Goal: Information Seeking & Learning: Learn about a topic

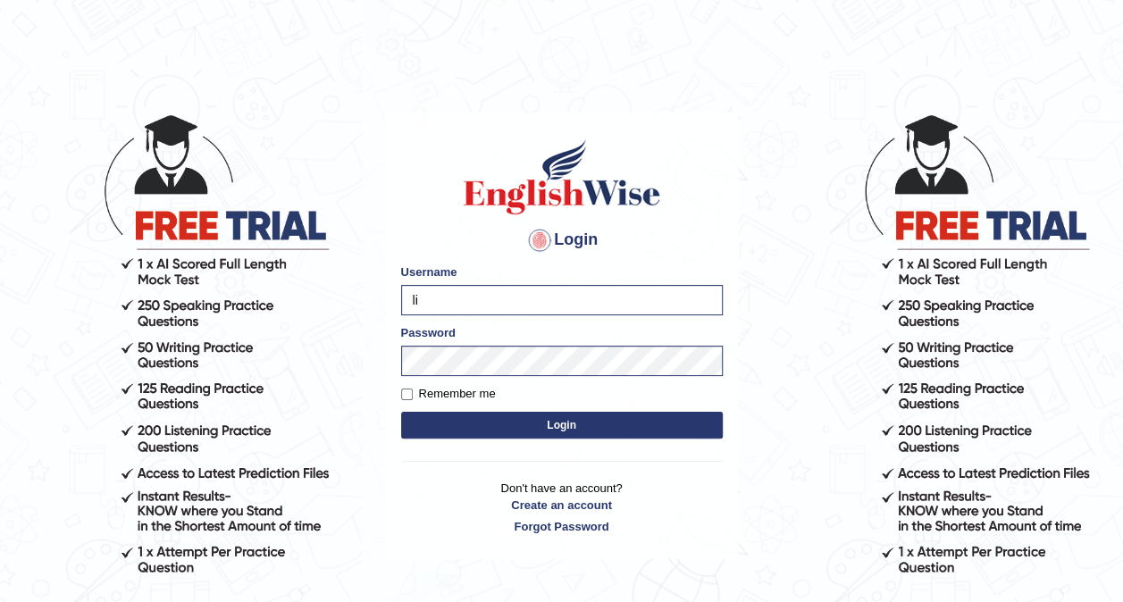
type input "l"
type input "Chumbal"
click at [534, 425] on button "Login" at bounding box center [562, 425] width 322 height 27
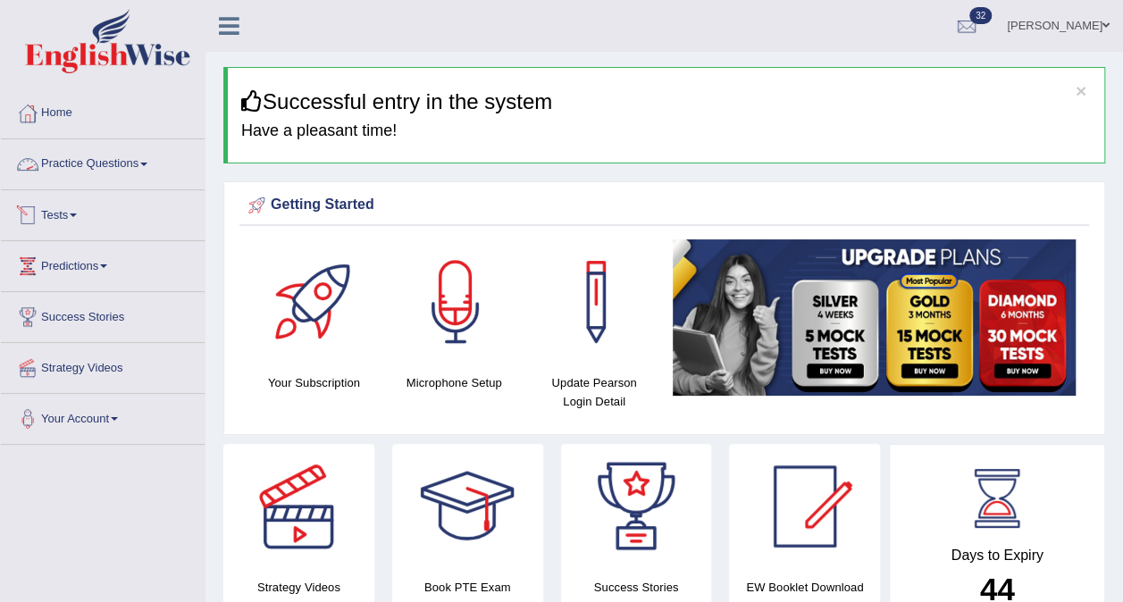
click at [141, 167] on link "Practice Questions" at bounding box center [103, 161] width 204 height 45
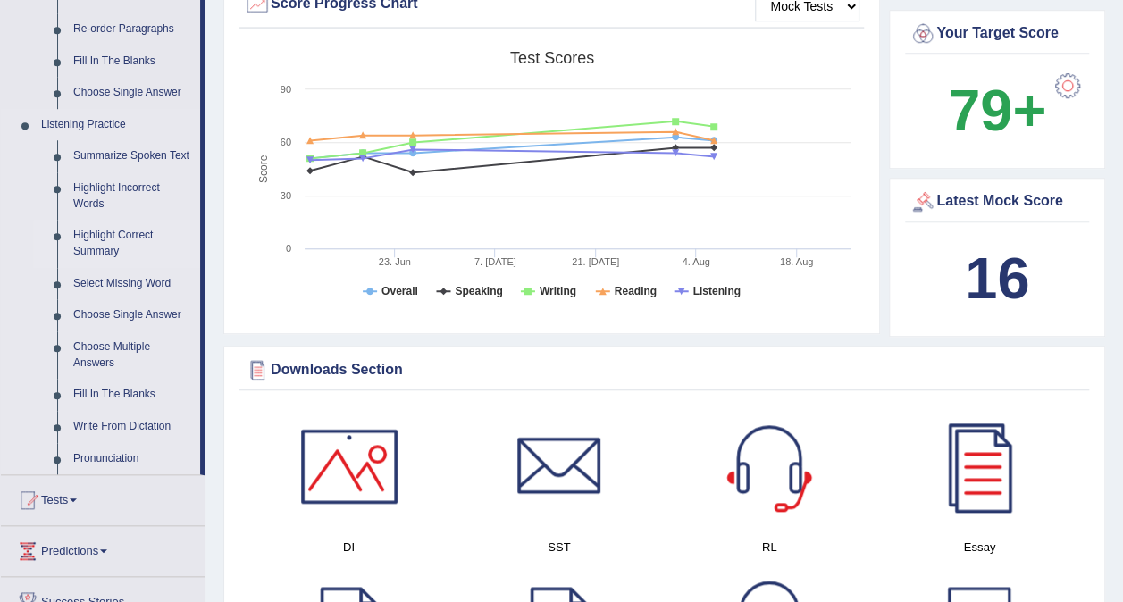
scroll to position [715, 0]
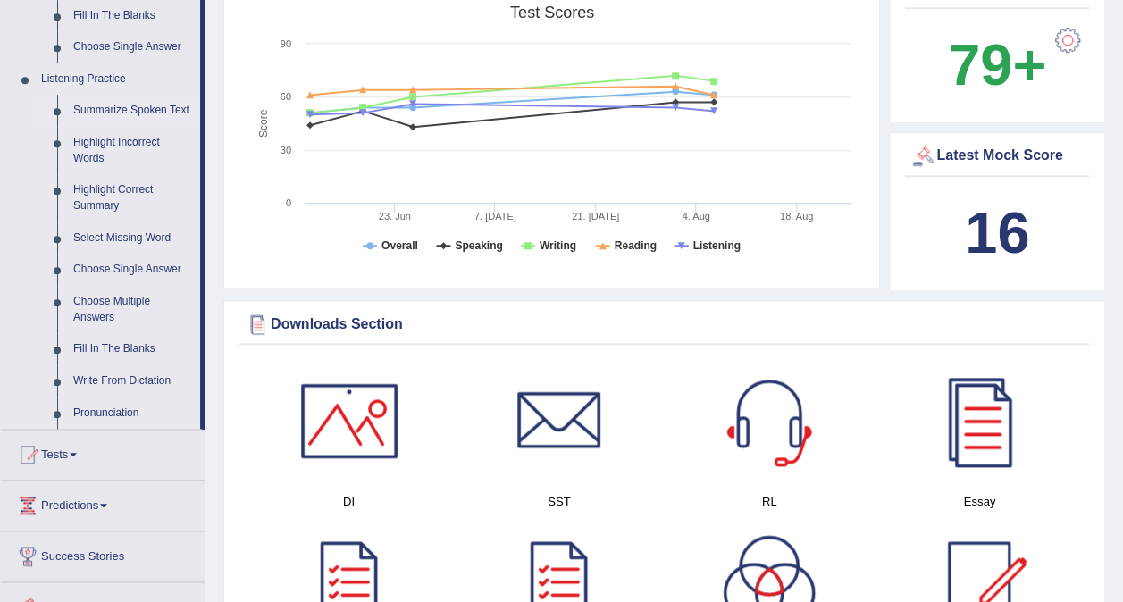
click at [134, 109] on link "Summarize Spoken Text" at bounding box center [132, 111] width 135 height 32
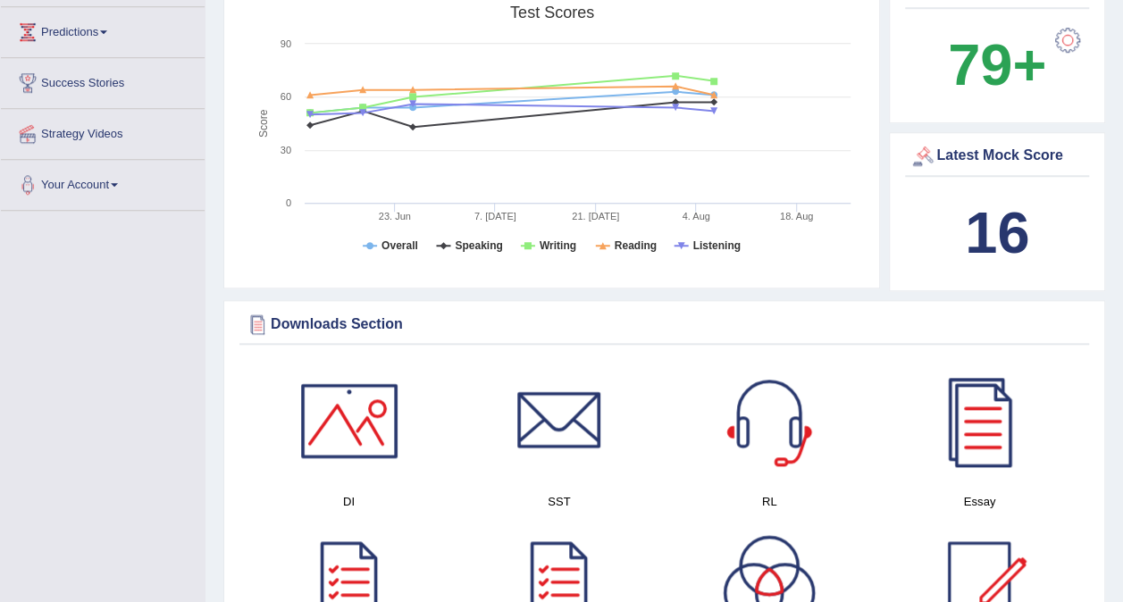
scroll to position [273, 0]
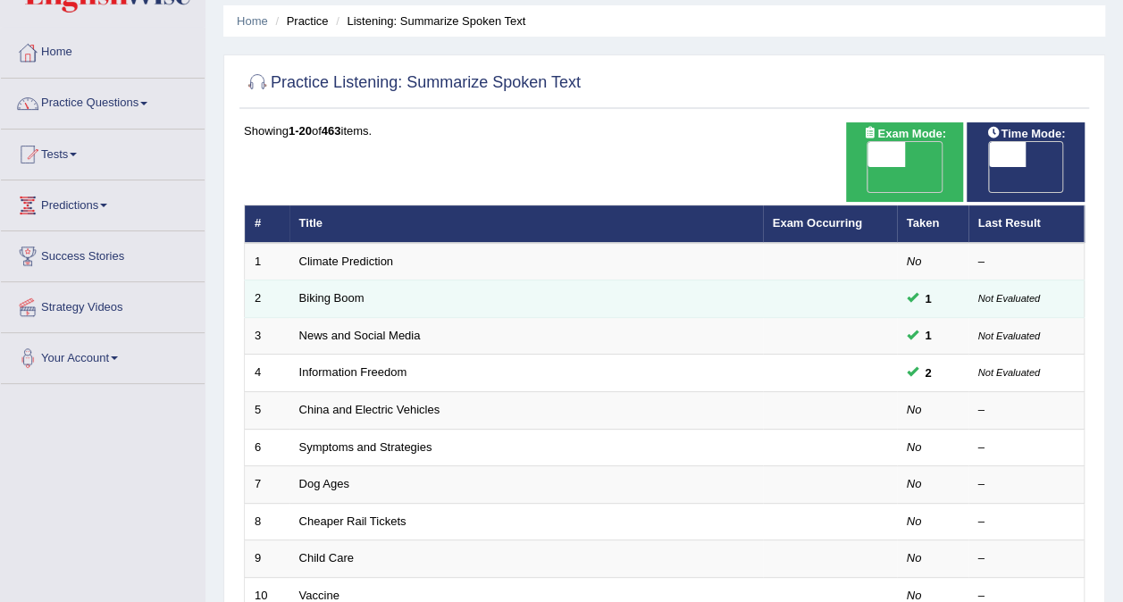
scroll to position [179, 0]
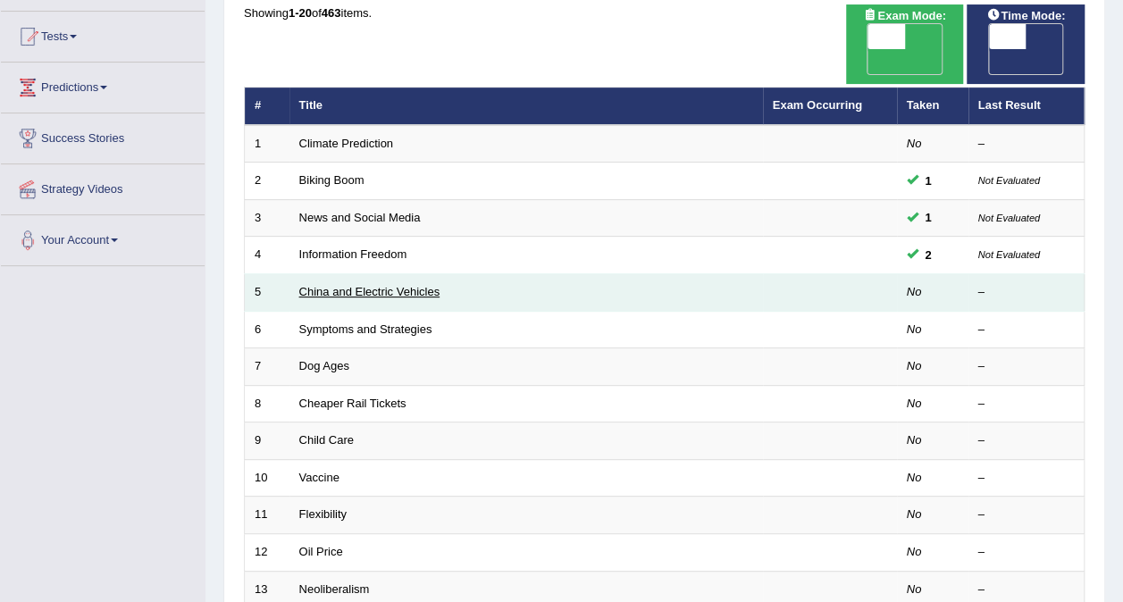
click at [377, 285] on link "China and Electric Vehicles" at bounding box center [369, 291] width 141 height 13
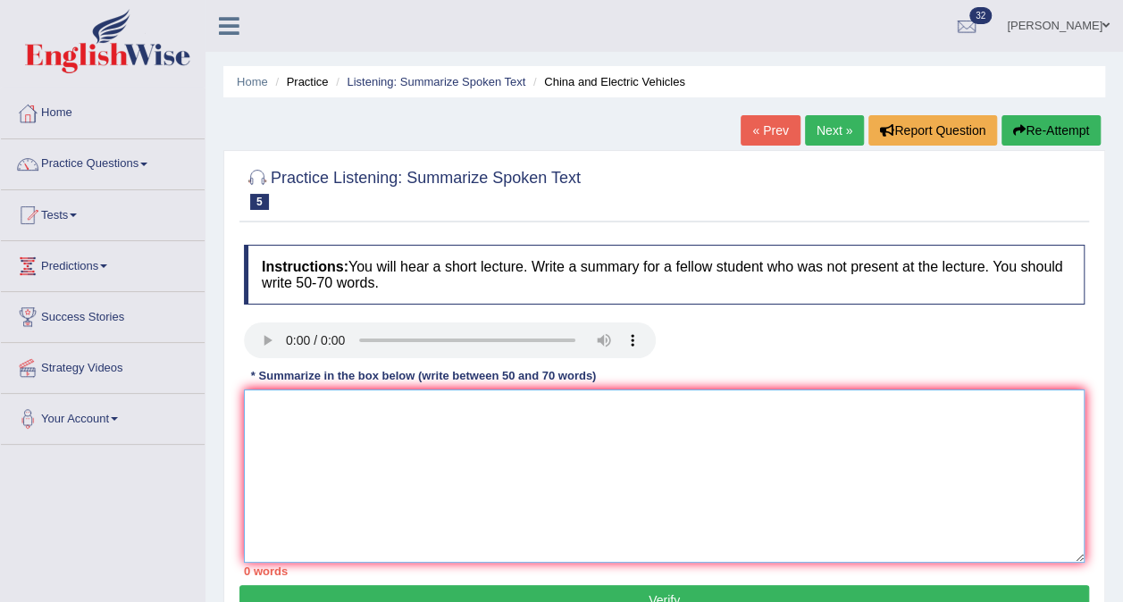
click at [570, 438] on textarea at bounding box center [664, 476] width 841 height 173
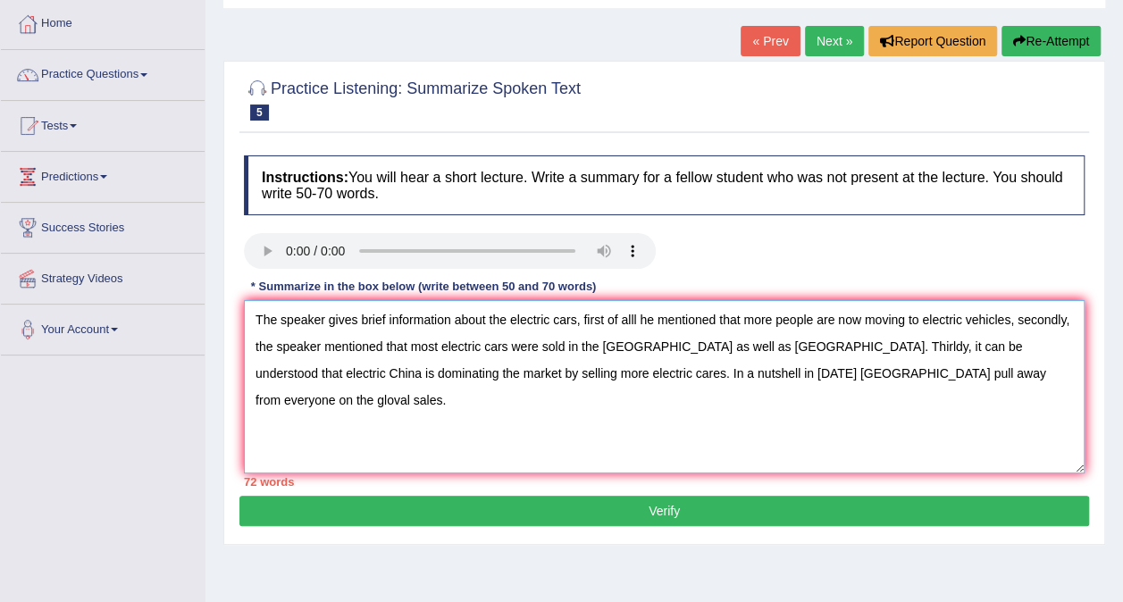
click at [1002, 341] on textarea "The speaker gives brief information about the electric cars, first of alll he m…" at bounding box center [664, 386] width 841 height 173
click at [1017, 323] on textarea "The speaker gives brief information about the electric cars, first of alll he m…" at bounding box center [664, 386] width 841 height 173
click at [600, 340] on textarea "The speaker gives brief information about the electric cars, first of alll he m…" at bounding box center [664, 386] width 841 height 173
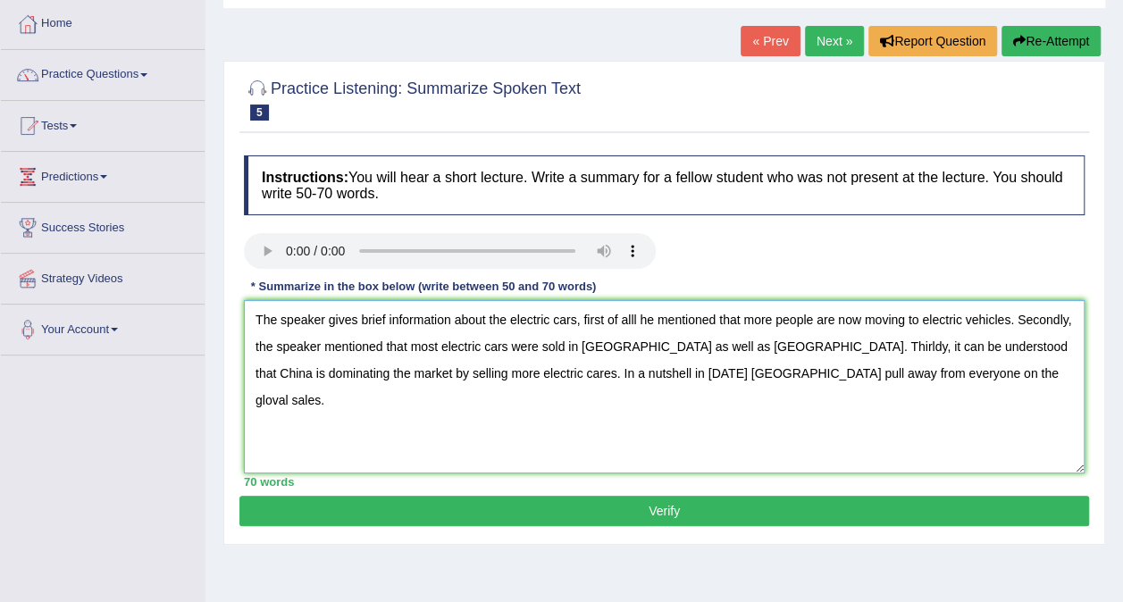
type textarea "The speaker gives brief information about the electric cars, first of alll he m…"
click at [697, 505] on button "Verify" at bounding box center [664, 511] width 850 height 30
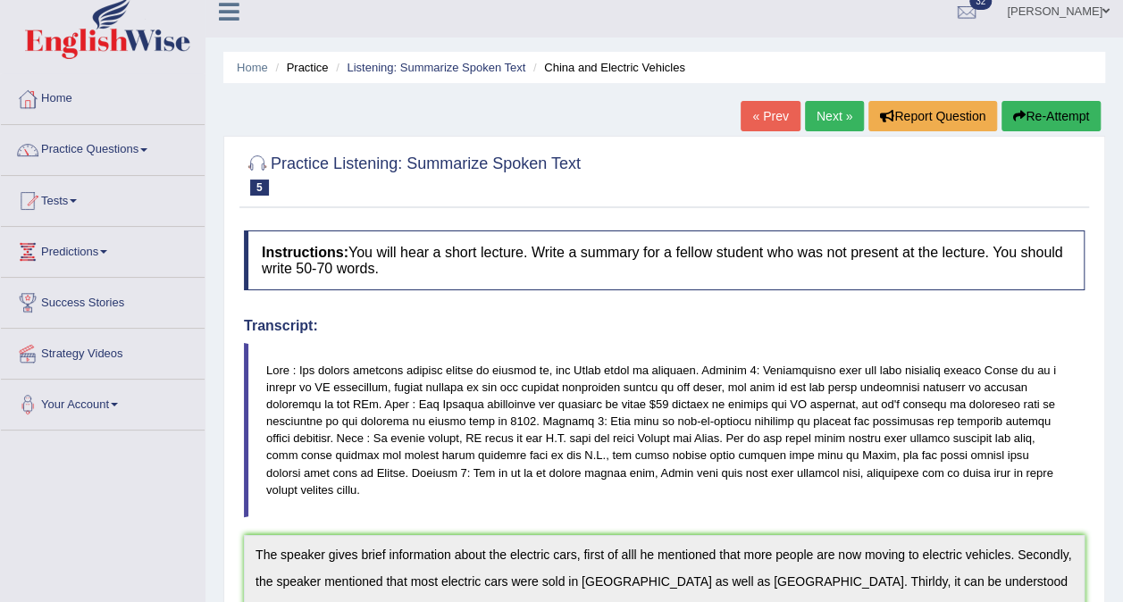
scroll to position [0, 0]
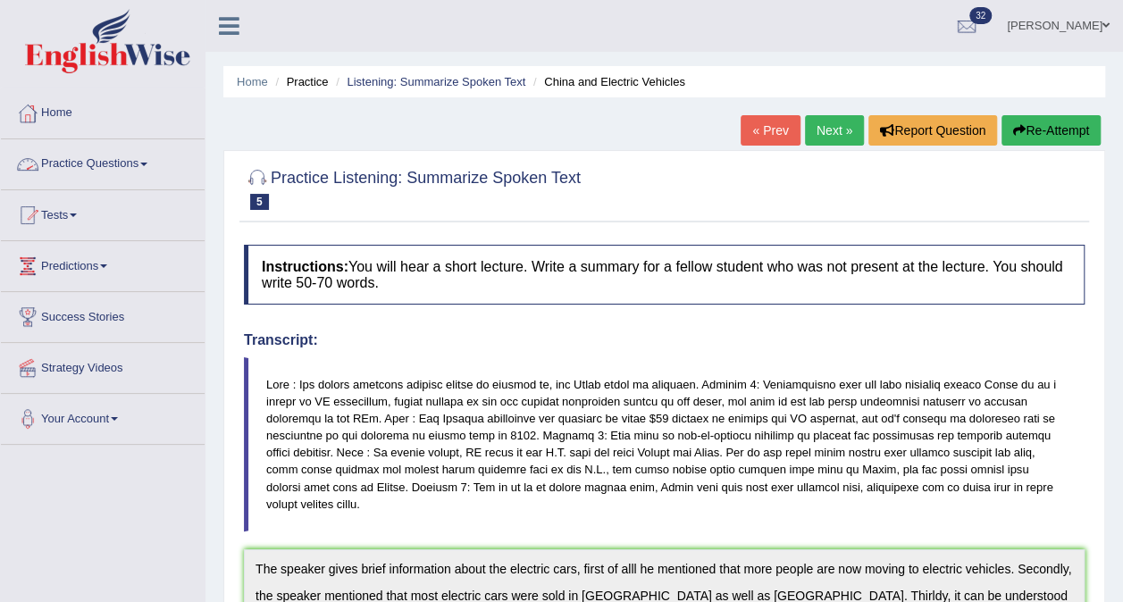
click at [138, 159] on link "Practice Questions" at bounding box center [103, 161] width 204 height 45
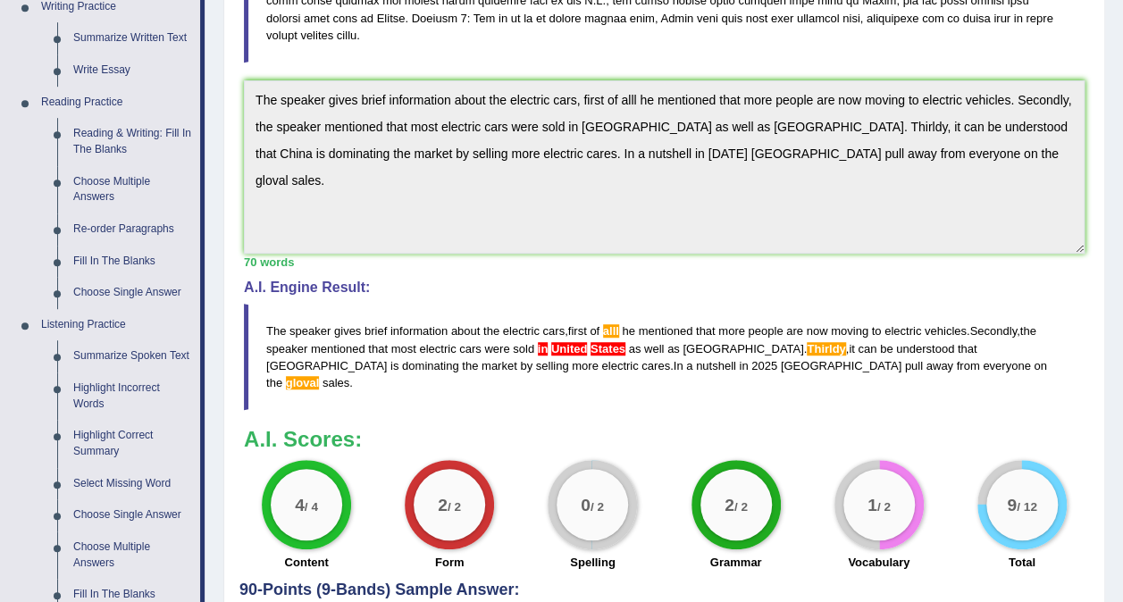
scroll to position [536, 0]
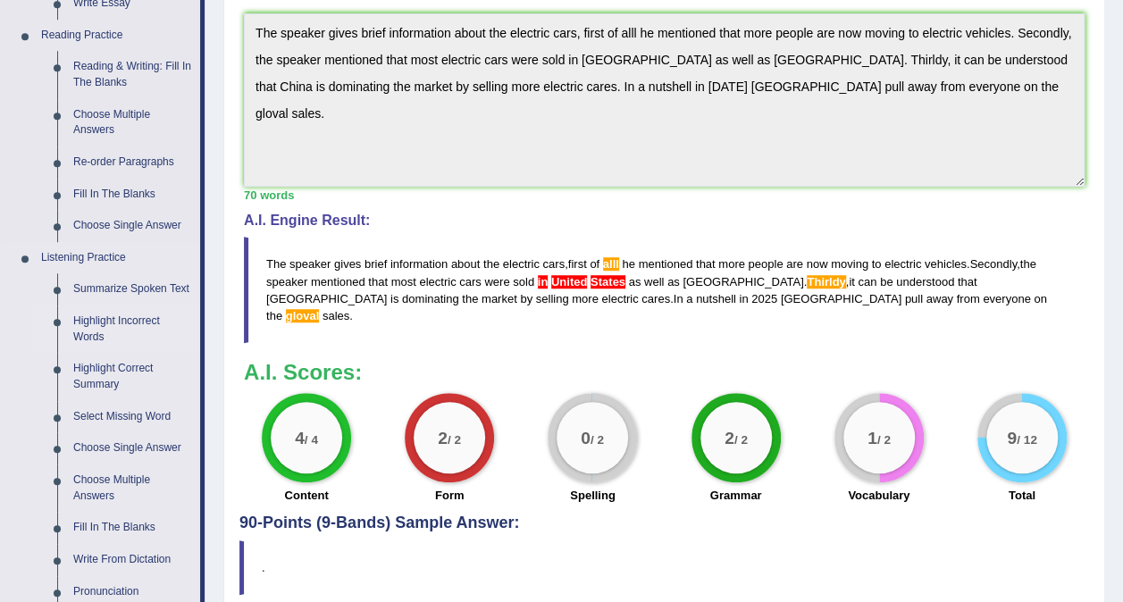
click at [91, 316] on link "Highlight Incorrect Words" at bounding box center [132, 329] width 135 height 47
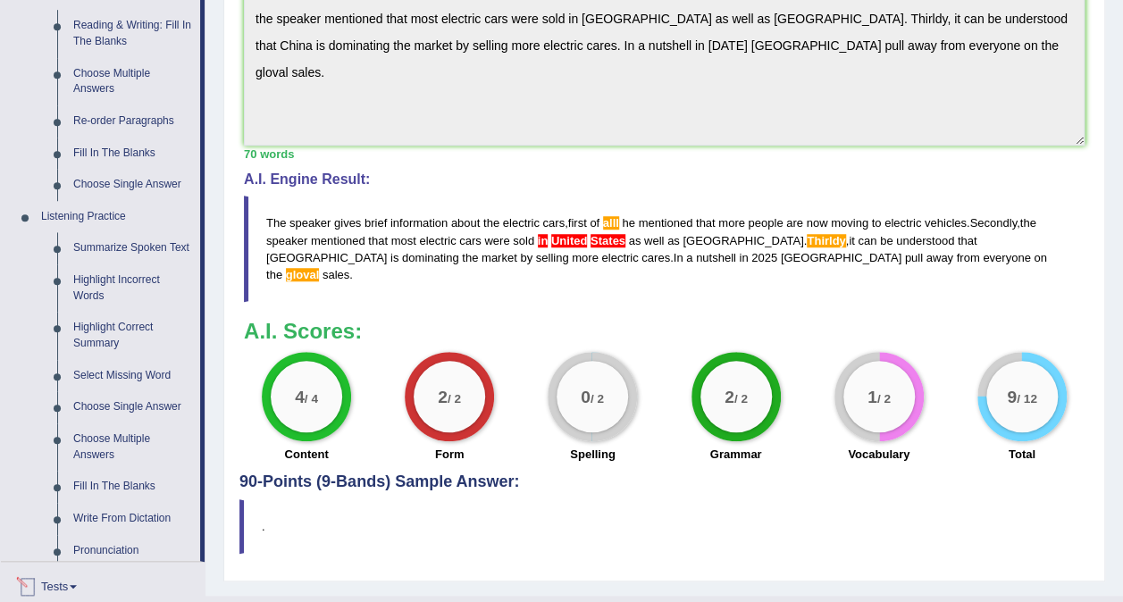
scroll to position [761, 0]
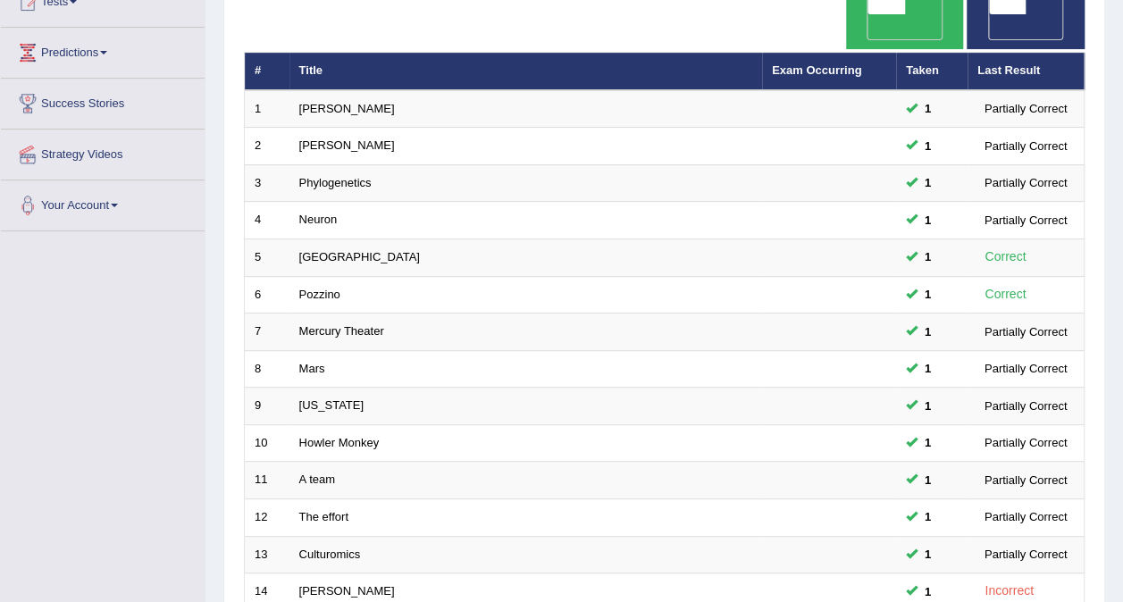
scroll to position [536, 0]
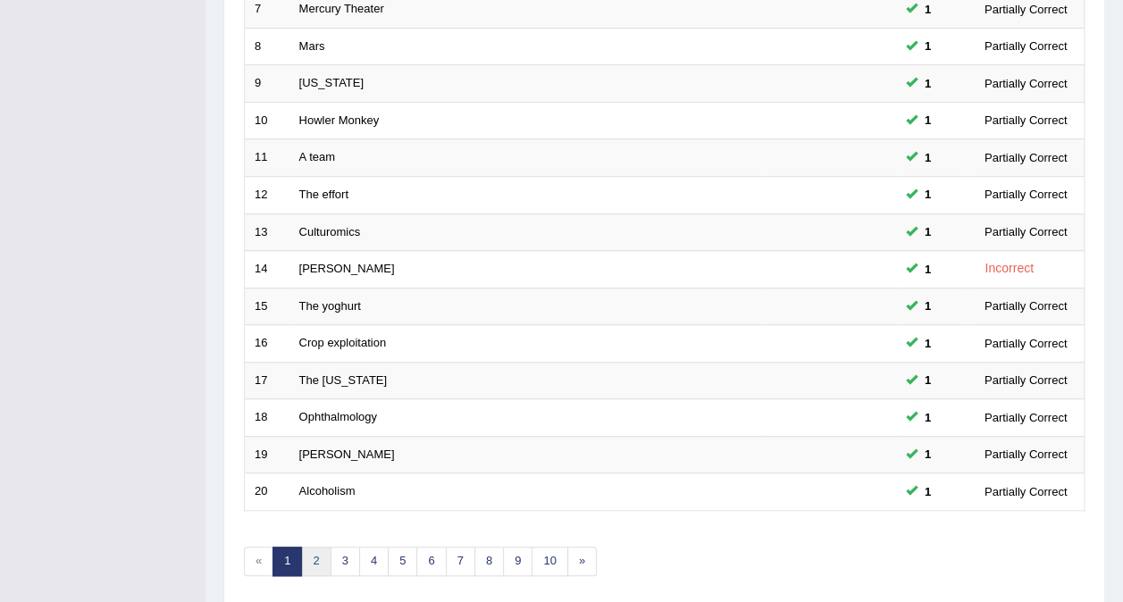
click at [313, 547] on link "2" at bounding box center [315, 561] width 29 height 29
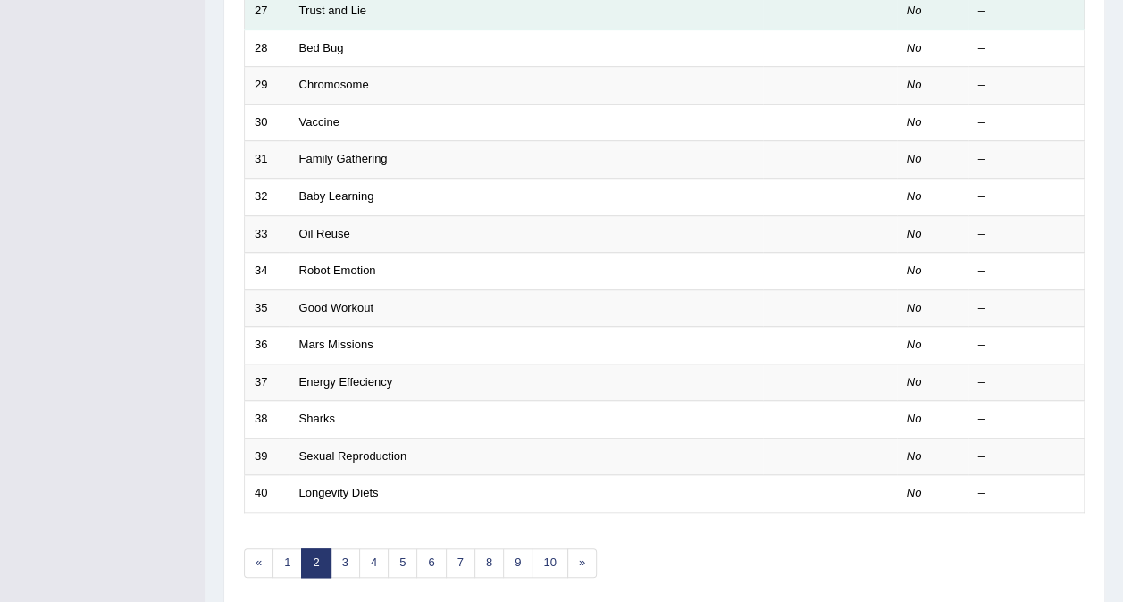
scroll to position [536, 0]
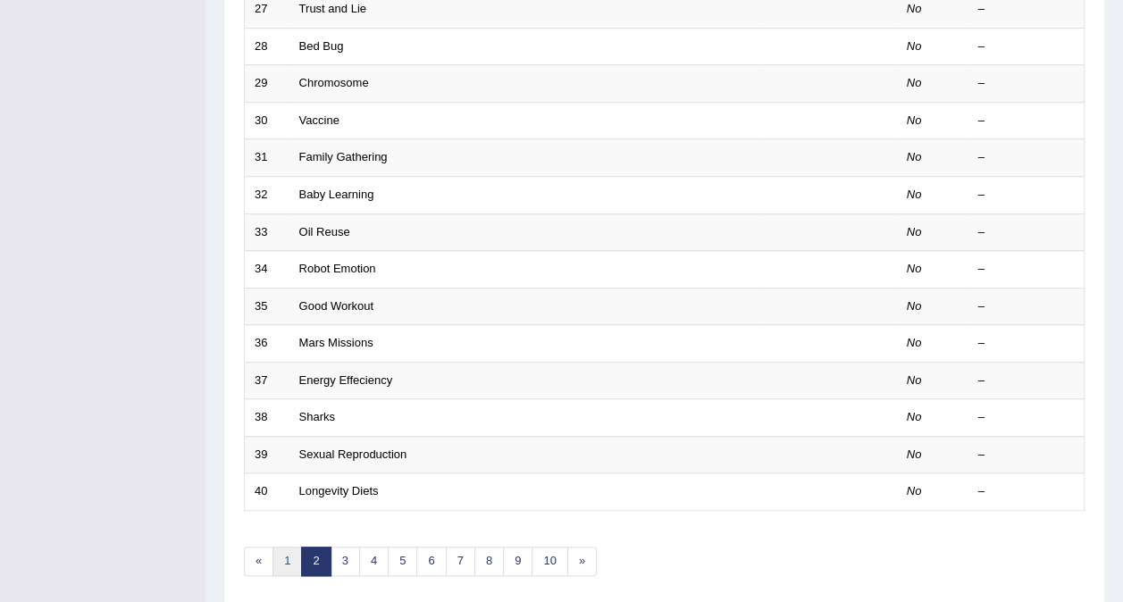
click at [281, 547] on link "1" at bounding box center [286, 561] width 29 height 29
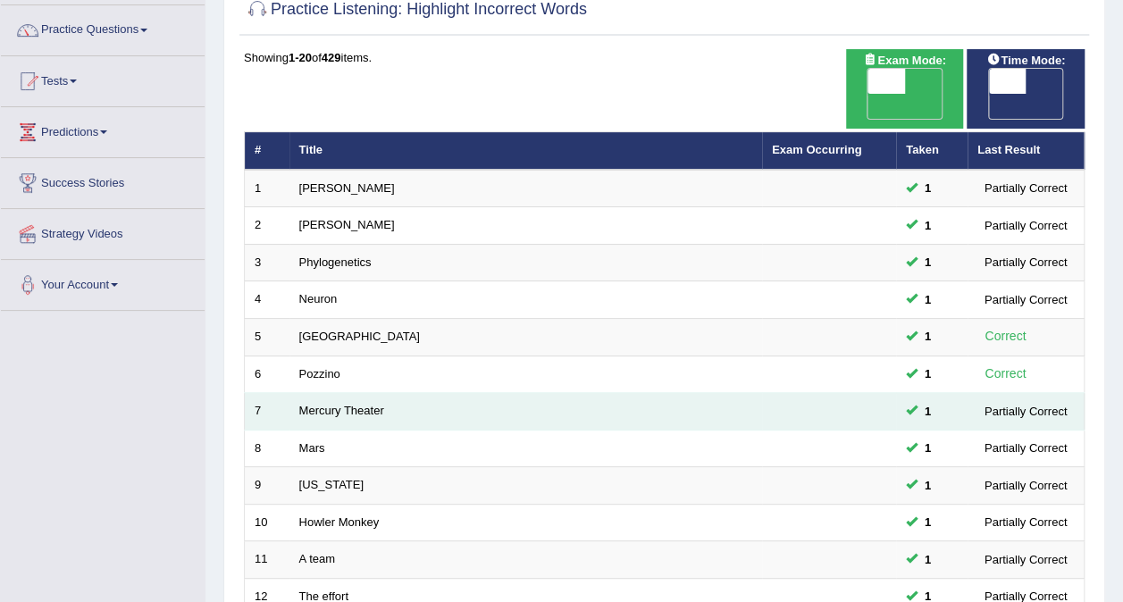
scroll to position [536, 0]
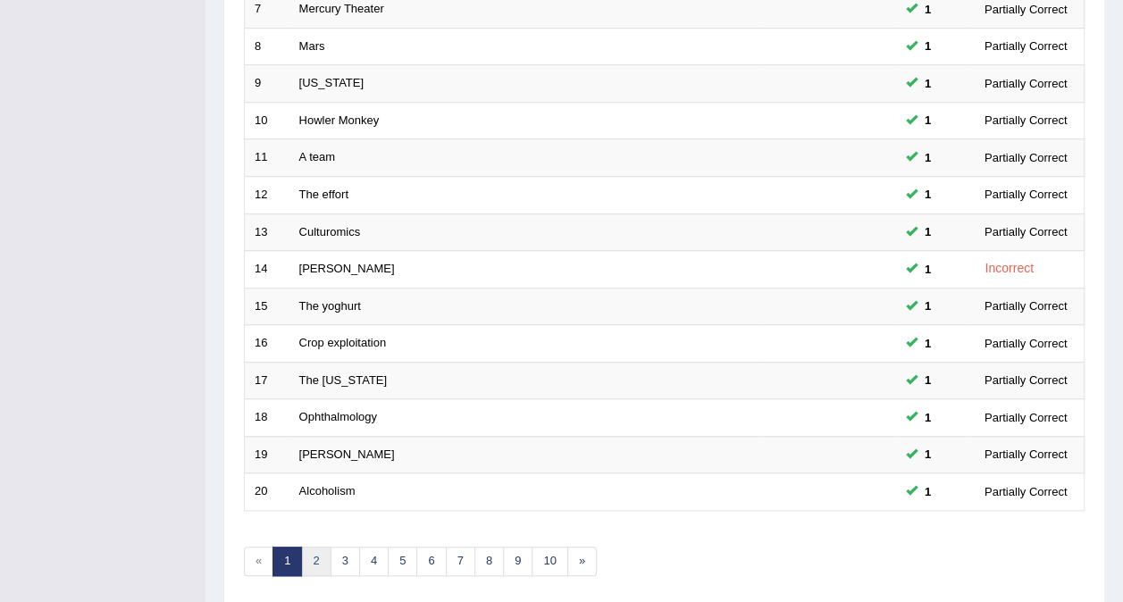
click at [316, 547] on link "2" at bounding box center [315, 561] width 29 height 29
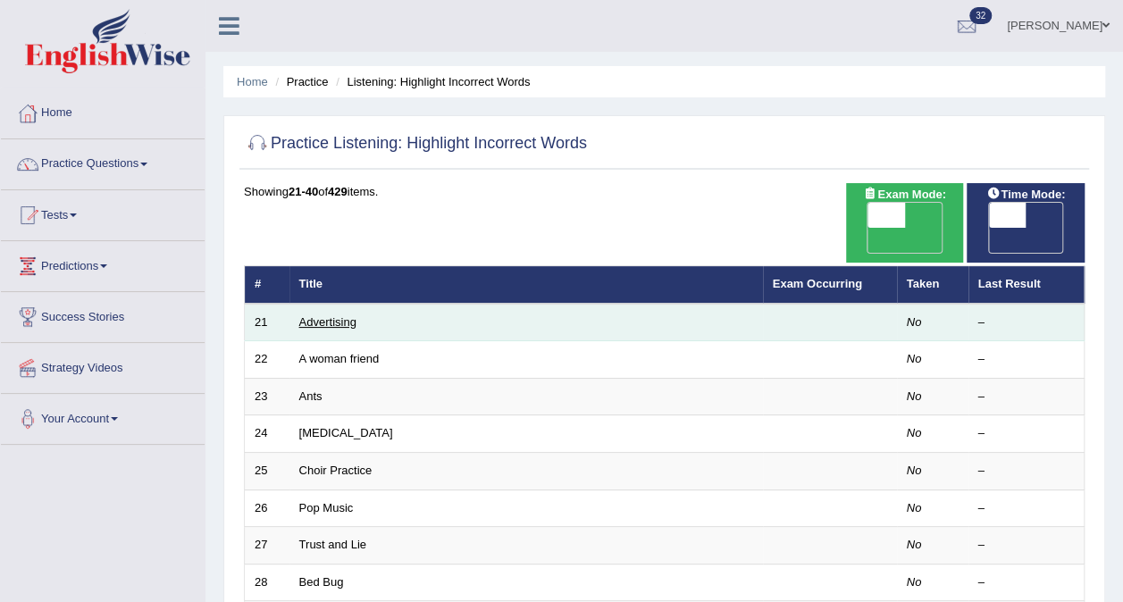
click at [316, 315] on link "Advertising" at bounding box center [327, 321] width 57 height 13
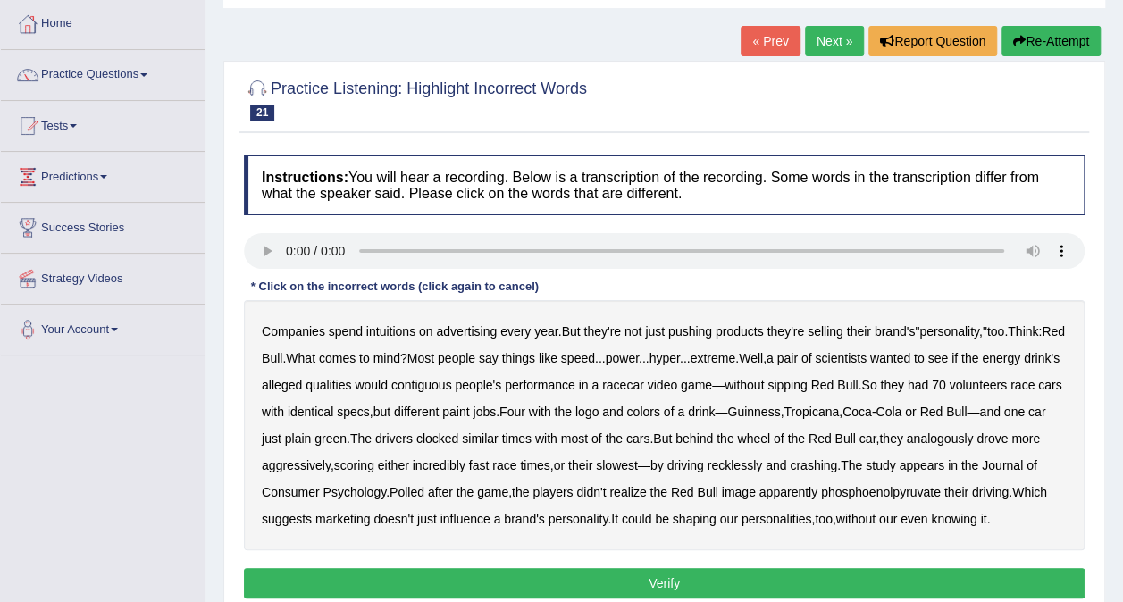
scroll to position [179, 0]
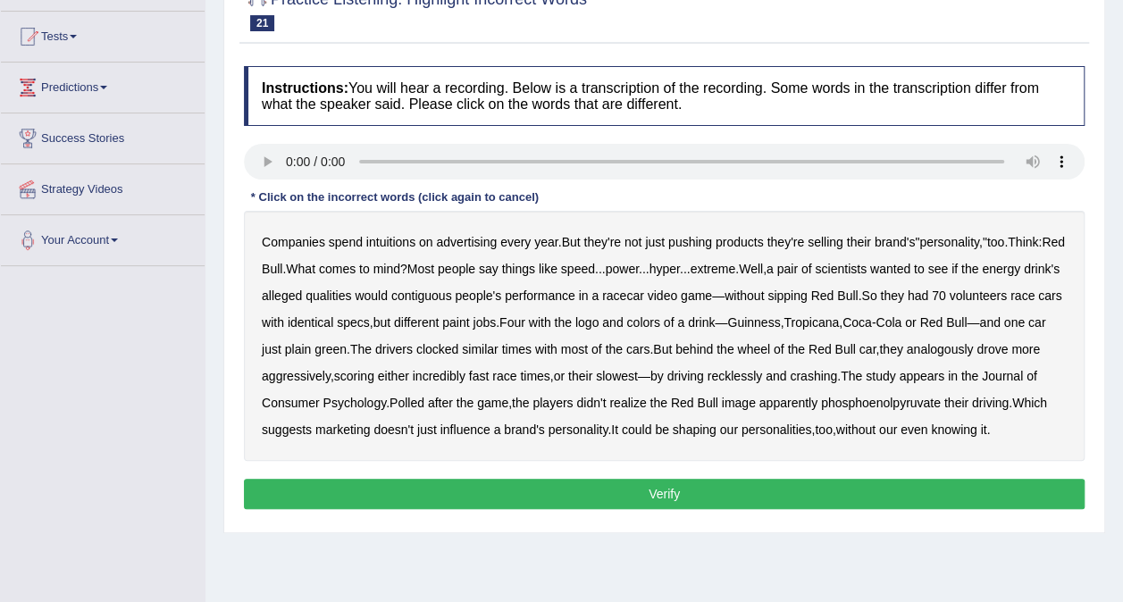
click at [397, 239] on b "intuitions" at bounding box center [390, 242] width 49 height 14
click at [452, 295] on b "contiguous" at bounding box center [421, 296] width 61 height 14
click at [469, 324] on b "paint" at bounding box center [455, 322] width 27 height 14
click at [974, 349] on b "analogously" at bounding box center [940, 349] width 67 height 14
click at [893, 402] on b "phosphoenolpyruvate" at bounding box center [881, 403] width 120 height 14
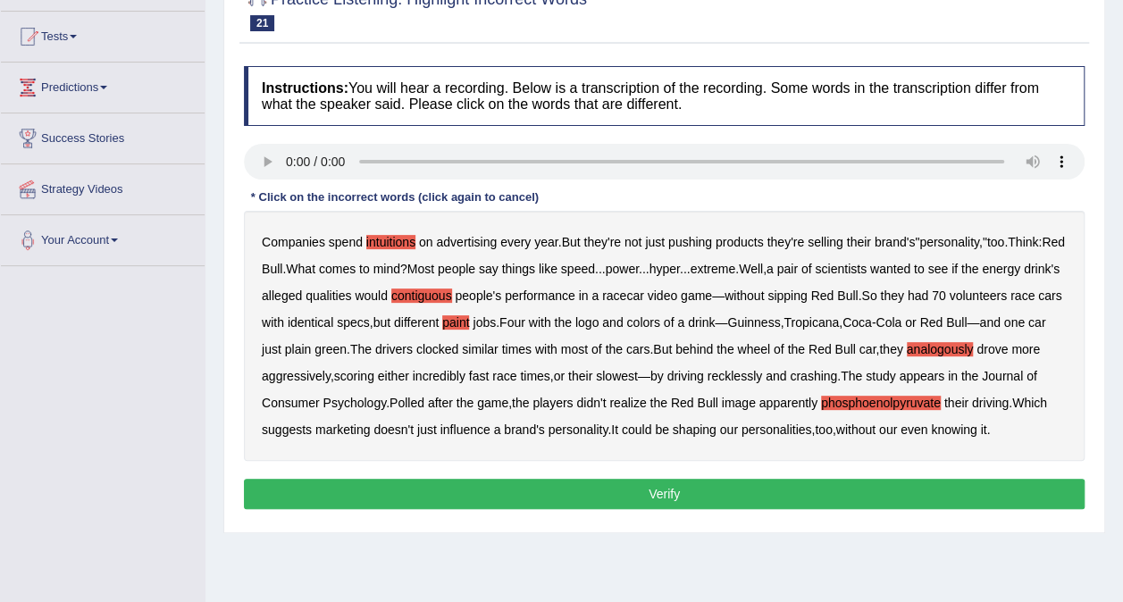
click at [709, 491] on button "Verify" at bounding box center [664, 494] width 841 height 30
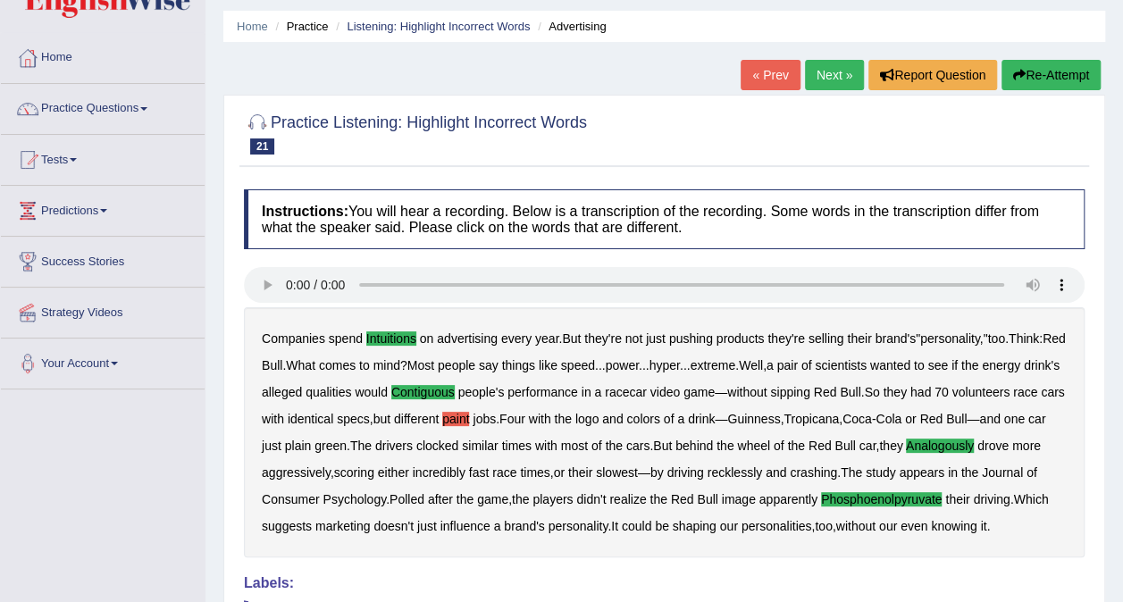
scroll to position [0, 0]
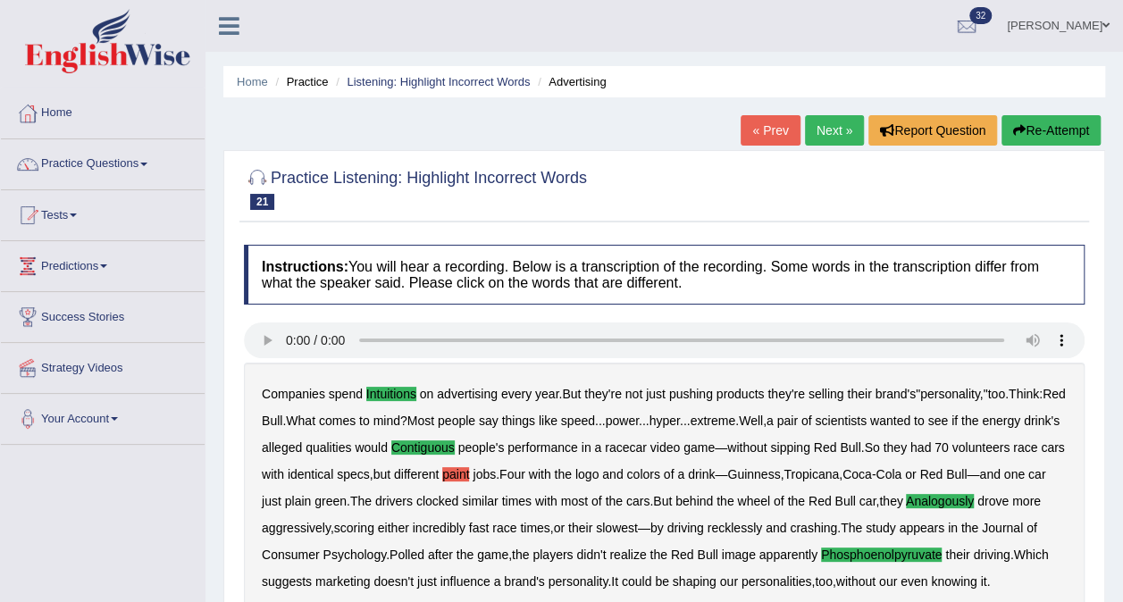
click at [834, 133] on link "Next »" at bounding box center [834, 130] width 59 height 30
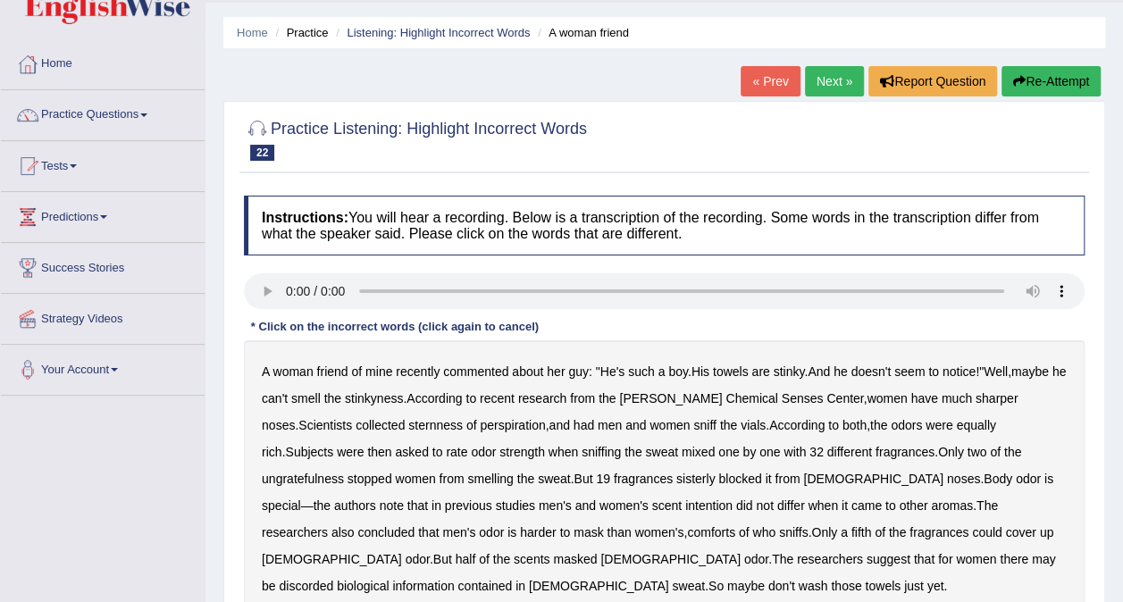
scroll to position [89, 0]
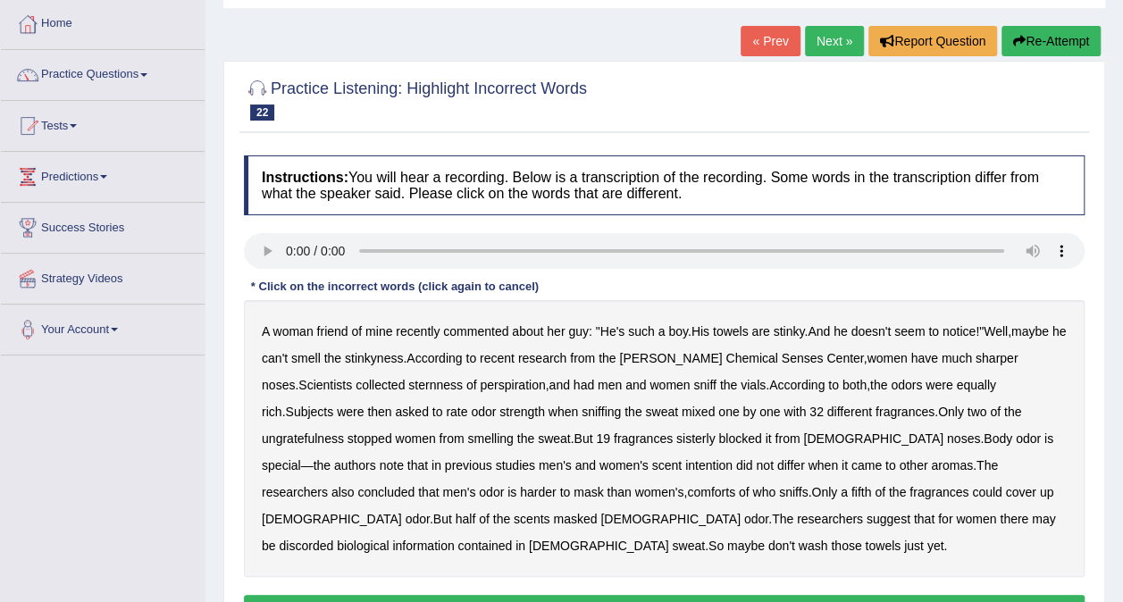
click at [410, 385] on b "sternness" at bounding box center [435, 385] width 54 height 14
click at [344, 432] on b "ungratefulness" at bounding box center [303, 439] width 82 height 14
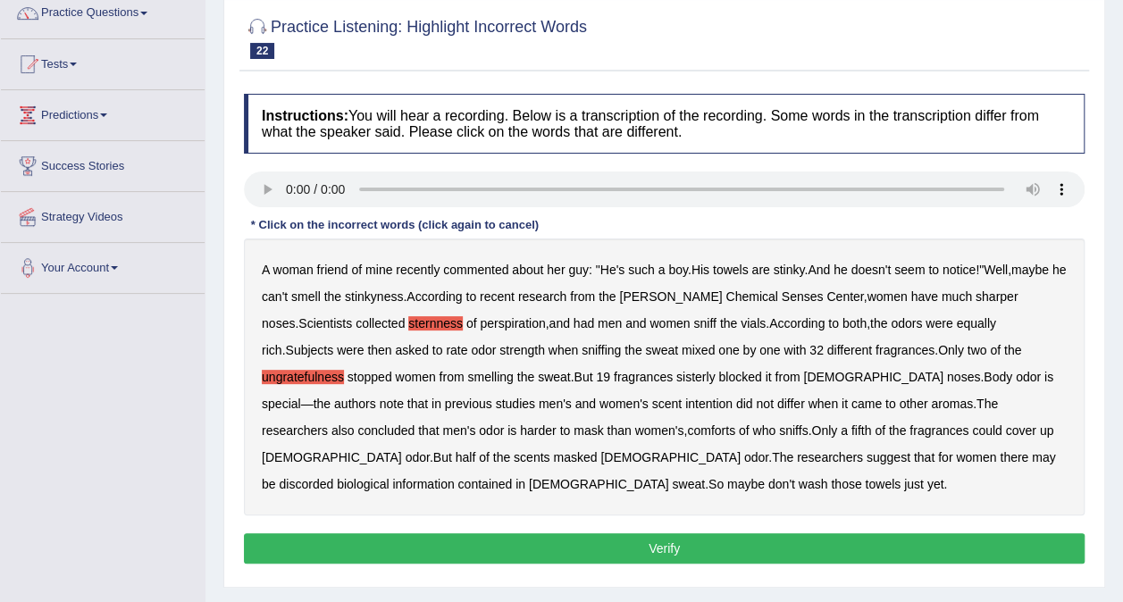
scroll to position [179, 0]
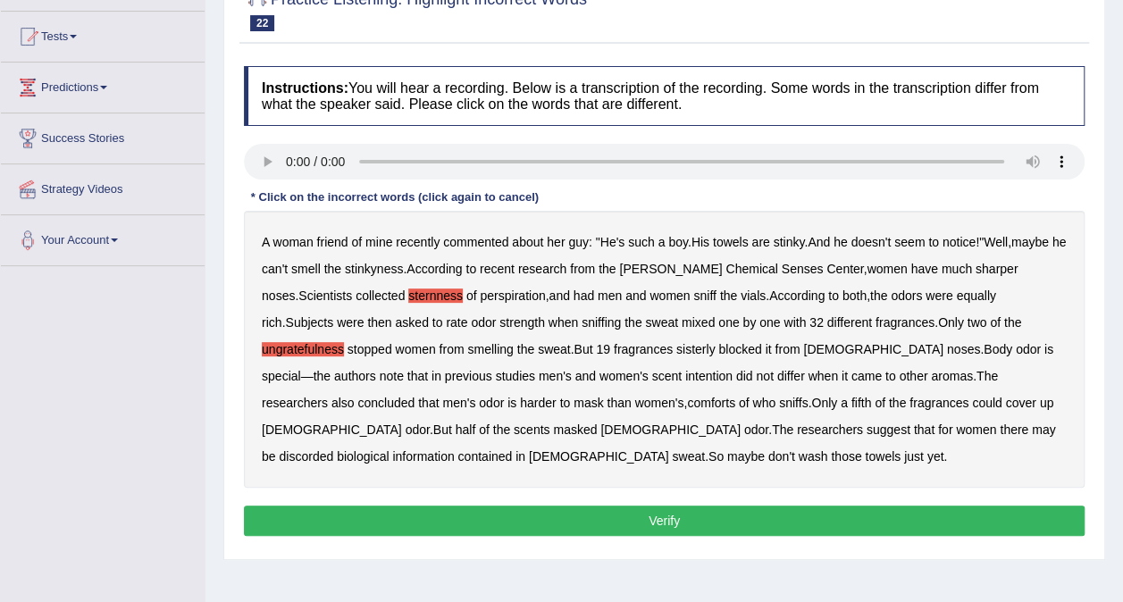
click at [333, 449] on b "discorded" at bounding box center [306, 456] width 54 height 14
click at [670, 522] on button "Verify" at bounding box center [664, 521] width 841 height 30
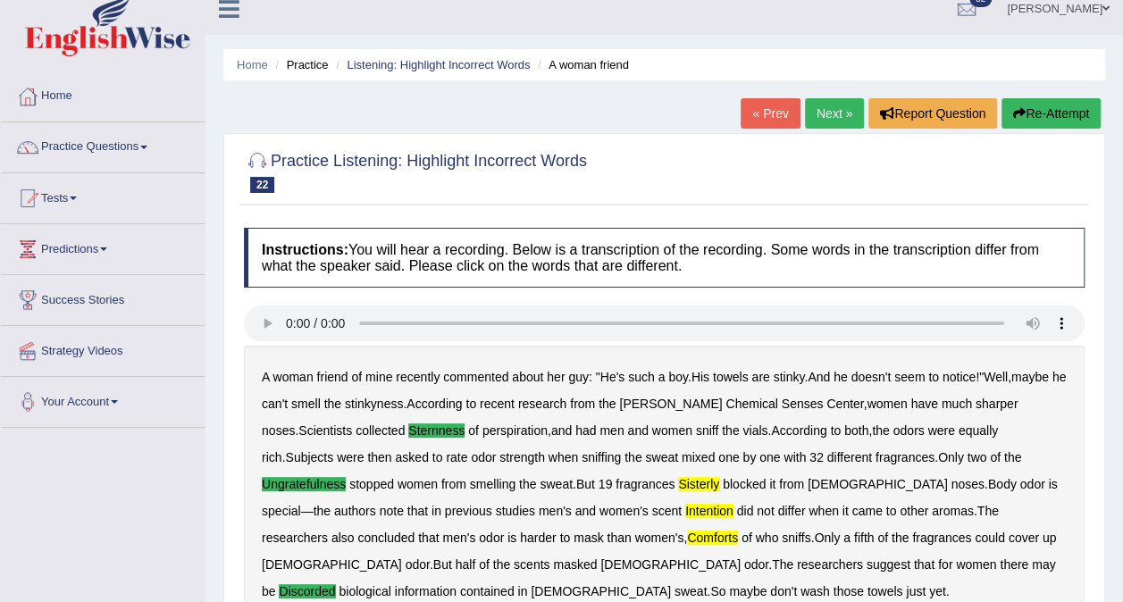
scroll to position [0, 0]
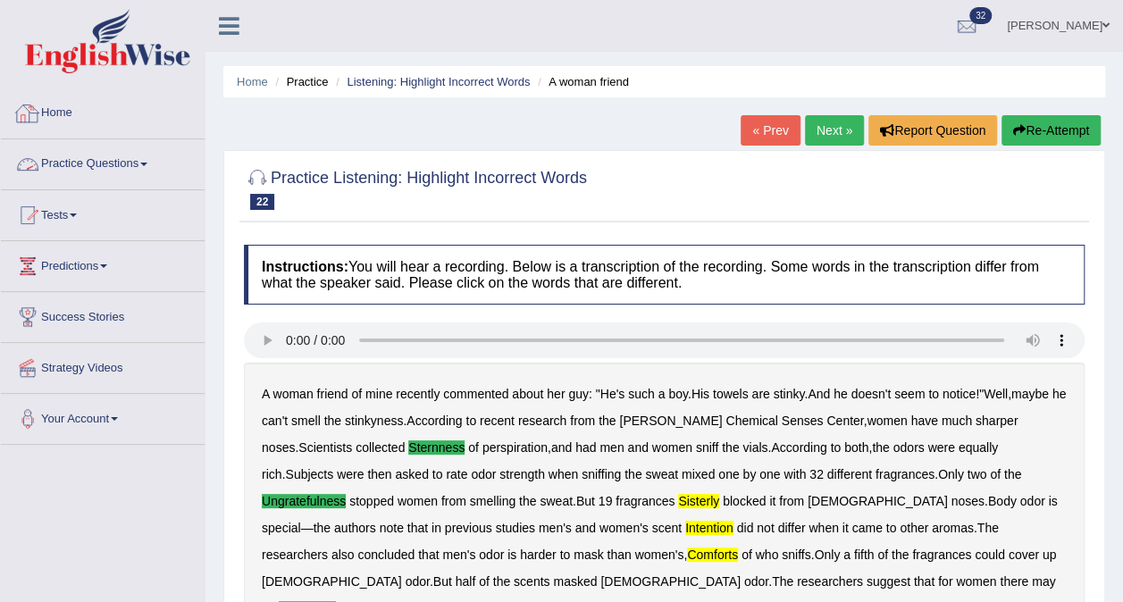
click at [138, 159] on link "Practice Questions" at bounding box center [103, 161] width 204 height 45
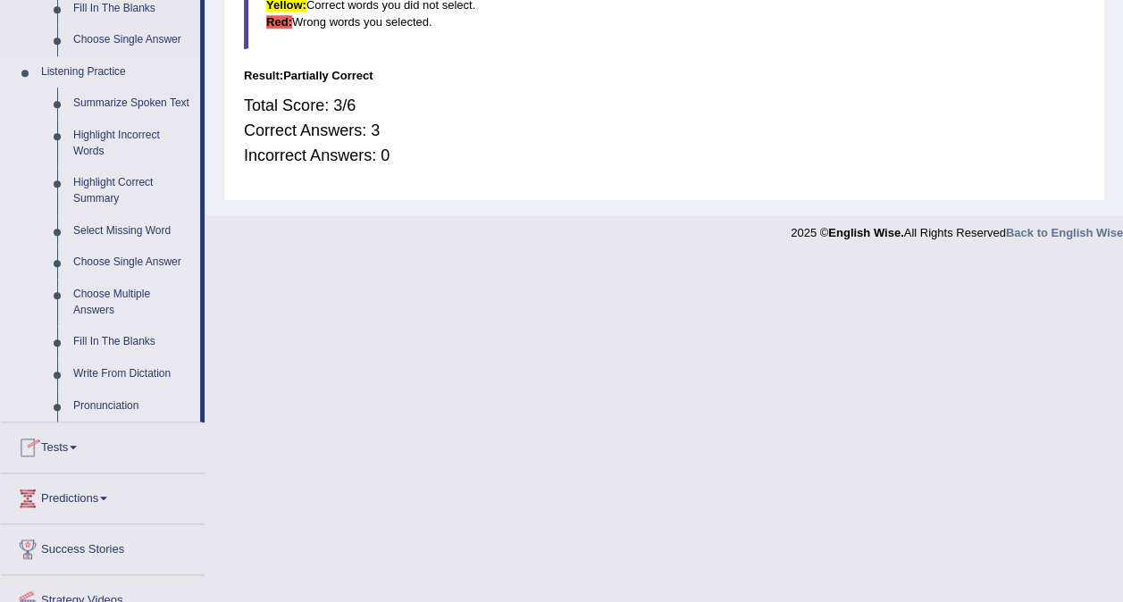
scroll to position [706, 0]
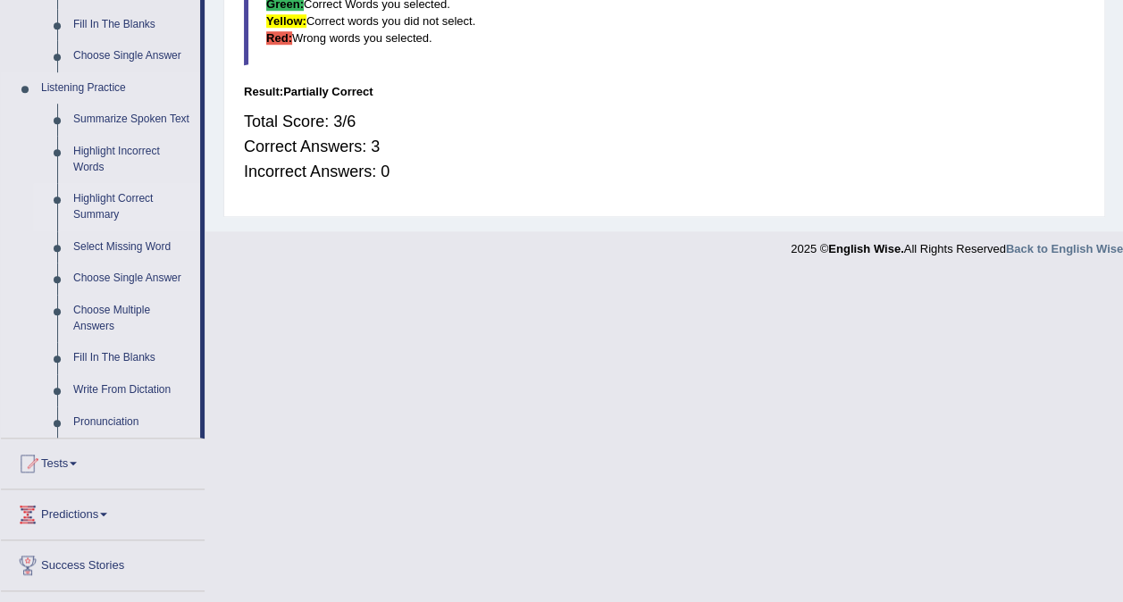
click at [111, 202] on link "Highlight Correct Summary" at bounding box center [132, 206] width 135 height 47
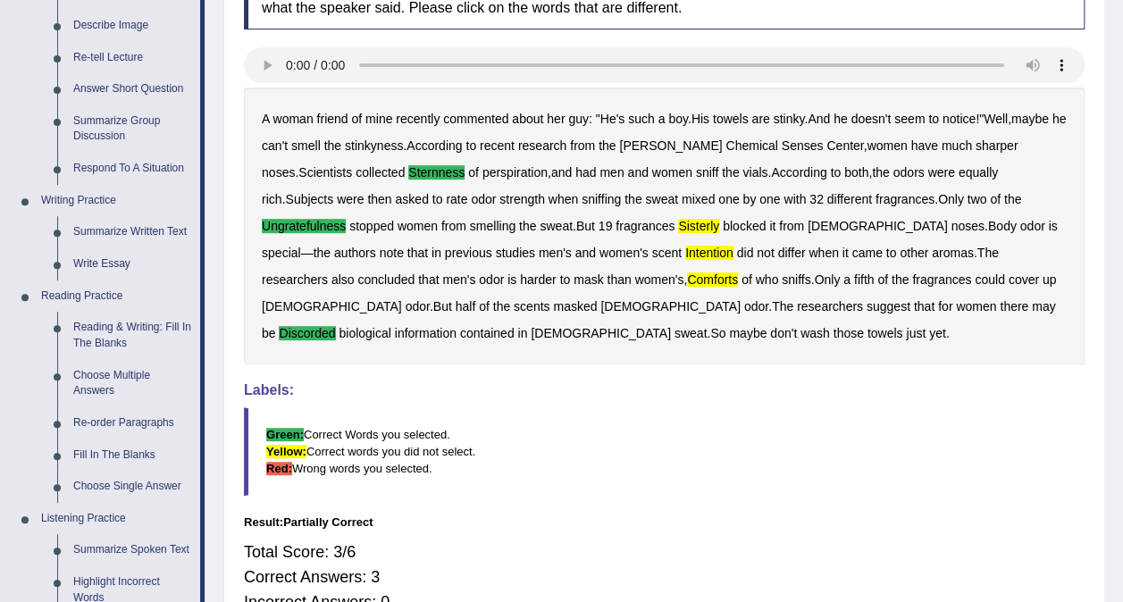
scroll to position [170, 0]
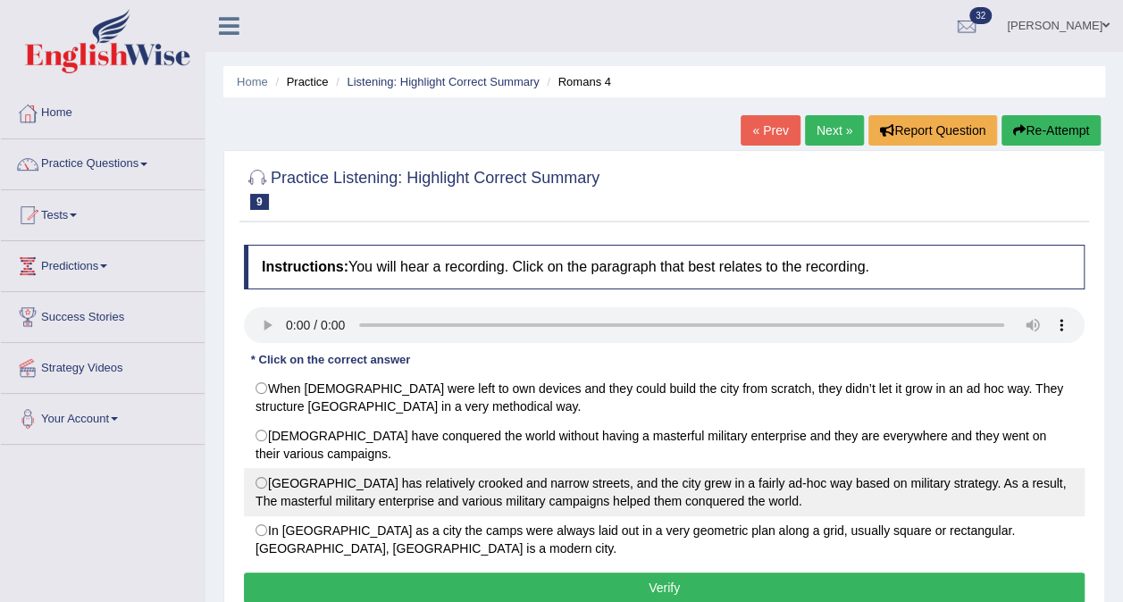
click at [643, 499] on label "Rome City has relatively crooked and narrow streets, and the city grew in a fai…" at bounding box center [664, 492] width 841 height 48
radio input "true"
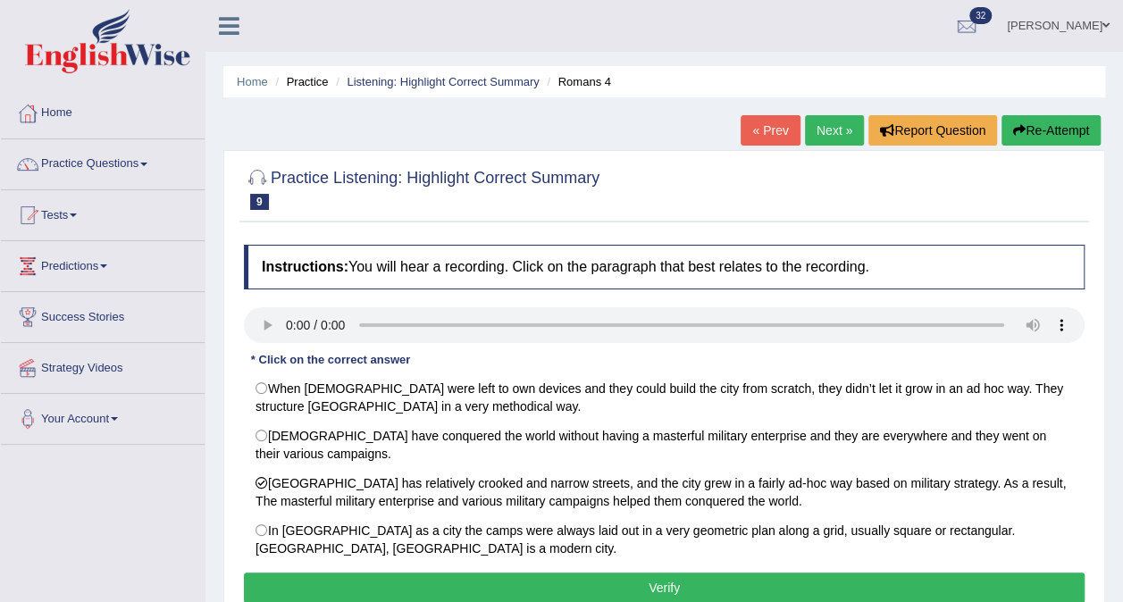
click at [658, 583] on button "Verify" at bounding box center [664, 588] width 841 height 30
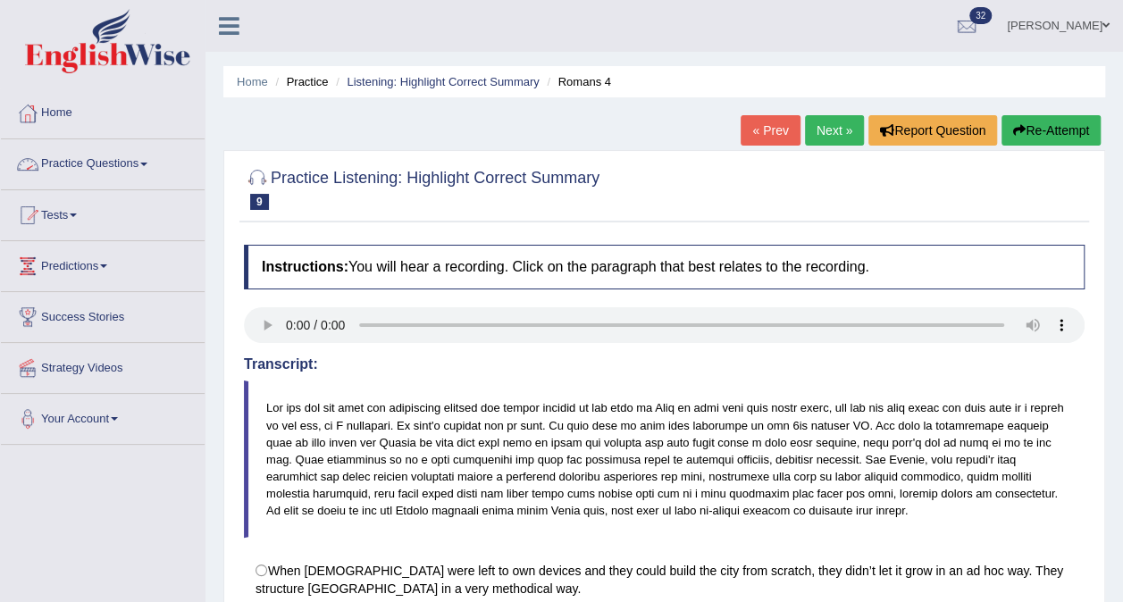
click at [821, 122] on link "Next »" at bounding box center [834, 130] width 59 height 30
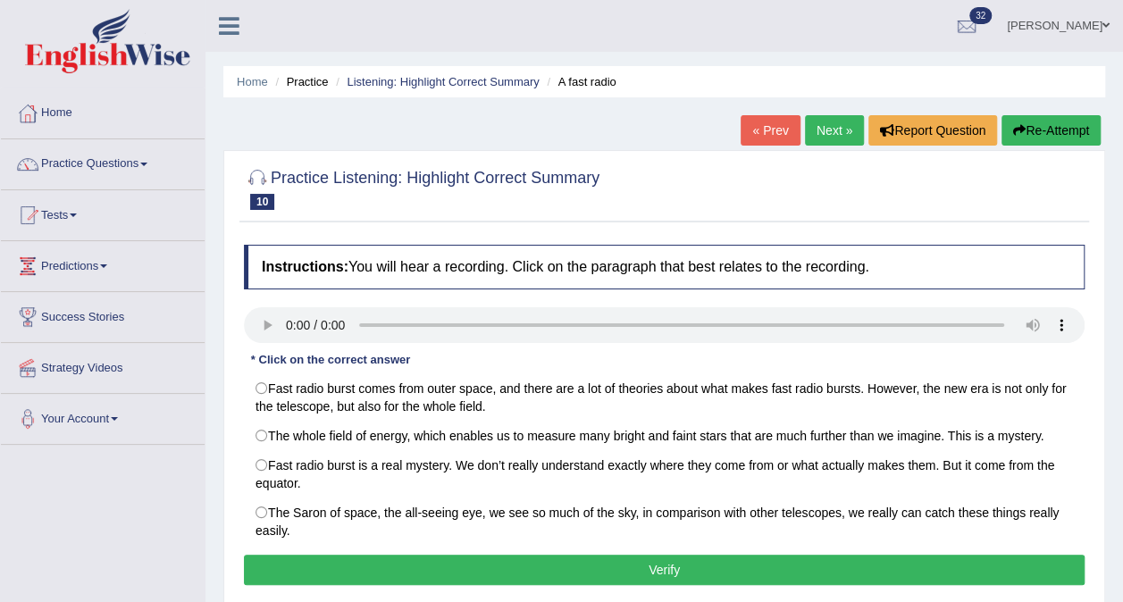
scroll to position [89, 0]
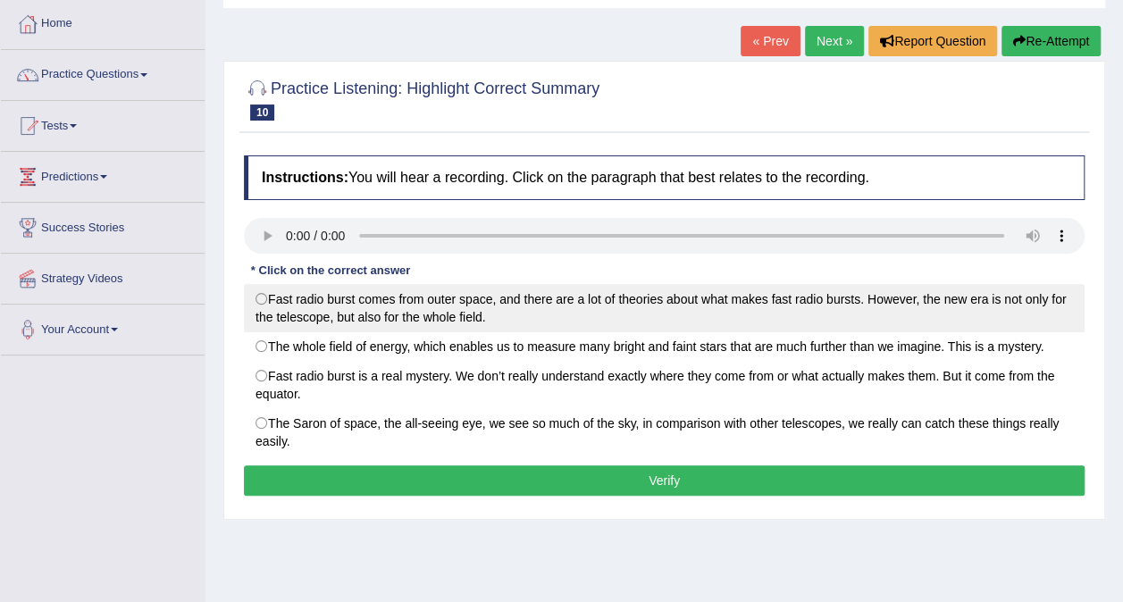
click at [393, 328] on label "Fast radio burst comes from outer space, and there are a lot of theories about …" at bounding box center [664, 308] width 841 height 48
radio input "true"
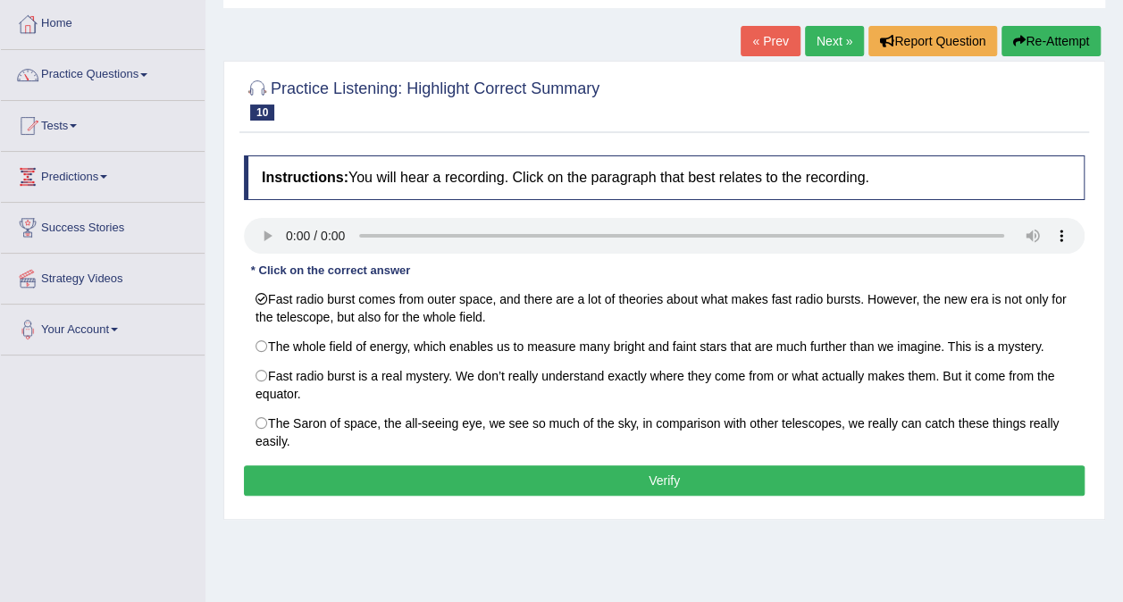
click at [524, 475] on button "Verify" at bounding box center [664, 480] width 841 height 30
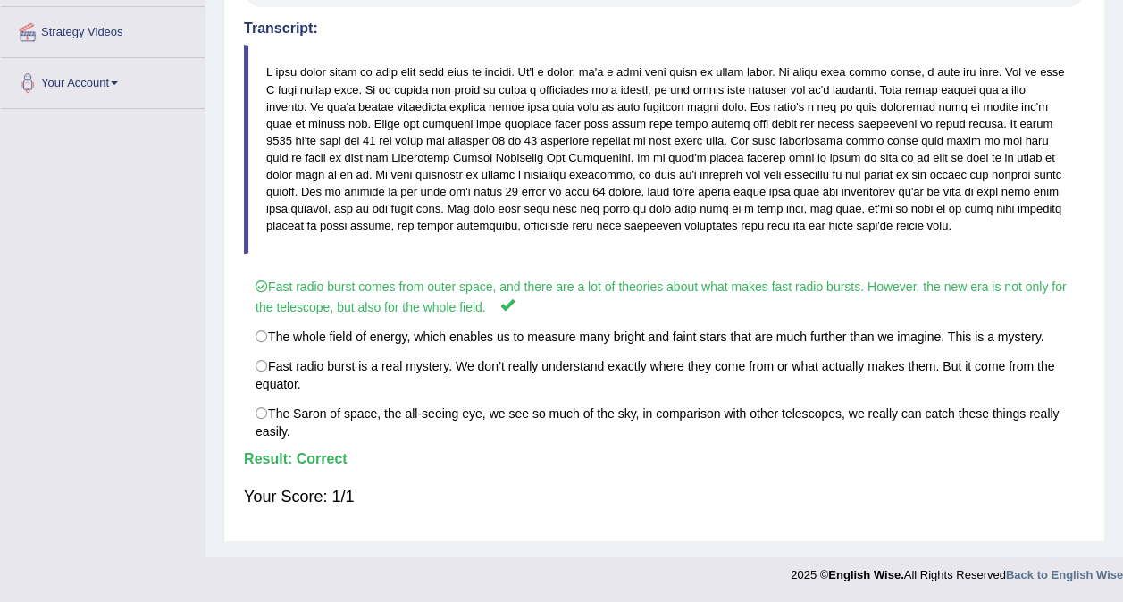
scroll to position [0, 0]
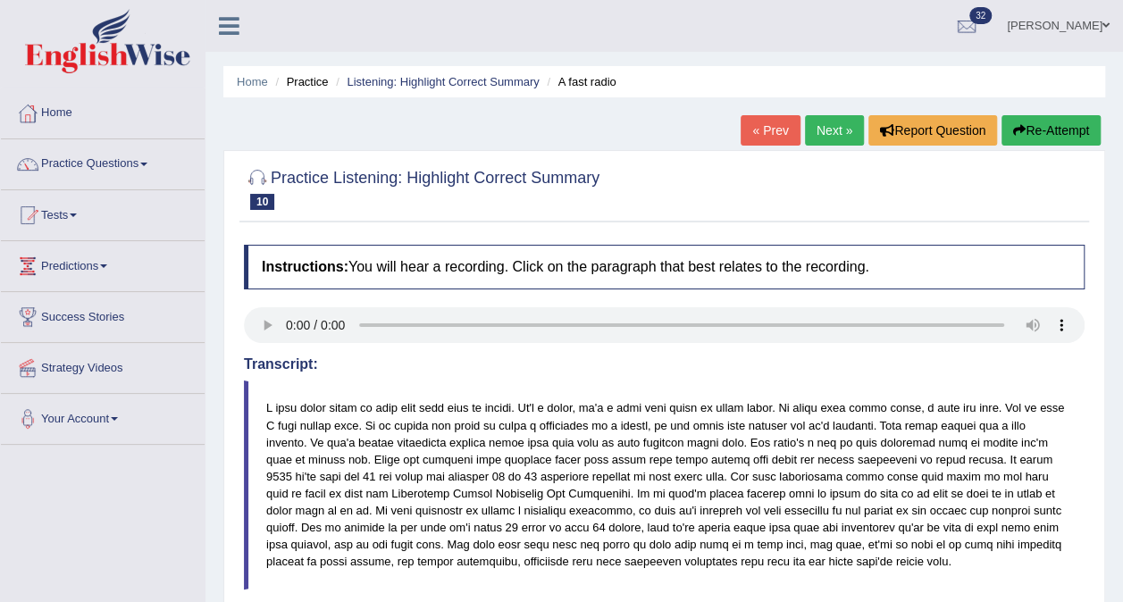
click at [147, 163] on span at bounding box center [143, 165] width 7 height 4
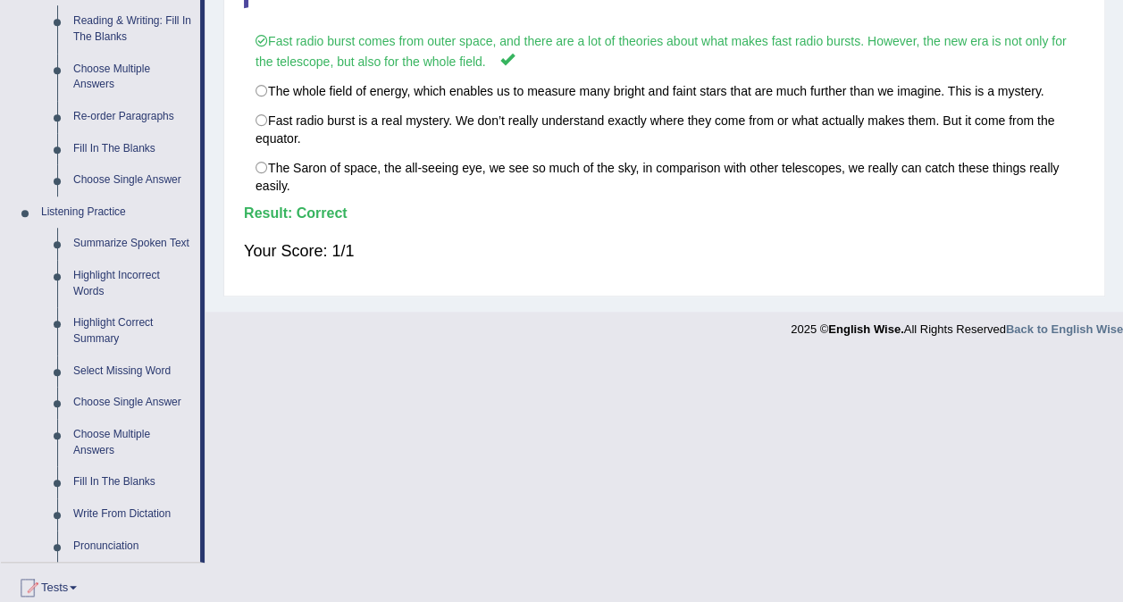
scroll to position [715, 0]
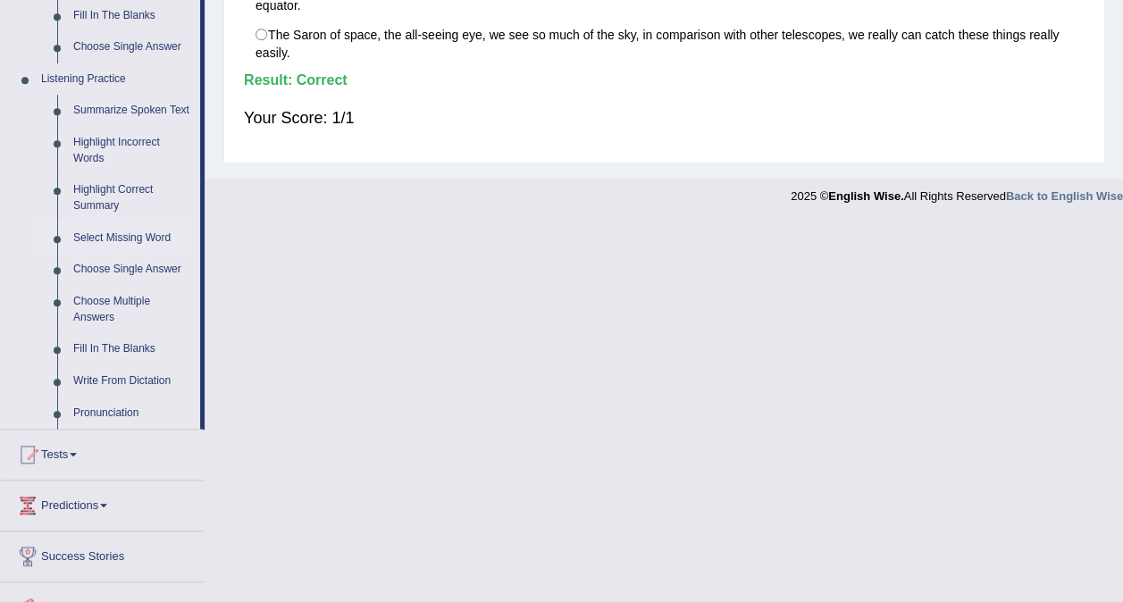
click at [98, 232] on link "Select Missing Word" at bounding box center [132, 238] width 135 height 32
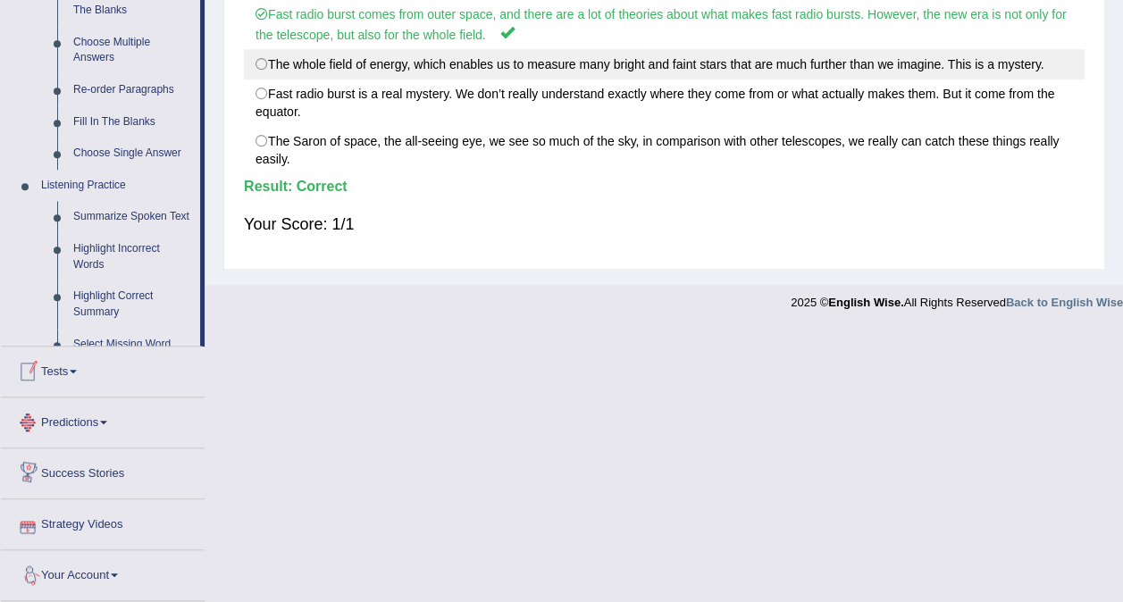
scroll to position [795, 0]
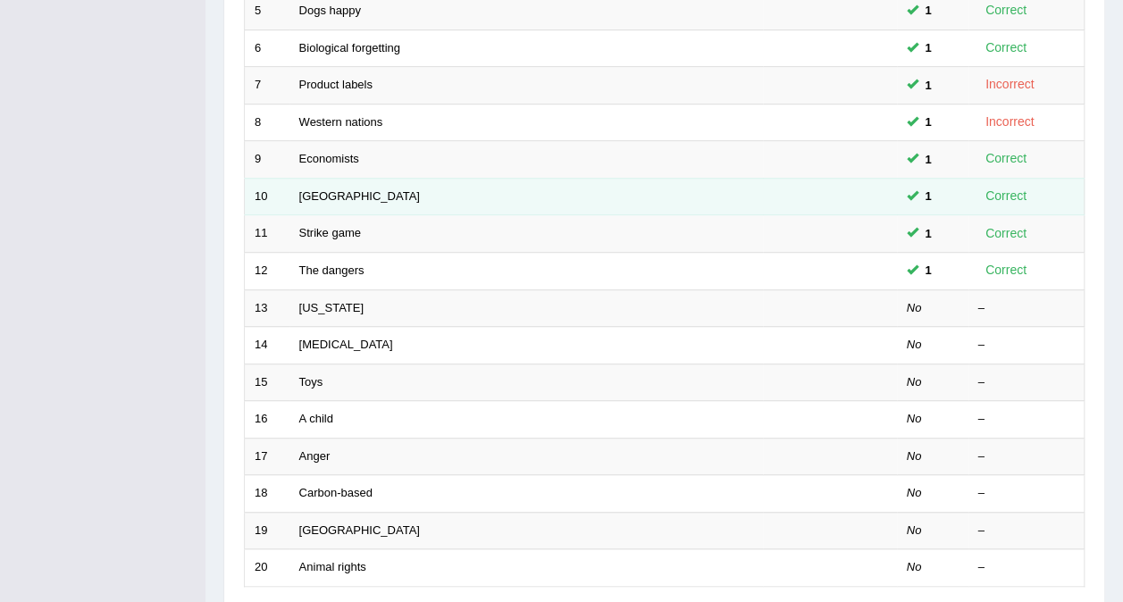
scroll to position [536, 0]
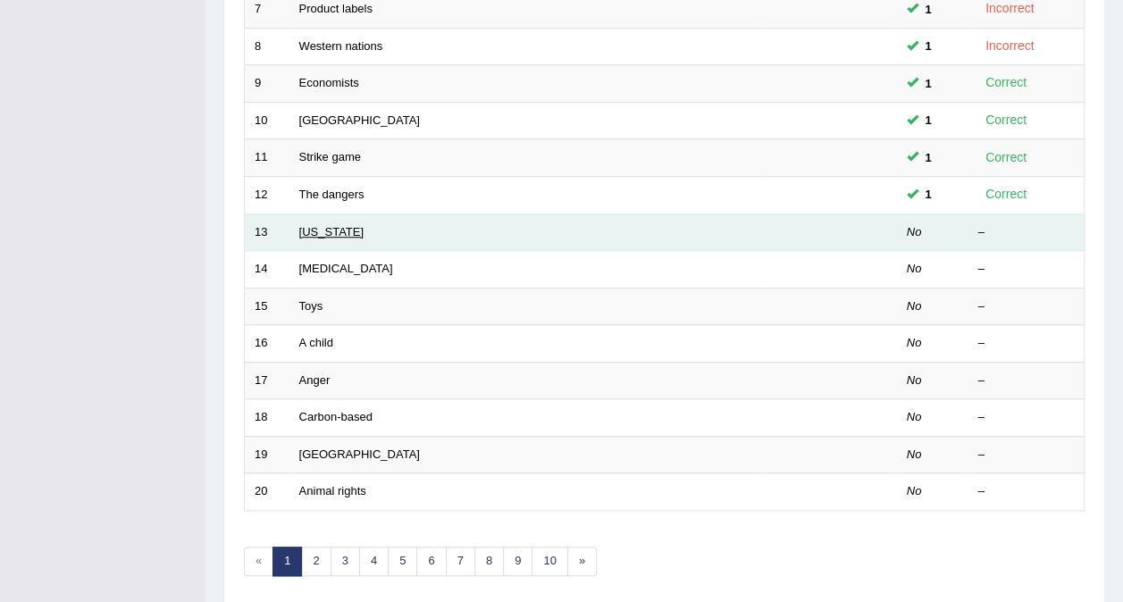
click at [314, 225] on link "[US_STATE]" at bounding box center [331, 231] width 64 height 13
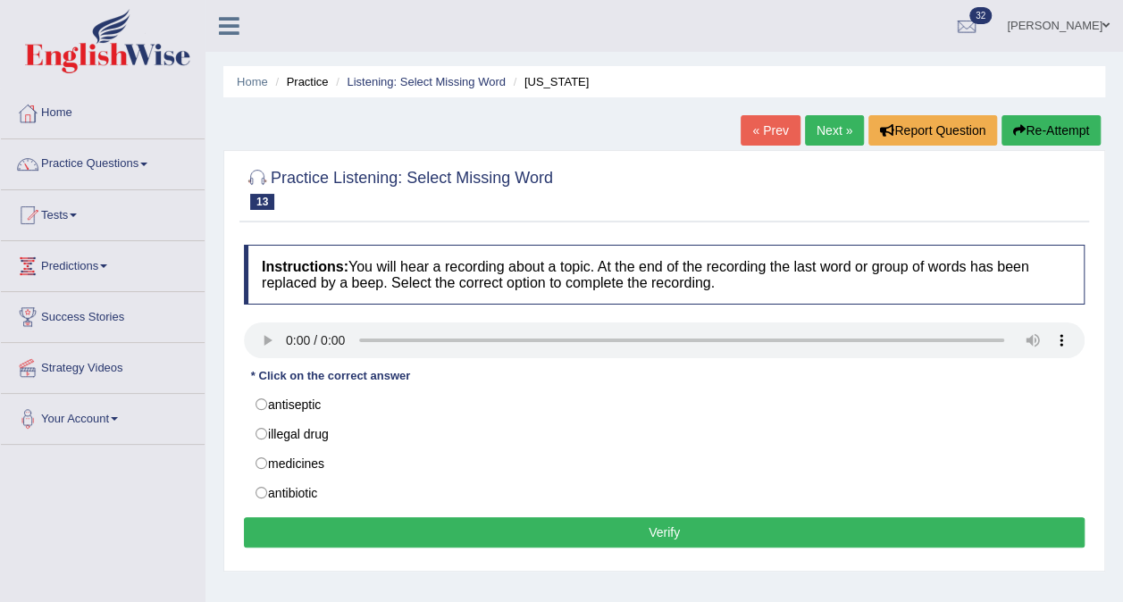
click at [976, 188] on div at bounding box center [664, 188] width 841 height 54
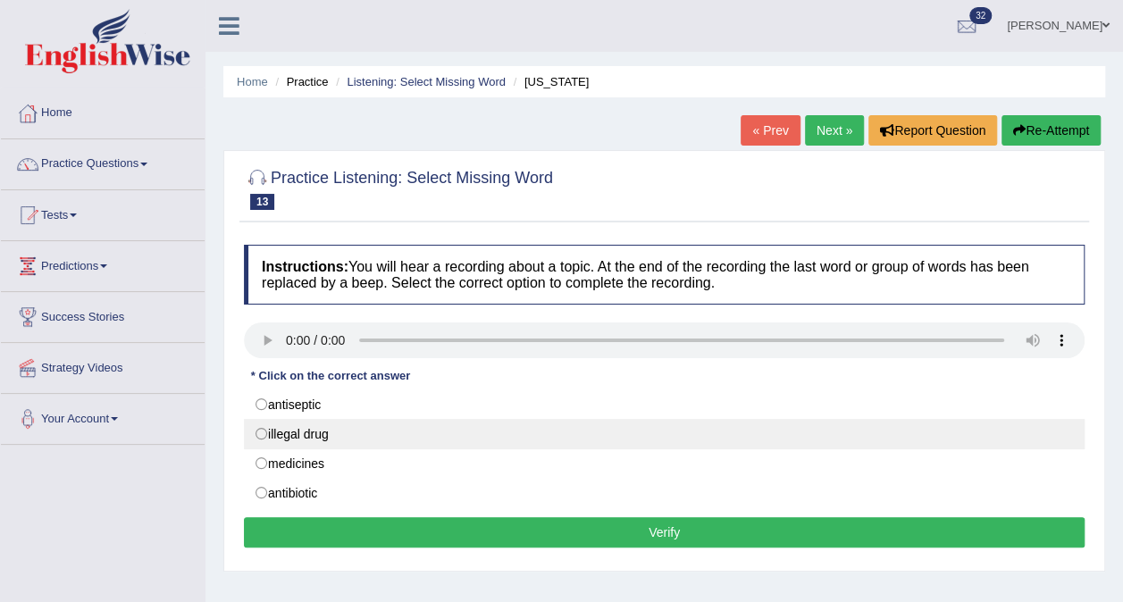
click at [540, 431] on label "illegal drug" at bounding box center [664, 434] width 841 height 30
radio input "true"
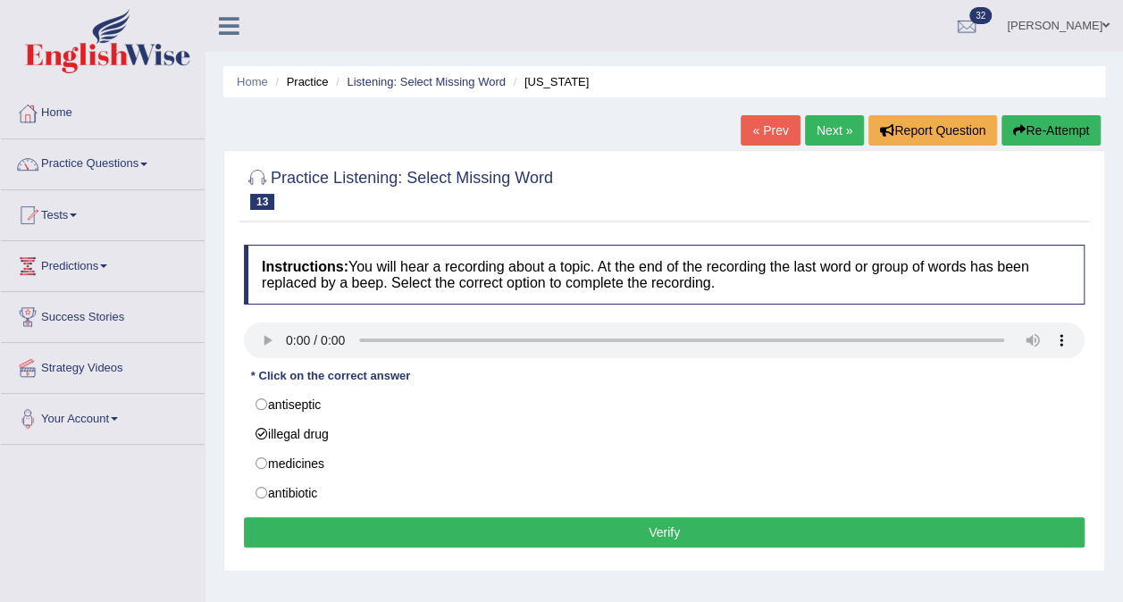
click at [657, 525] on button "Verify" at bounding box center [664, 532] width 841 height 30
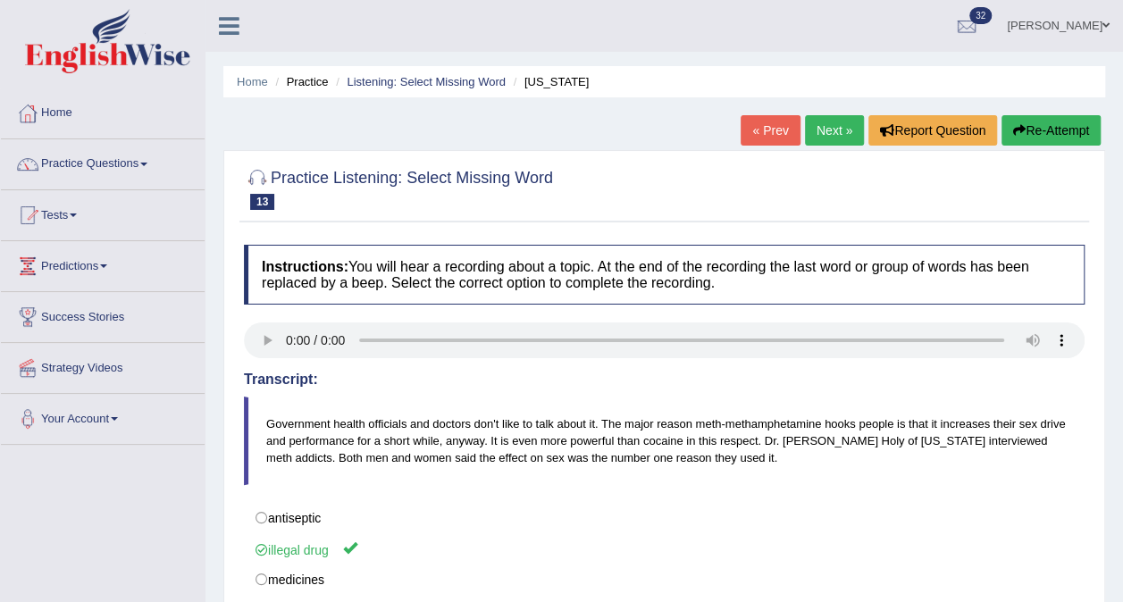
click at [824, 130] on link "Next »" at bounding box center [834, 130] width 59 height 30
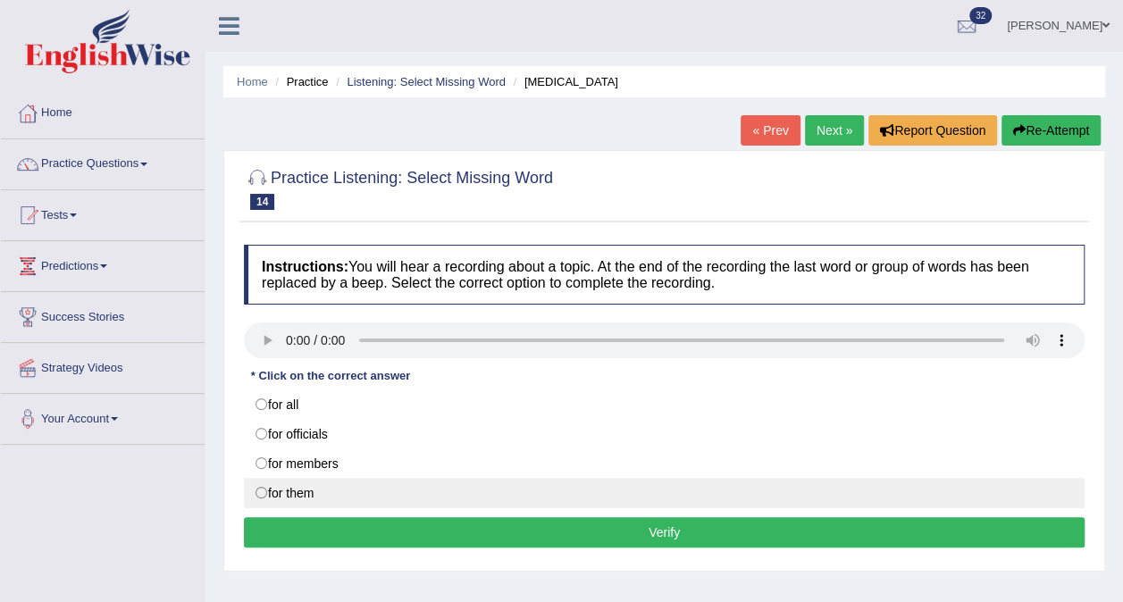
click at [459, 499] on label "for them" at bounding box center [664, 493] width 841 height 30
radio input "true"
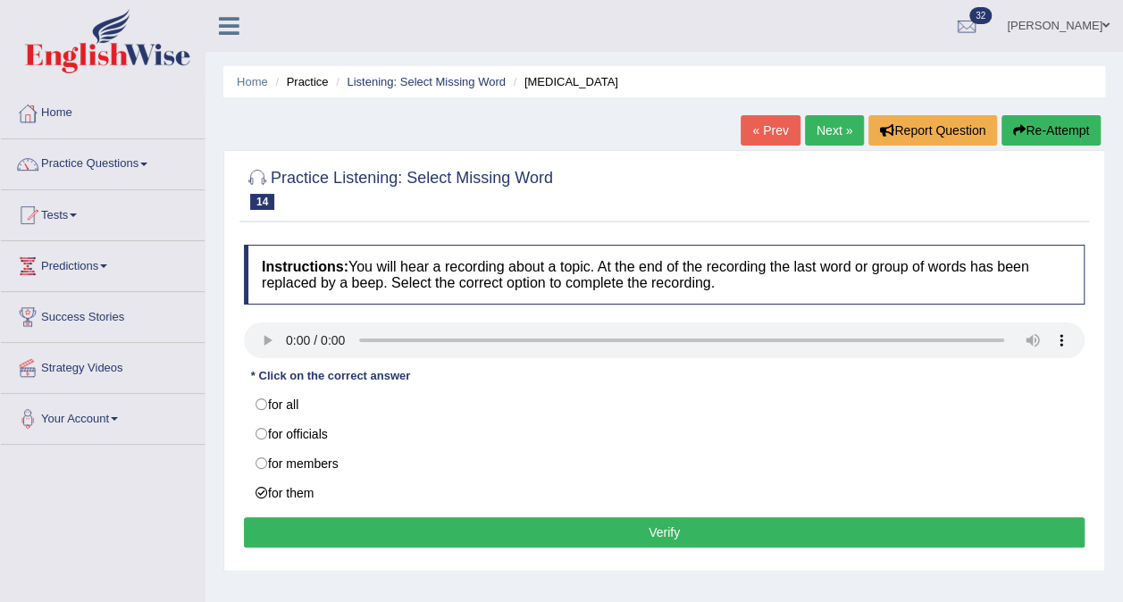
click at [518, 534] on button "Verify" at bounding box center [664, 532] width 841 height 30
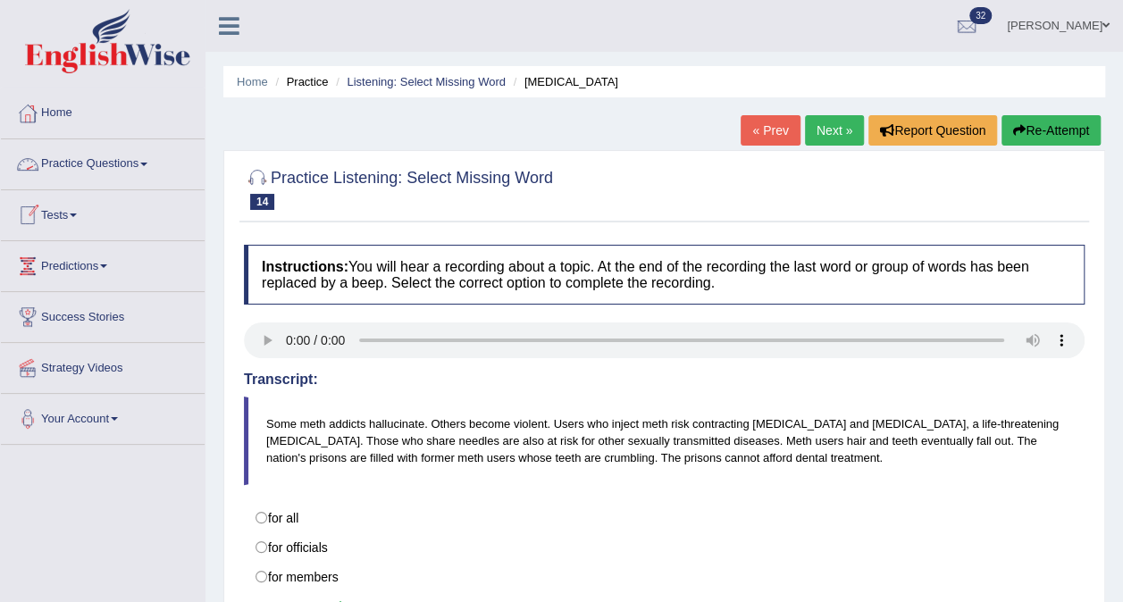
click at [147, 159] on link "Practice Questions" at bounding box center [103, 161] width 204 height 45
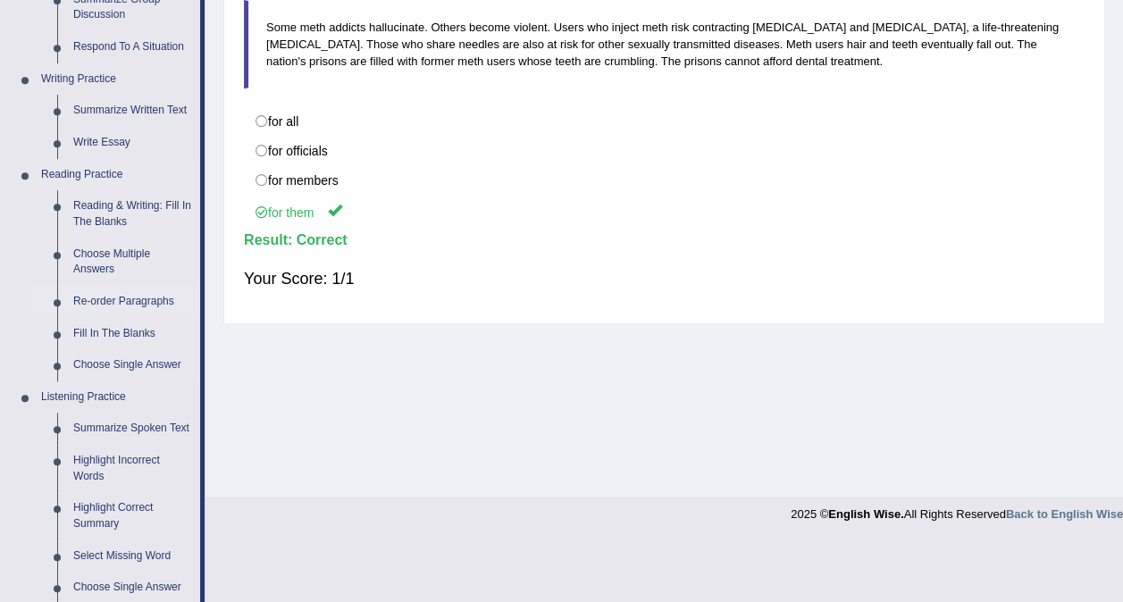
scroll to position [625, 0]
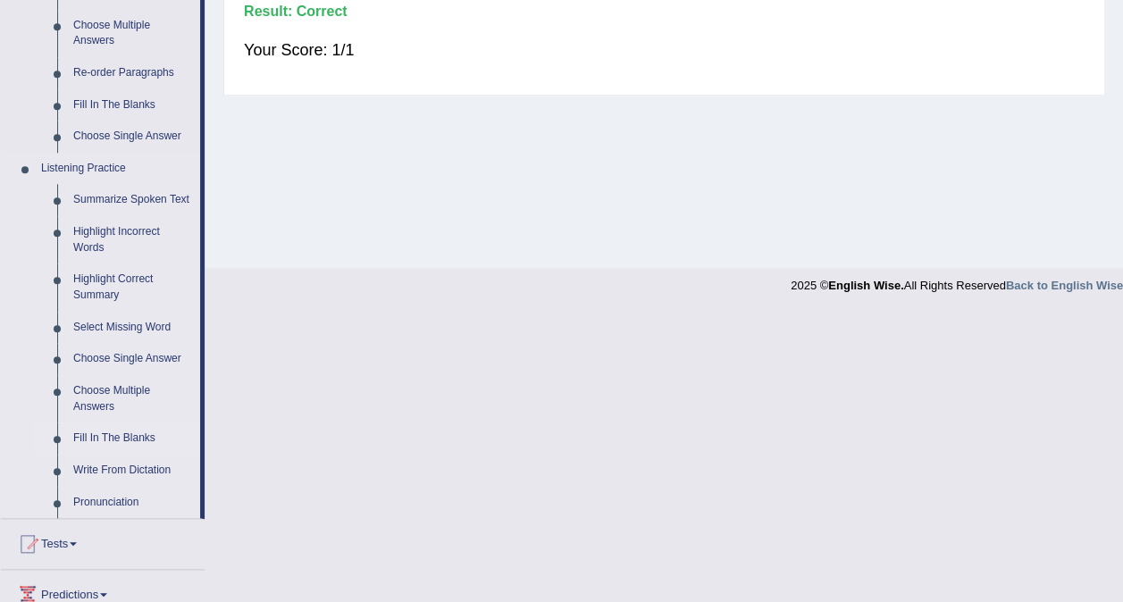
click at [122, 436] on link "Fill In The Blanks" at bounding box center [132, 439] width 135 height 32
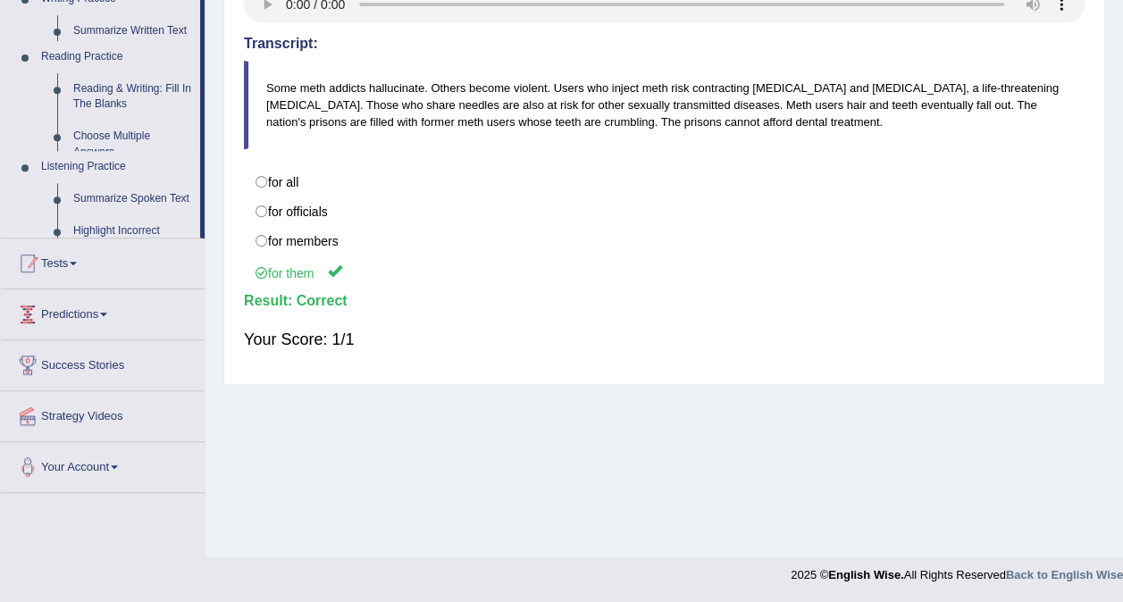
scroll to position [336, 0]
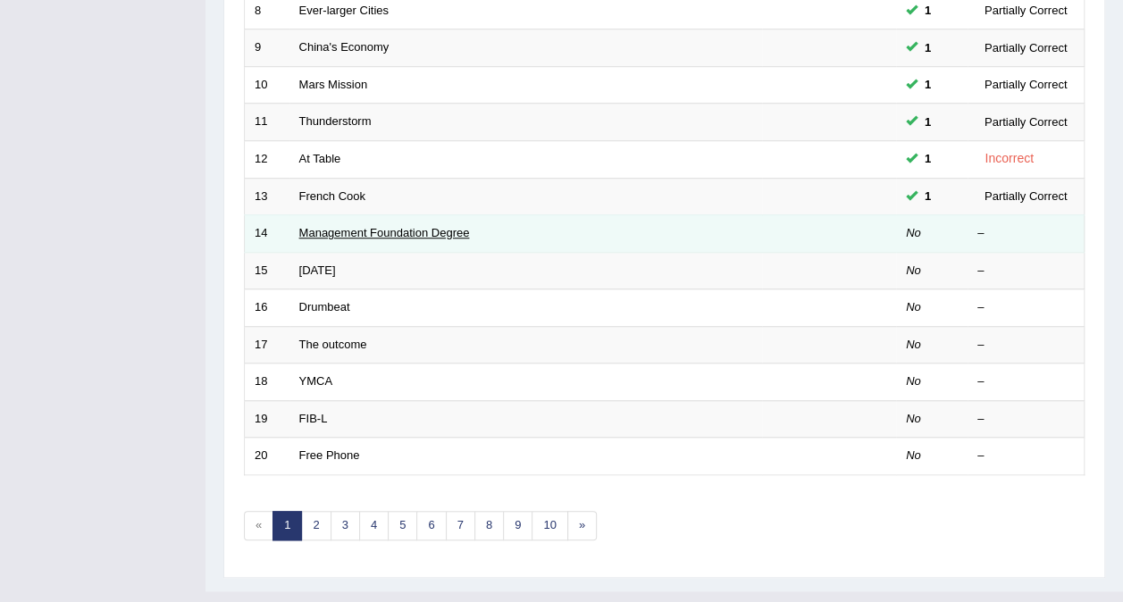
click at [355, 226] on link "Management Foundation Degree" at bounding box center [384, 232] width 171 height 13
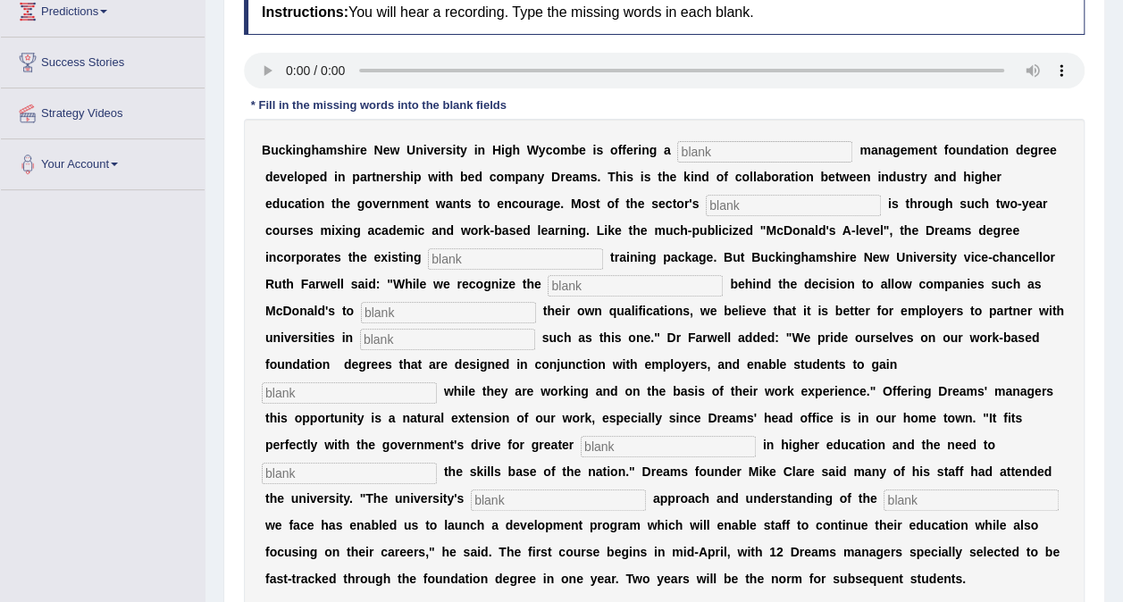
scroll to position [256, 0]
click at [689, 148] on input "text" at bounding box center [764, 150] width 175 height 21
type input "retail"
click at [706, 205] on input "text" at bounding box center [793, 204] width 175 height 21
type input "expansion"
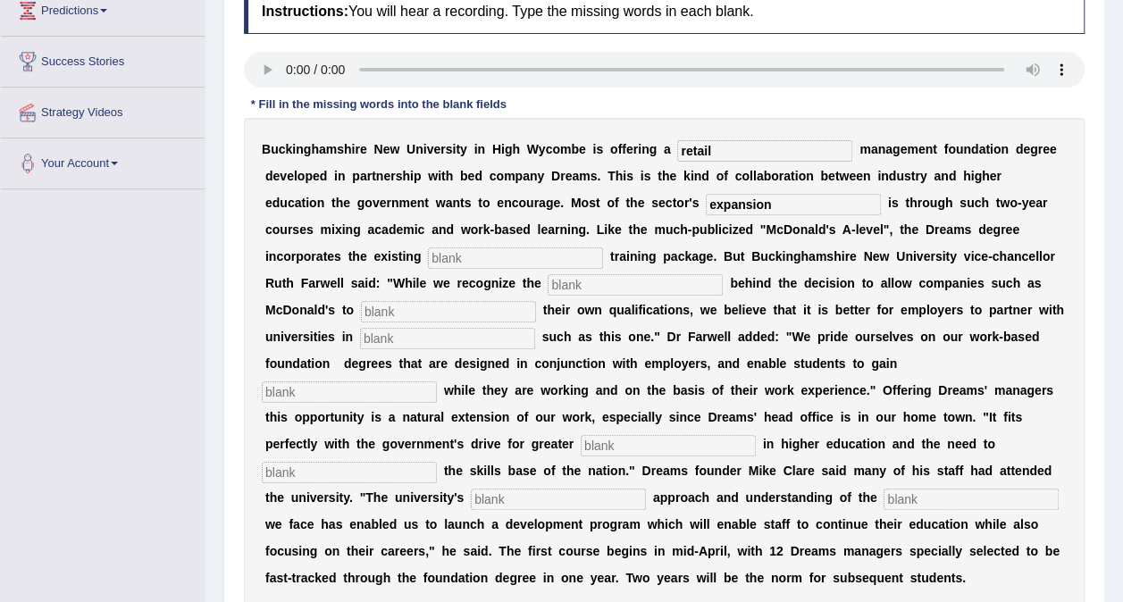
click at [603, 247] on input "text" at bounding box center [515, 257] width 175 height 21
type input "comapany"
click at [548, 275] on input "text" at bounding box center [635, 284] width 175 height 21
type input "experts"
click at [536, 301] on input "text" at bounding box center [448, 311] width 175 height 21
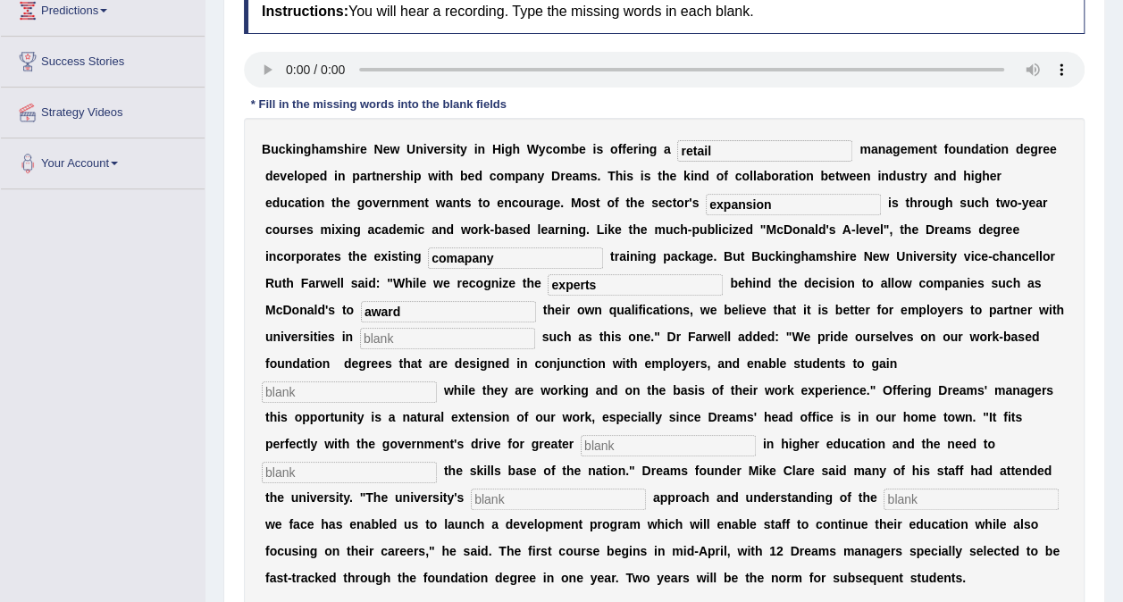
type input "award"
click at [535, 328] on input "text" at bounding box center [447, 338] width 175 height 21
click at [548, 282] on input "experts" at bounding box center [635, 284] width 175 height 21
type input "experties"
click at [920, 334] on b "o" at bounding box center [924, 337] width 8 height 14
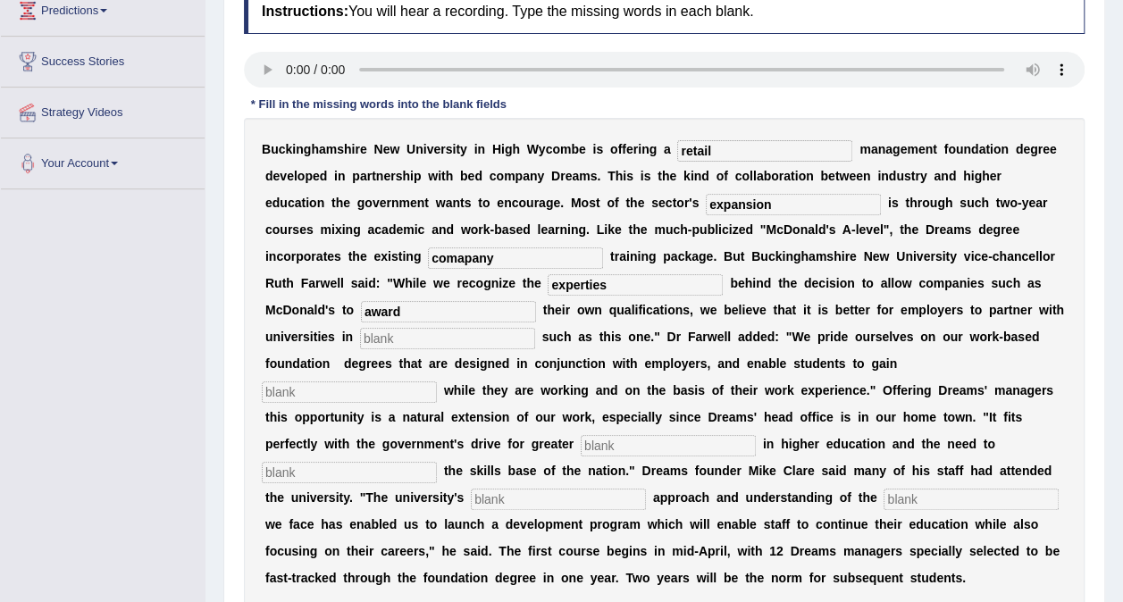
click at [535, 328] on input "text" at bounding box center [447, 338] width 175 height 21
type input "qualifications"
click at [437, 381] on input "text" at bounding box center [349, 391] width 175 height 21
type input "particiaption"
click at [612, 435] on input "text" at bounding box center [668, 445] width 175 height 21
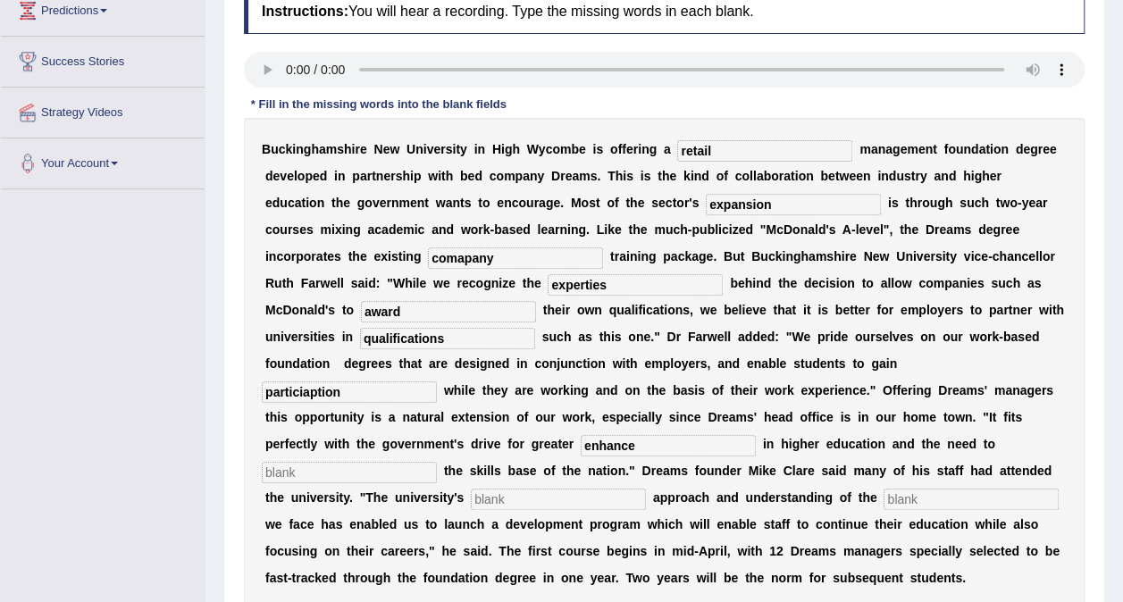
type input "enhance"
click at [375, 462] on input "text" at bounding box center [349, 472] width 175 height 21
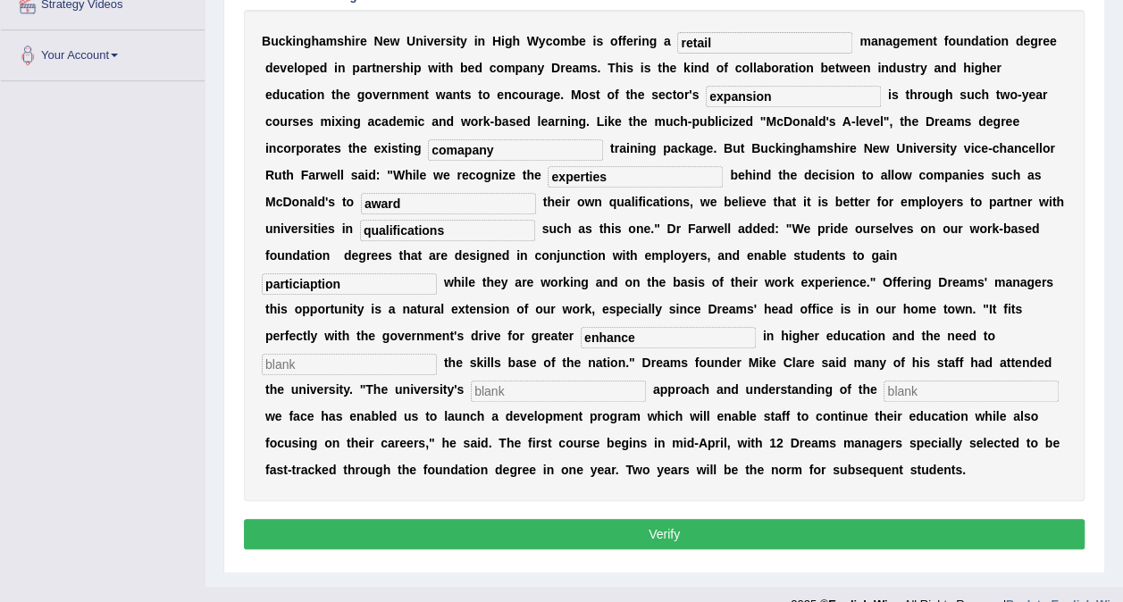
scroll to position [365, 0]
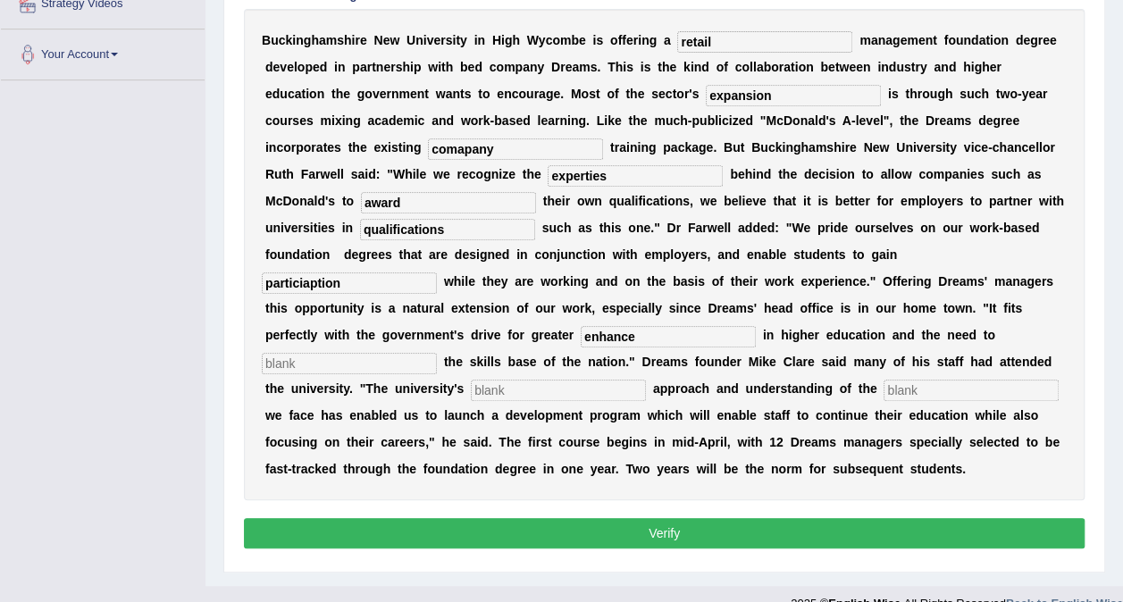
click at [610, 518] on button "Verify" at bounding box center [664, 533] width 841 height 30
click at [609, 518] on button "Verify" at bounding box center [664, 533] width 841 height 30
click at [387, 353] on input "text" at bounding box center [349, 363] width 175 height 21
drag, startPoint x: 340, startPoint y: 340, endPoint x: 256, endPoint y: 340, distance: 83.1
click at [256, 340] on div "B u c k i n g h a m s h i r e N e w U n i v e r s i t y i n H i g h W y c o m b…" at bounding box center [664, 254] width 841 height 491
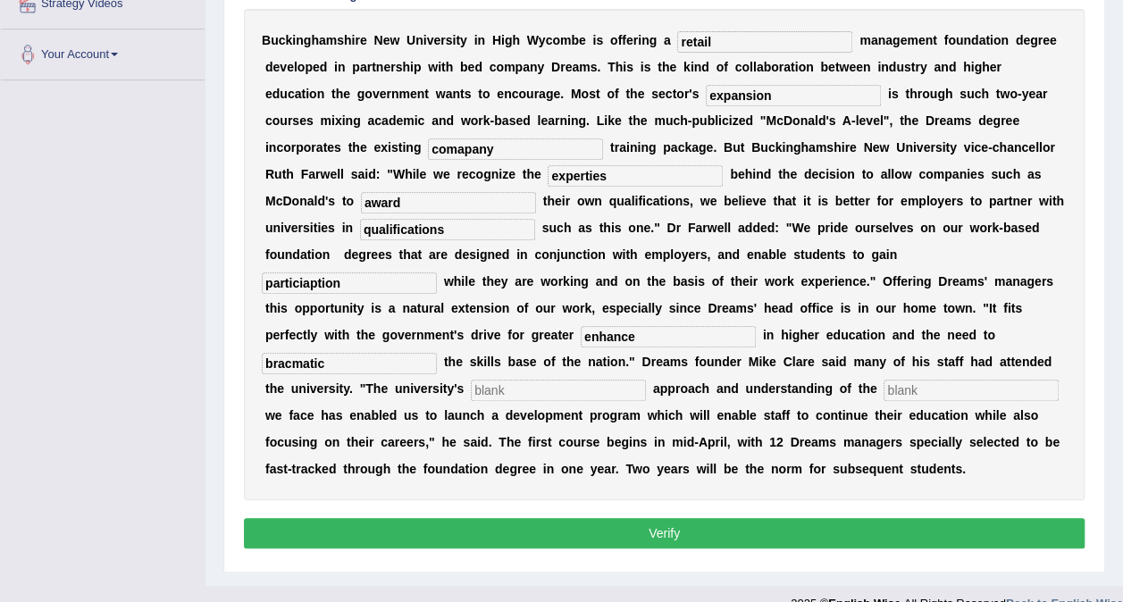
type input "bracmatic"
click at [490, 380] on input "text" at bounding box center [558, 390] width 175 height 21
type input "bracmatic"
click at [603, 138] on input "comapany" at bounding box center [515, 148] width 175 height 21
type input "company"
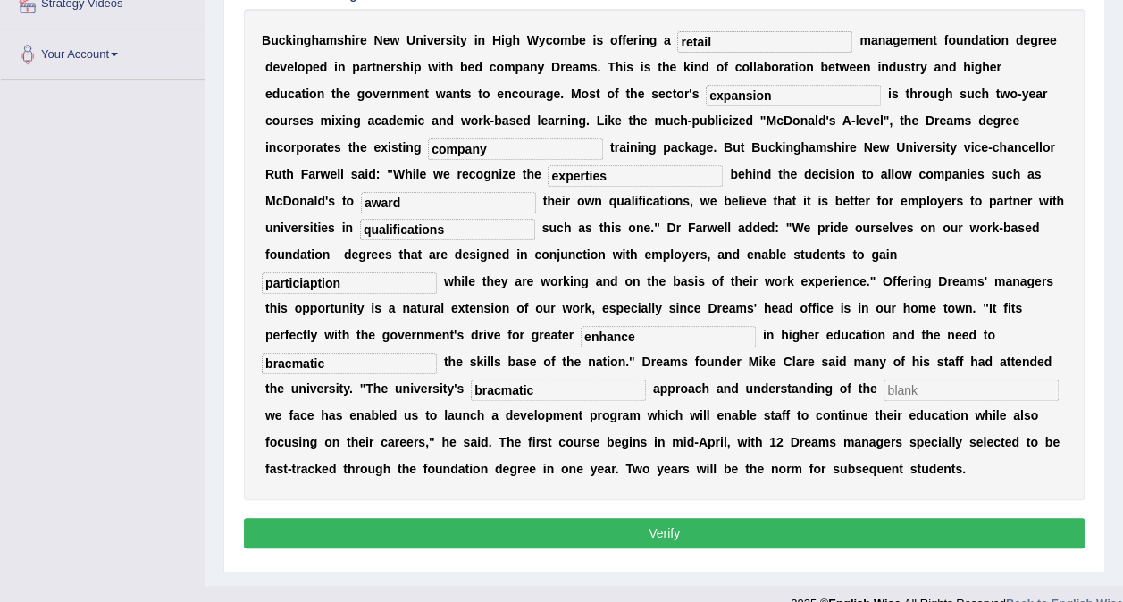
drag, startPoint x: 497, startPoint y: 365, endPoint x: 428, endPoint y: 358, distance: 69.1
click at [428, 358] on div "B u c k i n g h a m s h i r e N e w U n i v e r s i t y i n H i g h W y c o m b…" at bounding box center [664, 254] width 841 height 491
click at [795, 64] on b "i" at bounding box center [797, 67] width 4 height 14
drag, startPoint x: 881, startPoint y: 205, endPoint x: 783, endPoint y: 200, distance: 98.4
click at [783, 200] on div "B u c k i n g h a m s h i r e N e w U n i v e r s i t y i n H i g h W y c o m b…" at bounding box center [664, 254] width 841 height 491
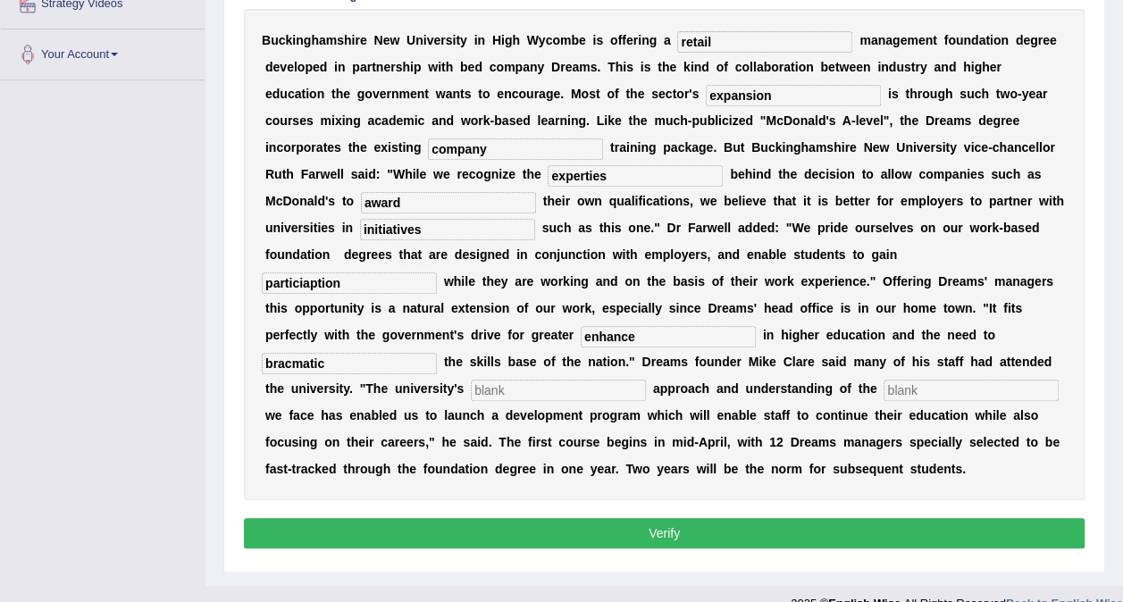
type input "initiatives"
drag, startPoint x: 524, startPoint y: 247, endPoint x: 398, endPoint y: 243, distance: 125.2
click at [398, 243] on div "B u c k i n g h a m s h i r e N e w U n i v e r s i t y i n H i g h W y c o m b…" at bounding box center [664, 254] width 841 height 491
type input "qualifications"
drag, startPoint x: 671, startPoint y: 308, endPoint x: 579, endPoint y: 311, distance: 92.1
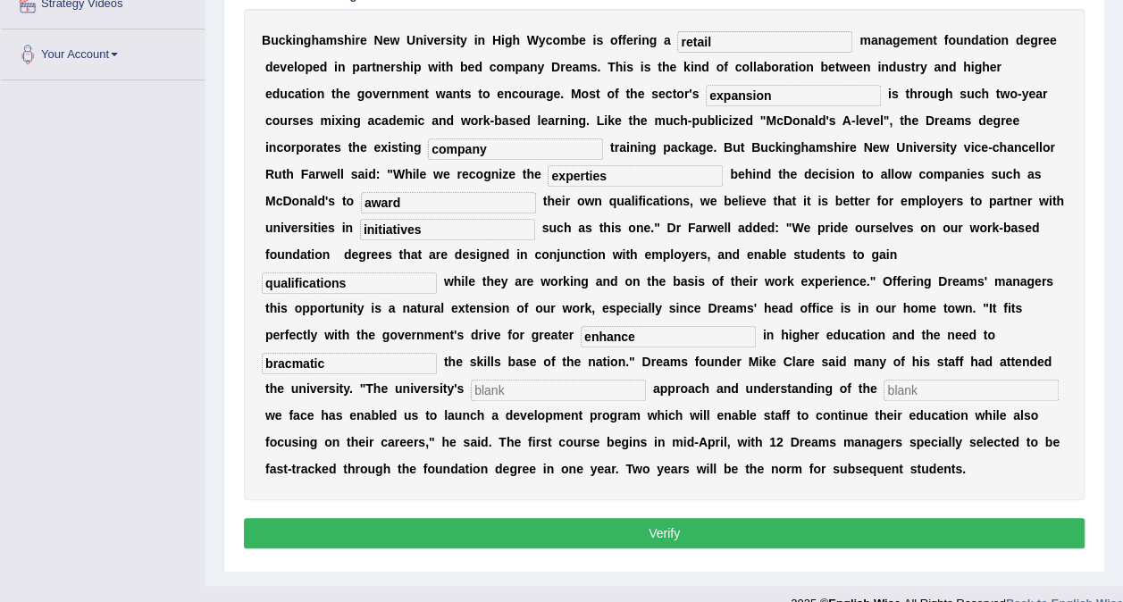
click at [579, 311] on div "B u c k i n g h a m s h i r e N e w U n i v e r s i t y i n H i g h W y c o m b…" at bounding box center [664, 254] width 841 height 491
type input "participation"
drag, startPoint x: 336, startPoint y: 337, endPoint x: 262, endPoint y: 334, distance: 74.2
click at [262, 353] on input "bracmatic" at bounding box center [349, 363] width 175 height 21
type input "enhance"
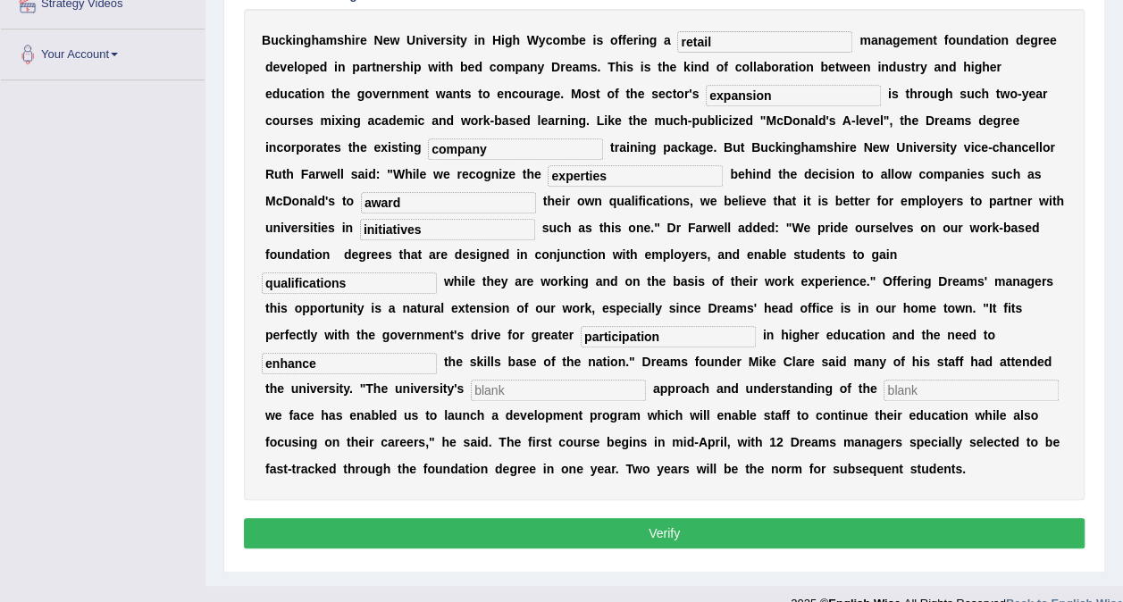
click at [519, 380] on input "text" at bounding box center [558, 390] width 175 height 21
click at [884, 380] on input "text" at bounding box center [971, 390] width 175 height 21
click at [539, 380] on input "text" at bounding box center [558, 390] width 175 height 21
type input "bracmatic"
click at [906, 380] on input "text" at bounding box center [971, 390] width 175 height 21
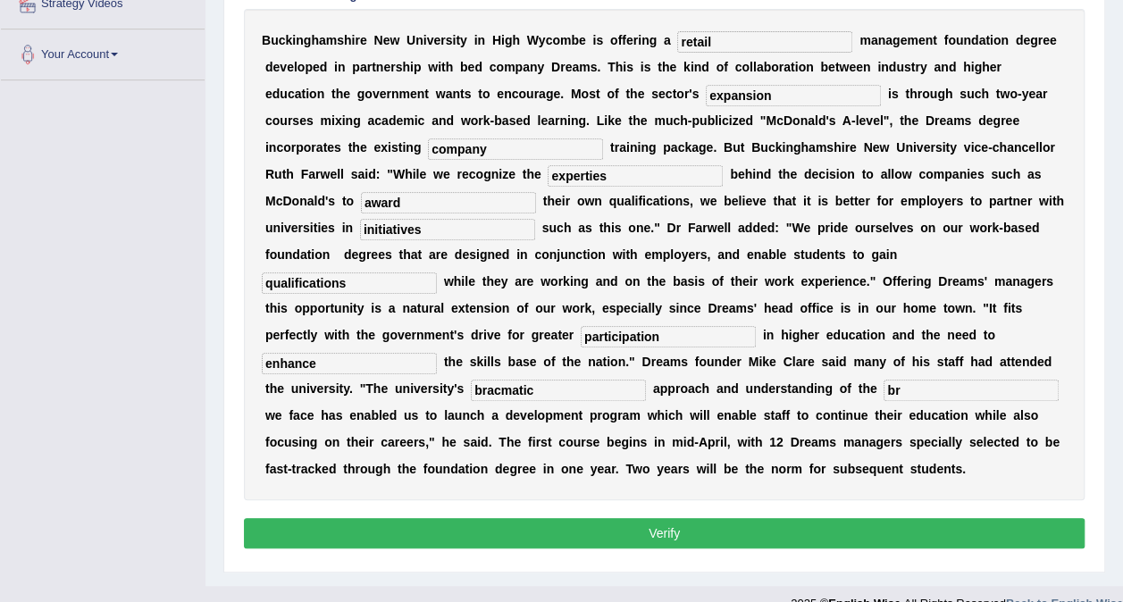
type input "b"
type input "challenges"
click at [712, 518] on button "Verify" at bounding box center [664, 533] width 841 height 30
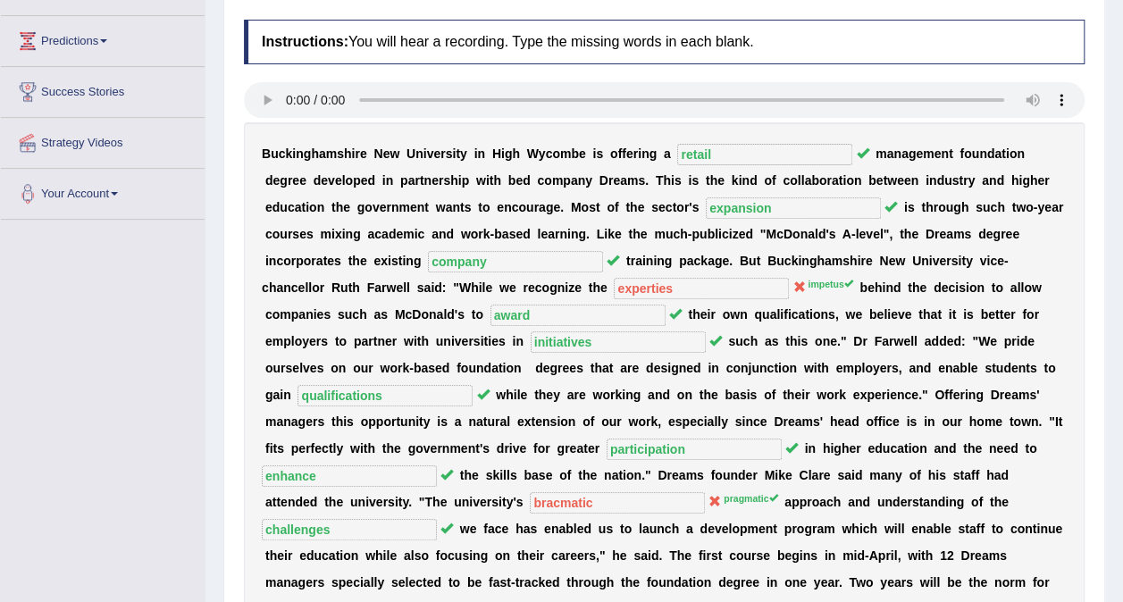
scroll to position [11, 0]
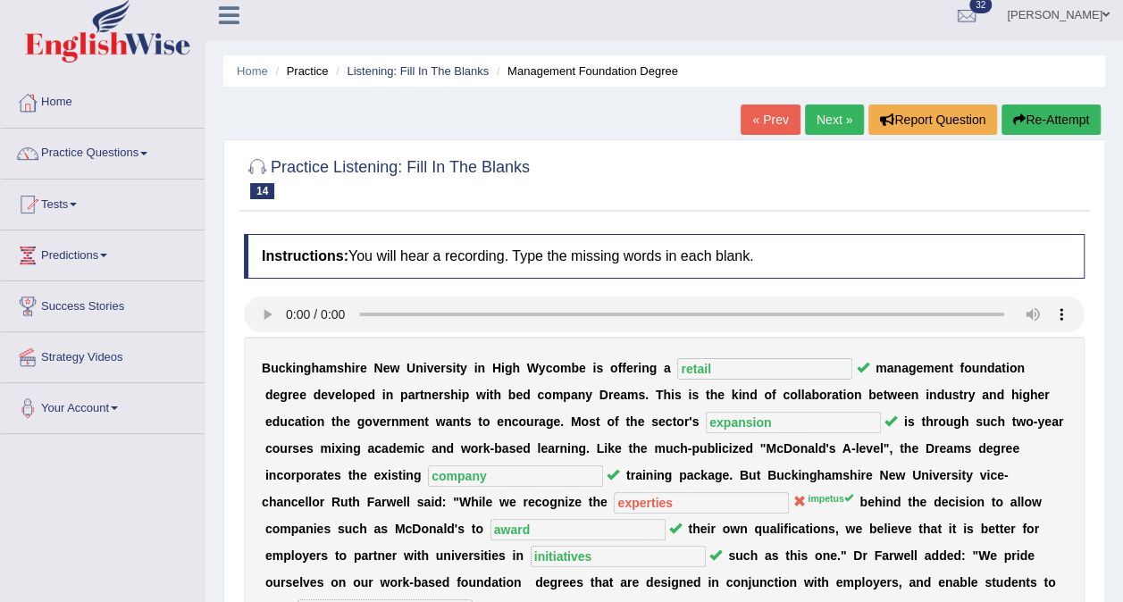
click at [841, 116] on link "Next »" at bounding box center [834, 120] width 59 height 30
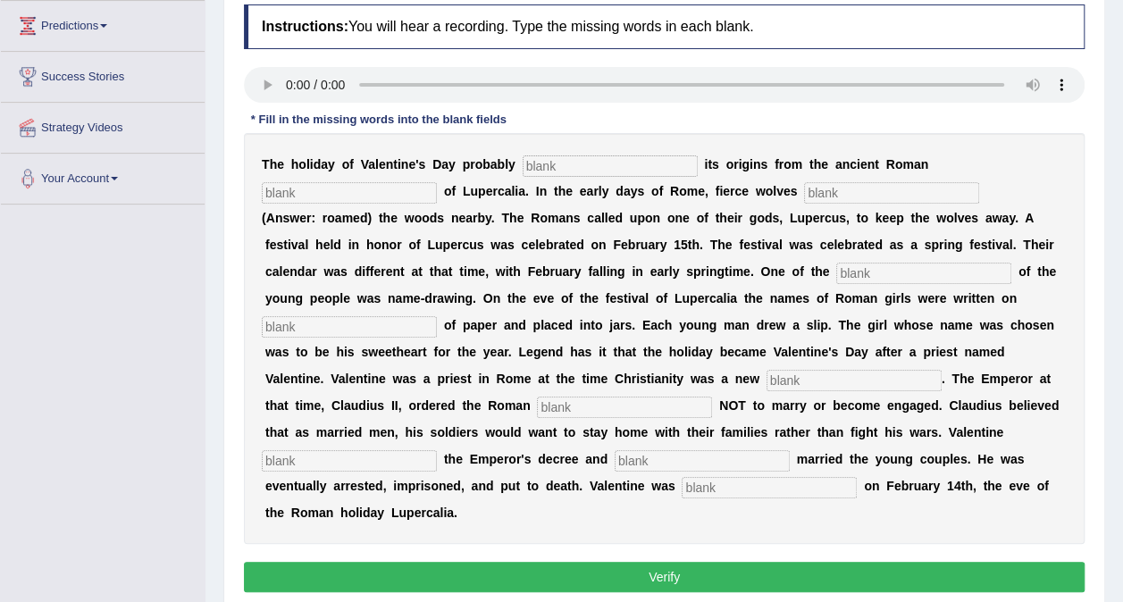
scroll to position [268, 0]
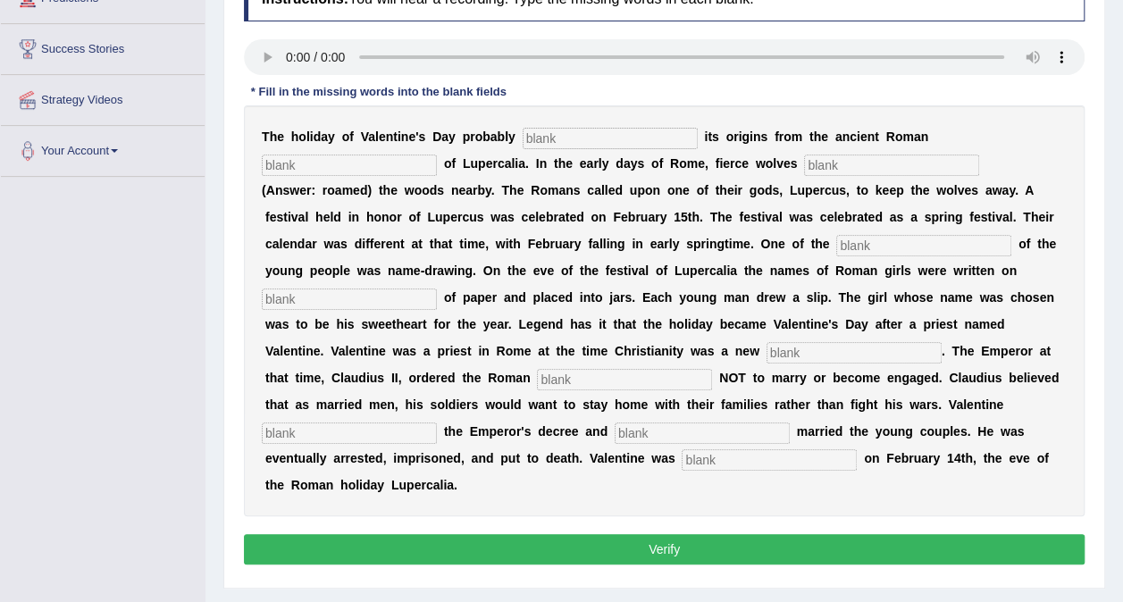
click at [591, 138] on input "text" at bounding box center [610, 138] width 175 height 21
type input "derieved"
click at [437, 155] on input "text" at bounding box center [349, 165] width 175 height 21
type input "feast"
click at [804, 168] on input "text" at bounding box center [891, 165] width 175 height 21
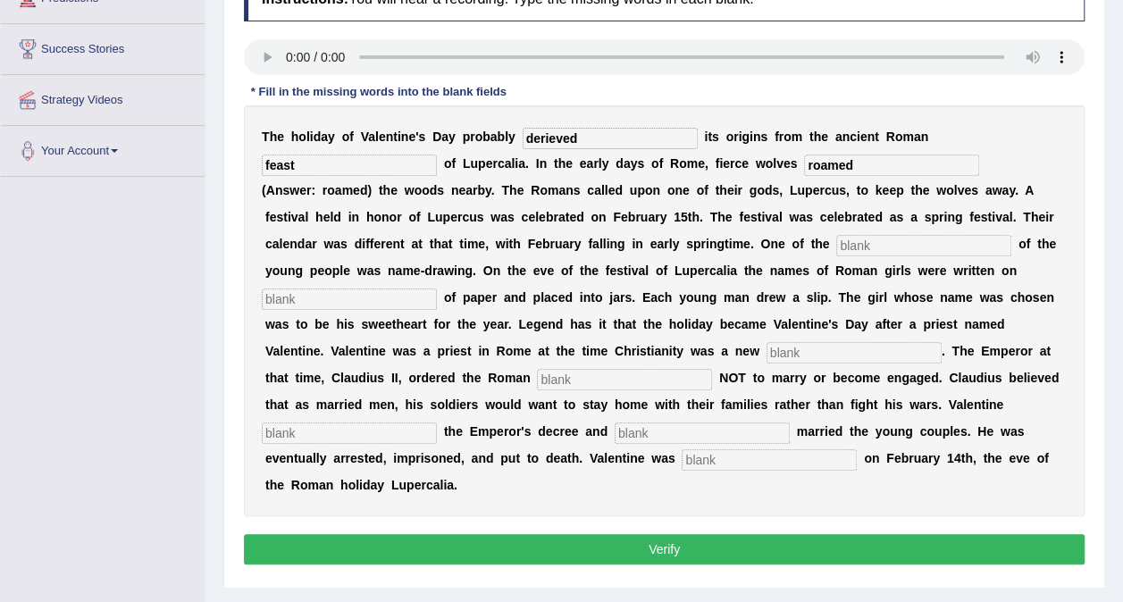
type input "roamed"
click at [836, 243] on input "text" at bounding box center [923, 245] width 175 height 21
type input "customs"
click at [437, 289] on input "text" at bounding box center [349, 299] width 175 height 21
type input "pieces"
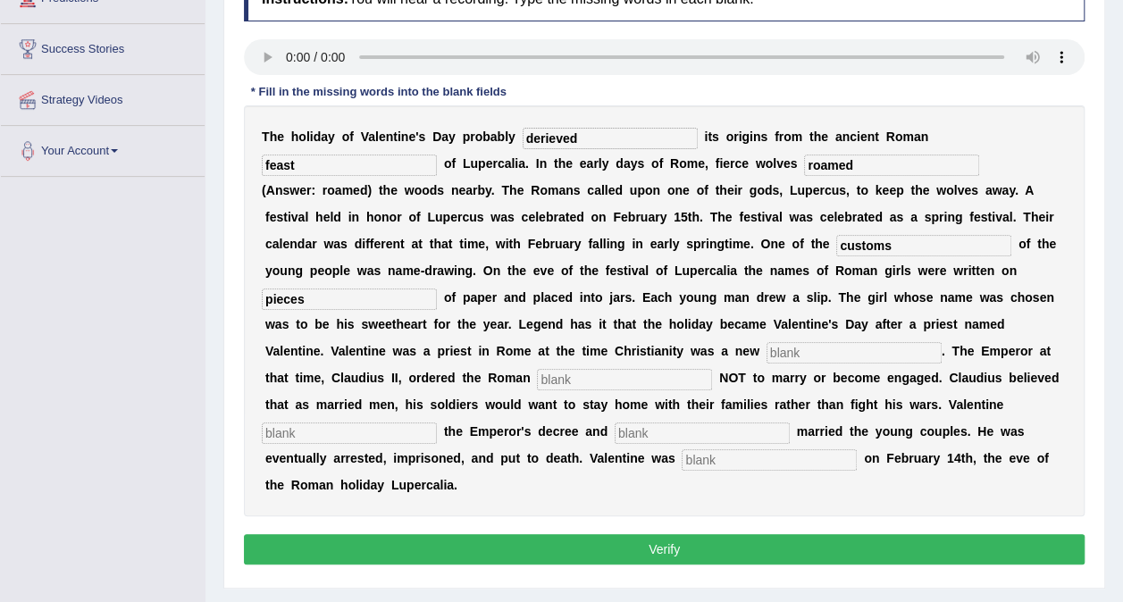
click at [767, 344] on input "text" at bounding box center [854, 352] width 175 height 21
type input "religious"
click at [712, 369] on input "text" at bounding box center [624, 379] width 175 height 21
click at [437, 423] on input "text" at bounding box center [349, 433] width 175 height 21
type input "divided"
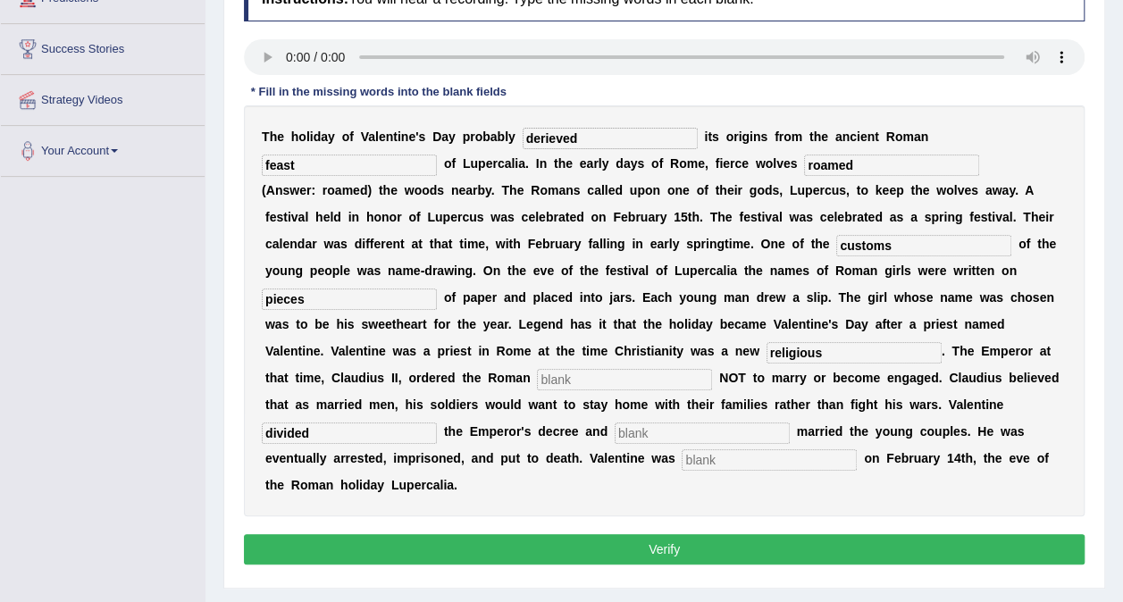
click at [776, 423] on input "text" at bounding box center [702, 433] width 175 height 21
drag, startPoint x: 798, startPoint y: 402, endPoint x: 770, endPoint y: 402, distance: 27.7
click at [770, 423] on input "secretaly" at bounding box center [702, 433] width 175 height 21
type input "secretly"
click at [756, 449] on input "text" at bounding box center [769, 459] width 175 height 21
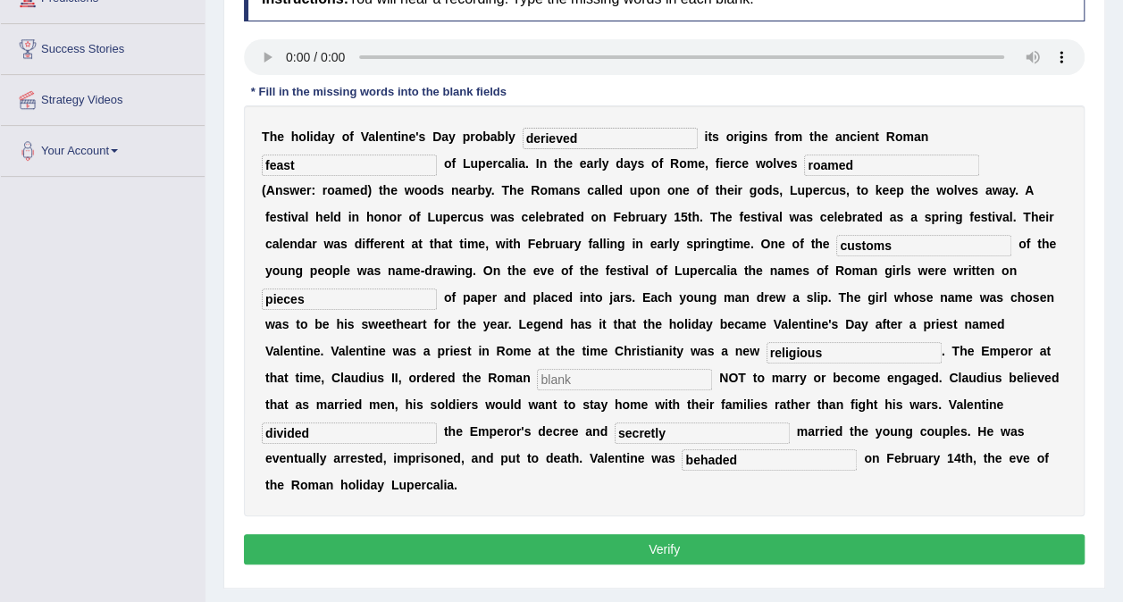
click at [739, 449] on input "behaded" at bounding box center [769, 459] width 175 height 21
type input "beheaded"
click at [712, 369] on input "text" at bounding box center [624, 379] width 175 height 21
type input "pristst"
click at [654, 534] on button "Verify" at bounding box center [664, 549] width 841 height 30
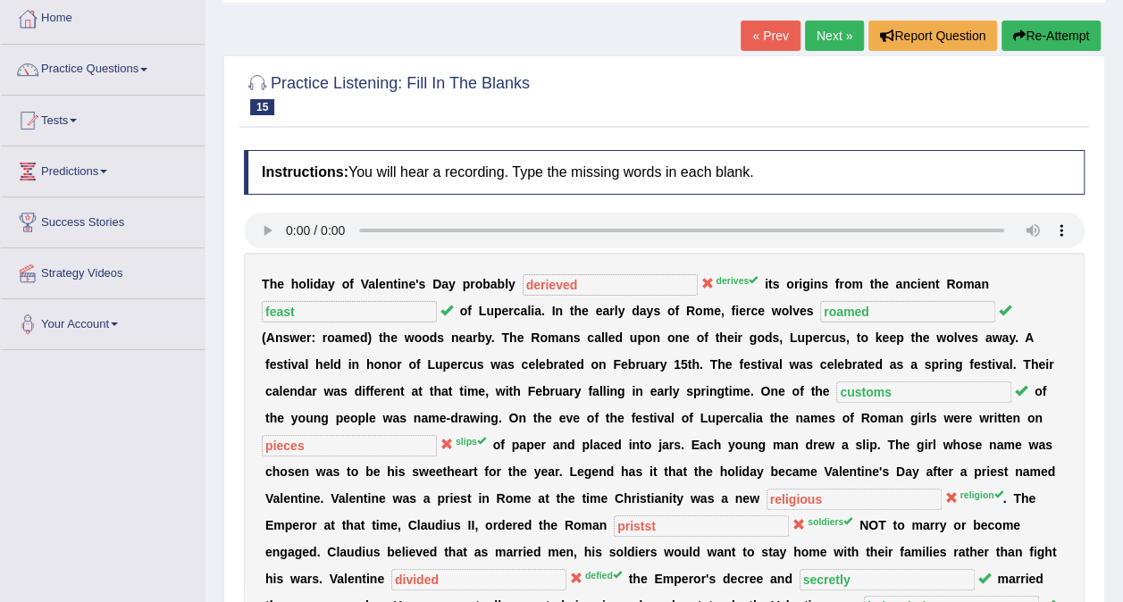
scroll to position [0, 0]
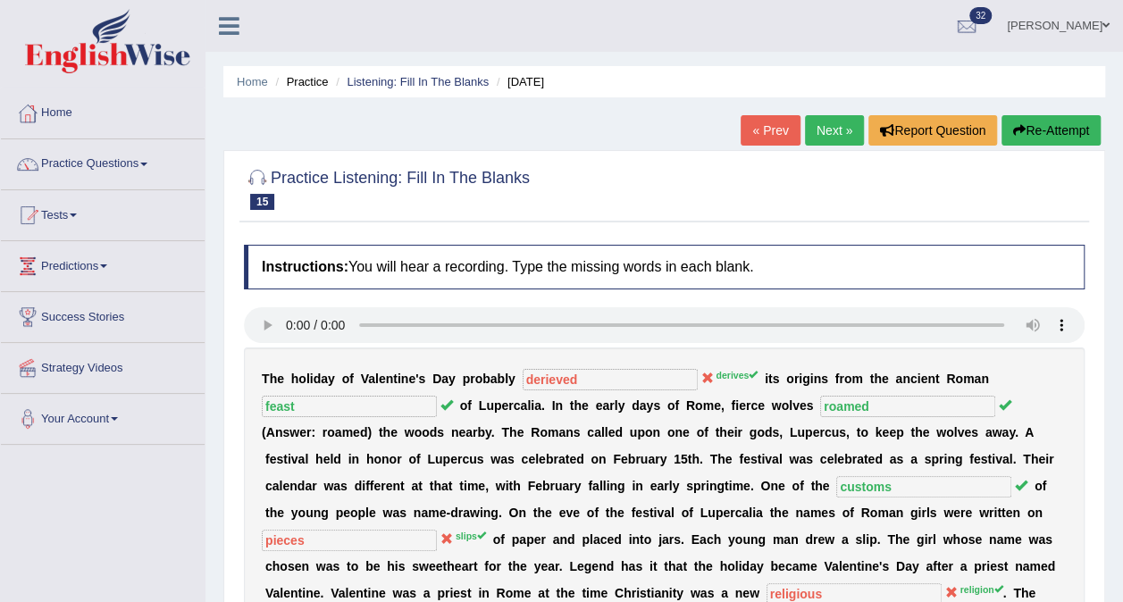
click at [836, 135] on link "Next »" at bounding box center [834, 130] width 59 height 30
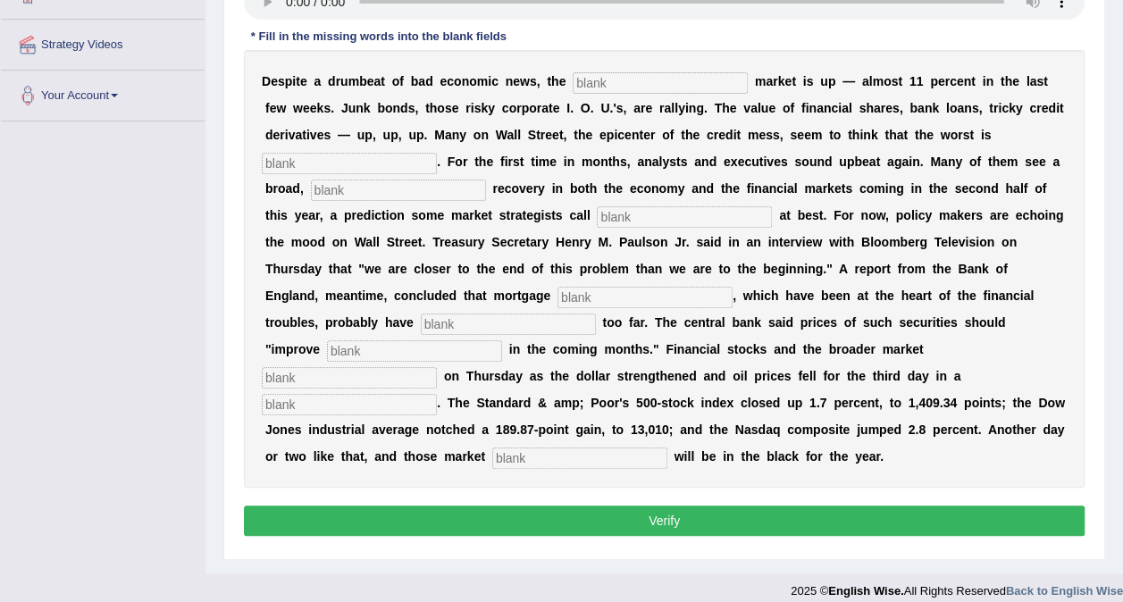
scroll to position [326, 0]
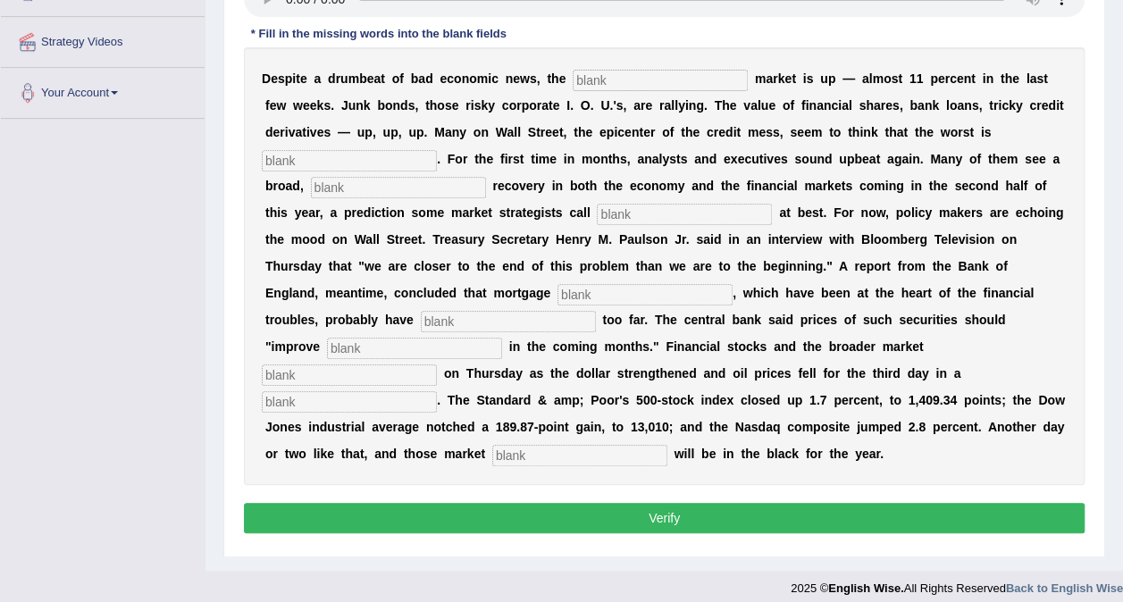
click at [601, 71] on input "text" at bounding box center [660, 80] width 175 height 21
type input "stock"
click at [437, 150] on input "text" at bounding box center [349, 160] width 175 height 21
type input "over"
click at [486, 177] on input "text" at bounding box center [398, 187] width 175 height 21
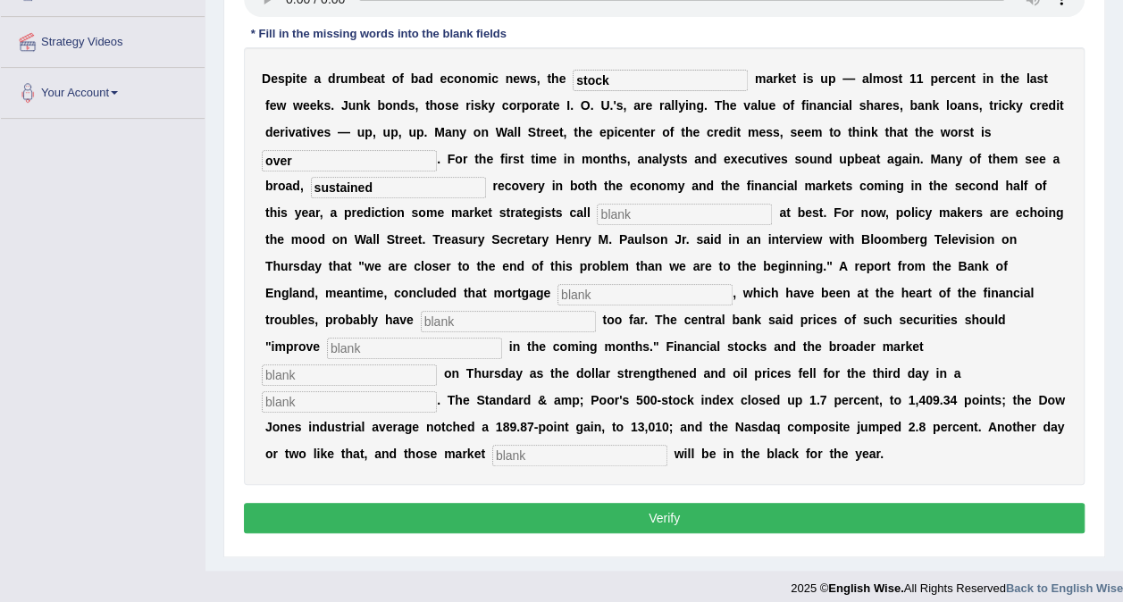
type input "sustained"
click at [597, 204] on input "text" at bounding box center [684, 214] width 175 height 21
type input "hopefully"
click at [733, 284] on input "text" at bounding box center [645, 294] width 175 height 21
type input "securities"
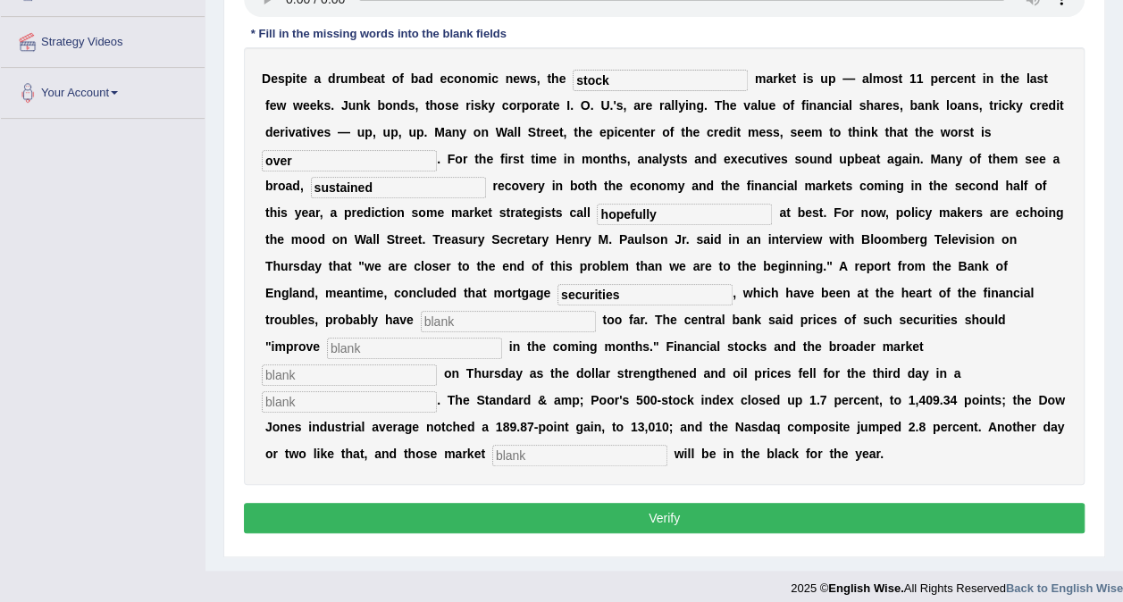
click at [596, 311] on input "text" at bounding box center [508, 321] width 175 height 21
type input "fallen"
click at [499, 338] on input "text" at bounding box center [414, 348] width 175 height 21
type input "searched"
click at [337, 365] on input "text" at bounding box center [349, 375] width 175 height 21
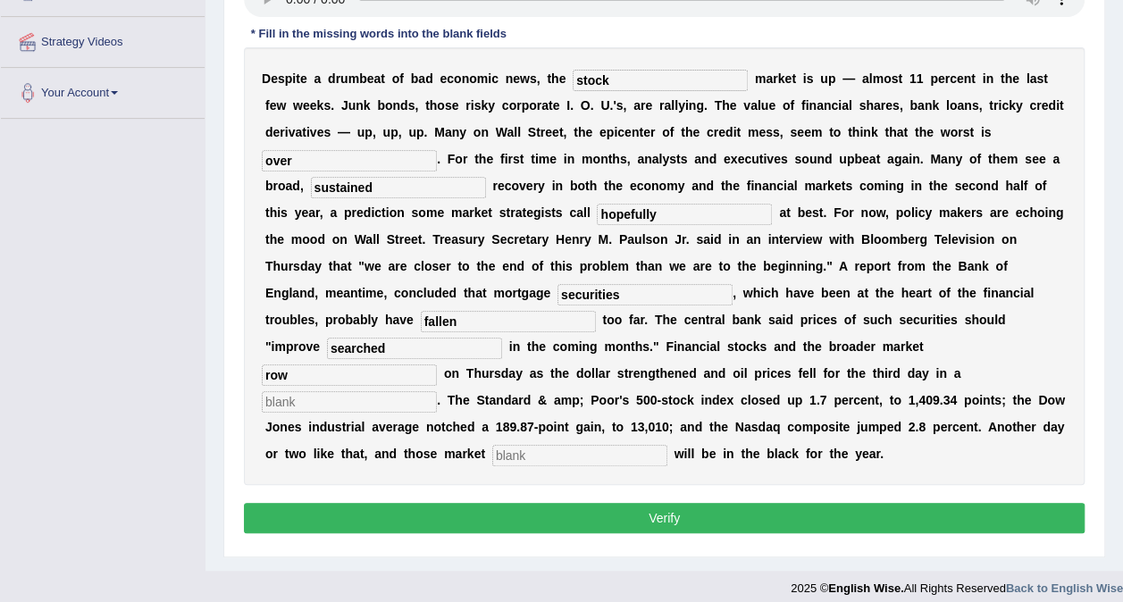
type input "row"
click at [437, 391] on input "text" at bounding box center [349, 401] width 175 height 21
type input "row"
drag, startPoint x: 503, startPoint y: 322, endPoint x: 422, endPoint y: 318, distance: 81.4
click at [422, 318] on div "D e s p i t e a d r u m b e a t o f b a d e c o n o m i c n e w s , t h e stock…" at bounding box center [664, 266] width 841 height 438
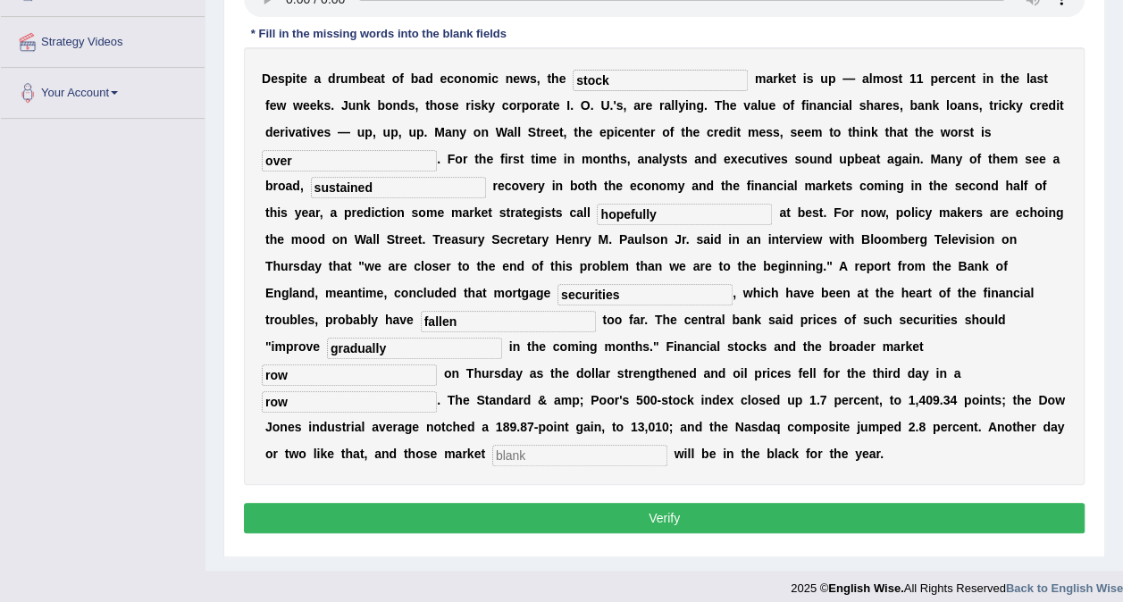
type input "gradually"
drag, startPoint x: 329, startPoint y: 344, endPoint x: 239, endPoint y: 325, distance: 92.2
click at [239, 325] on div "Instructions: You will hear a recording. Type the missing words in each blank. …" at bounding box center [664, 229] width 850 height 638
type input "searched"
click at [492, 445] on input "text" at bounding box center [579, 455] width 175 height 21
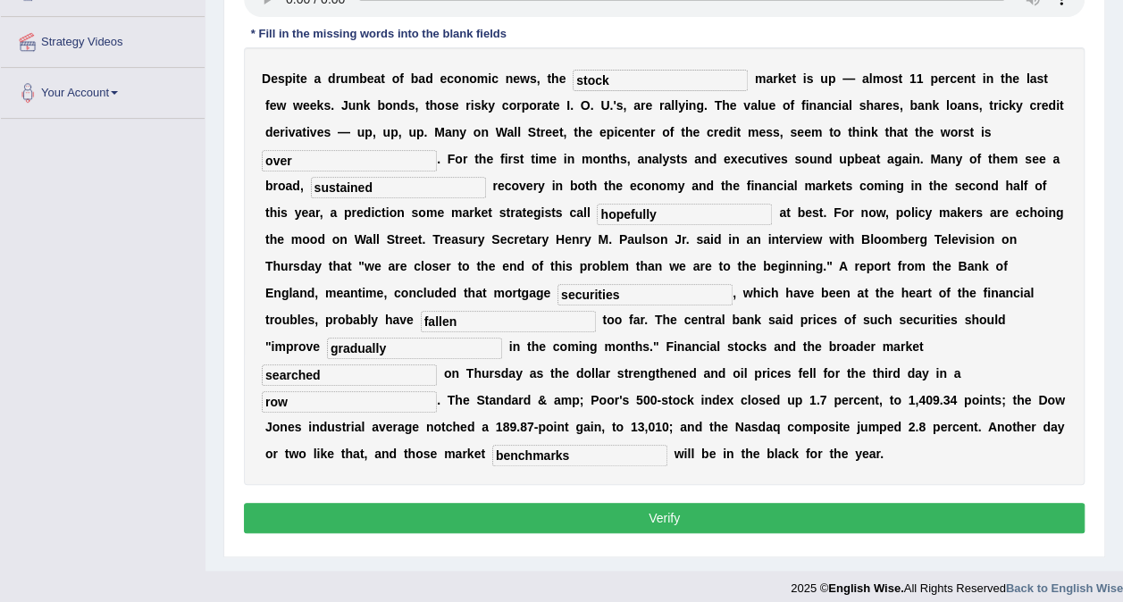
type input "benchmarks"
click at [672, 503] on button "Verify" at bounding box center [664, 518] width 841 height 30
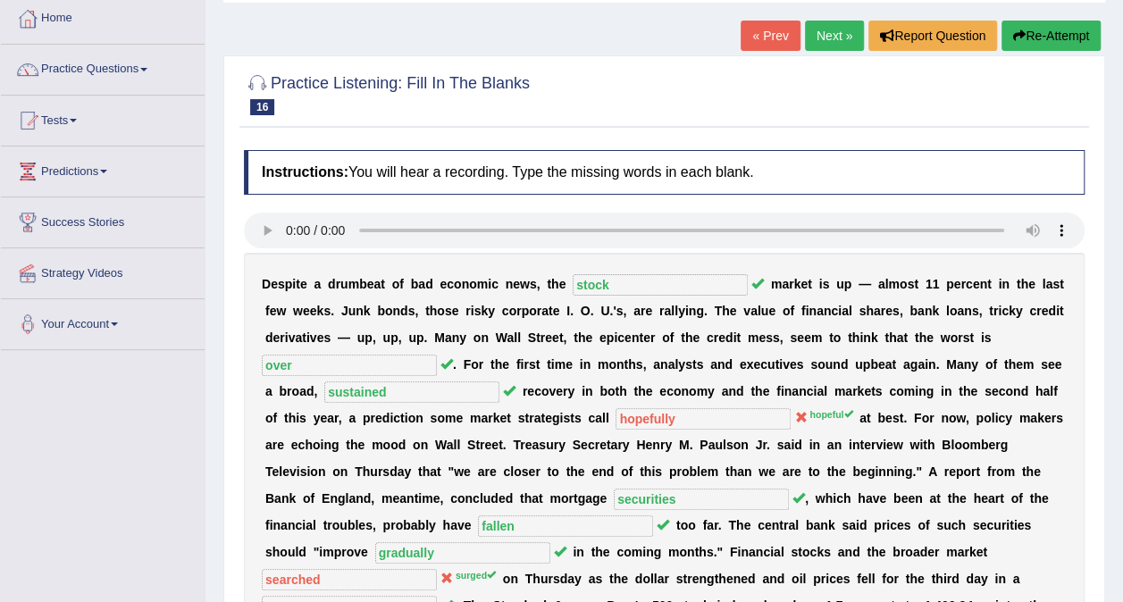
scroll to position [68, 0]
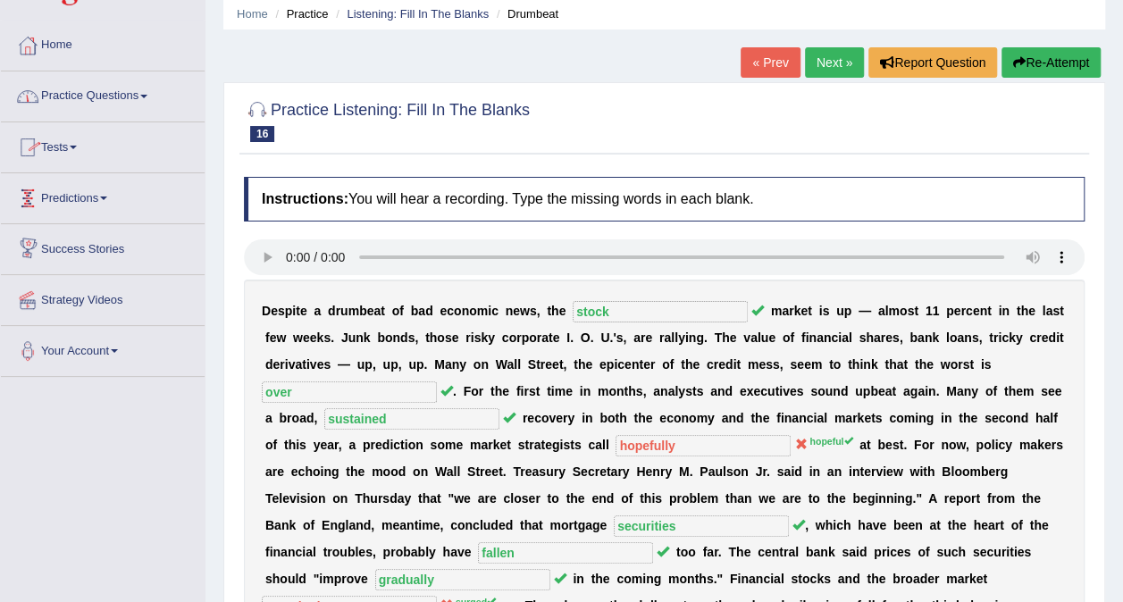
click at [148, 98] on link "Practice Questions" at bounding box center [103, 93] width 204 height 45
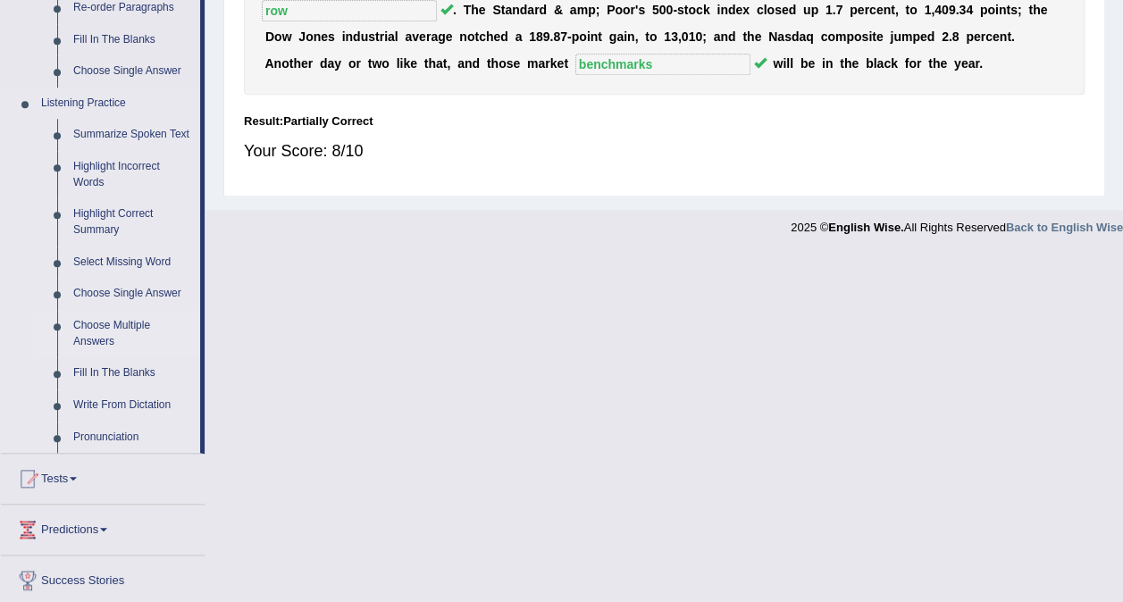
scroll to position [693, 0]
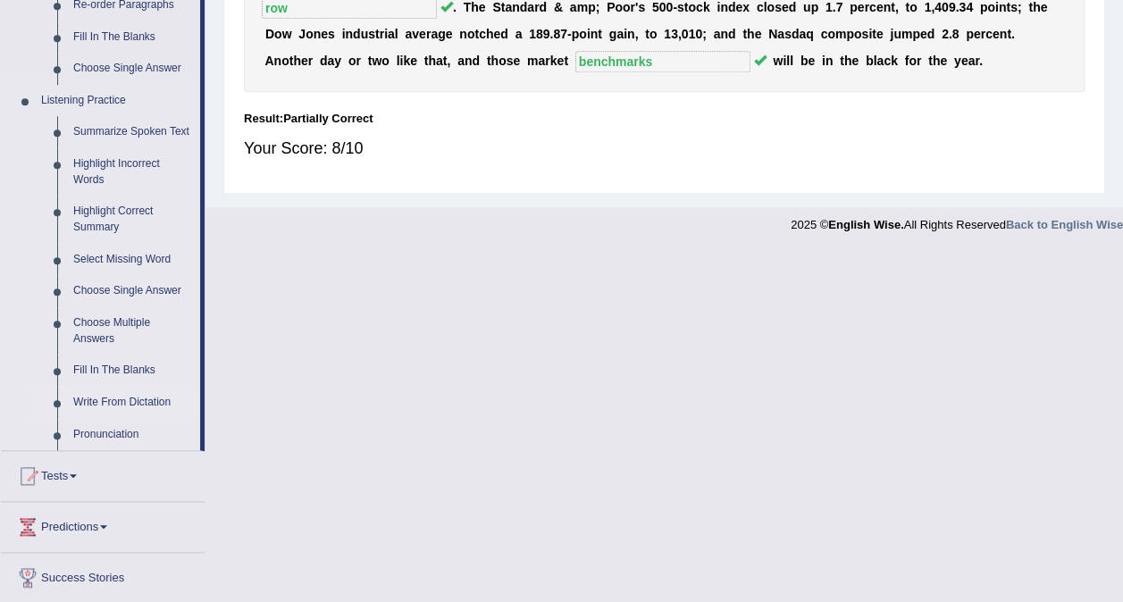
click at [133, 400] on link "Write From Dictation" at bounding box center [132, 403] width 135 height 32
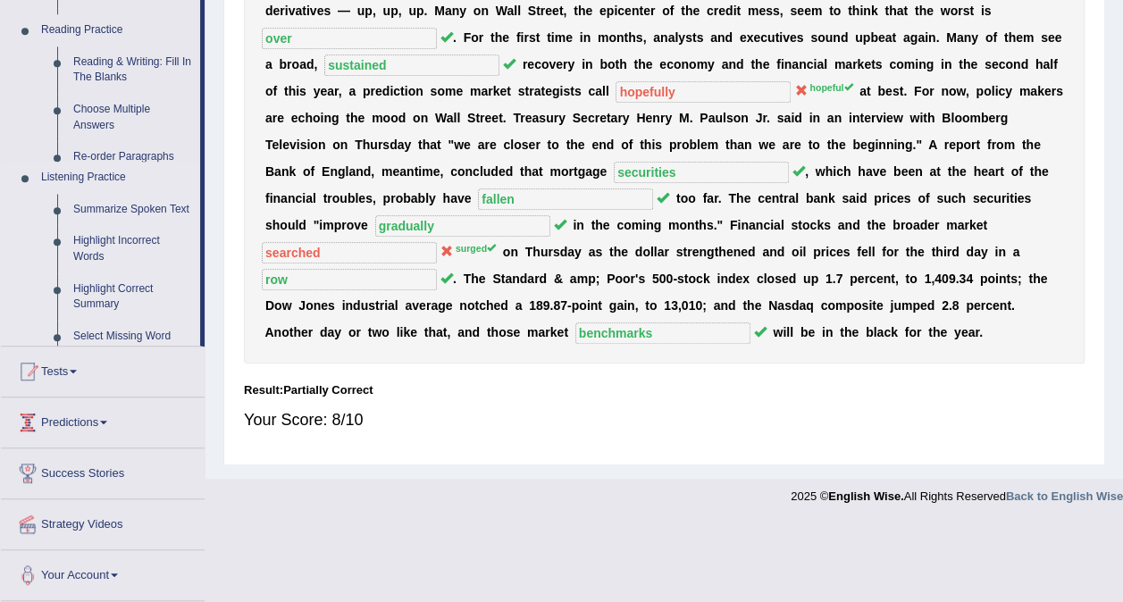
scroll to position [336, 0]
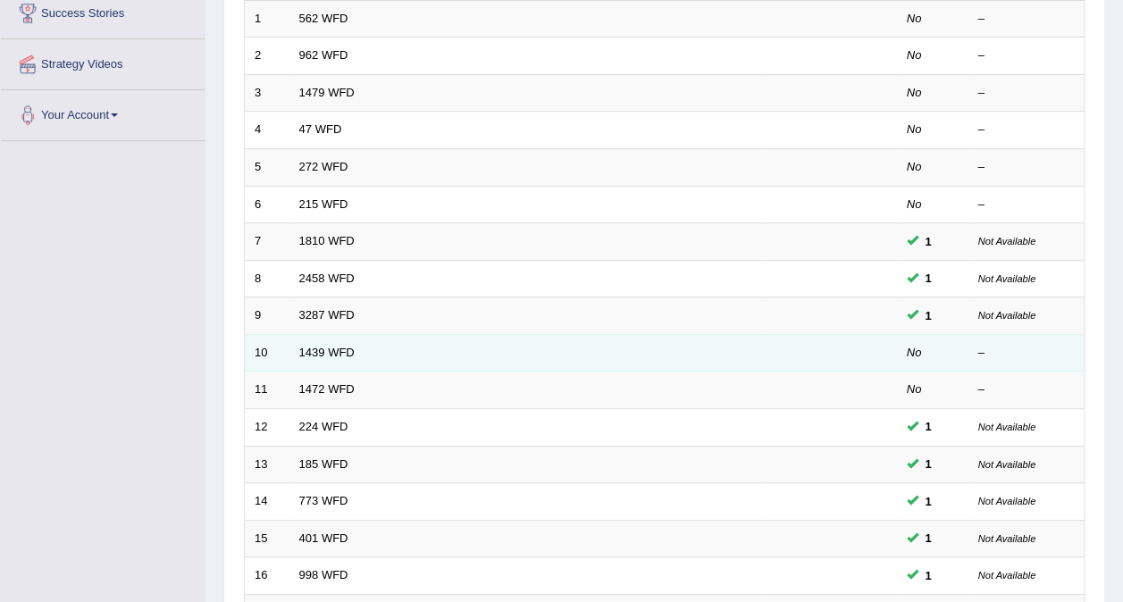
scroll to position [36, 0]
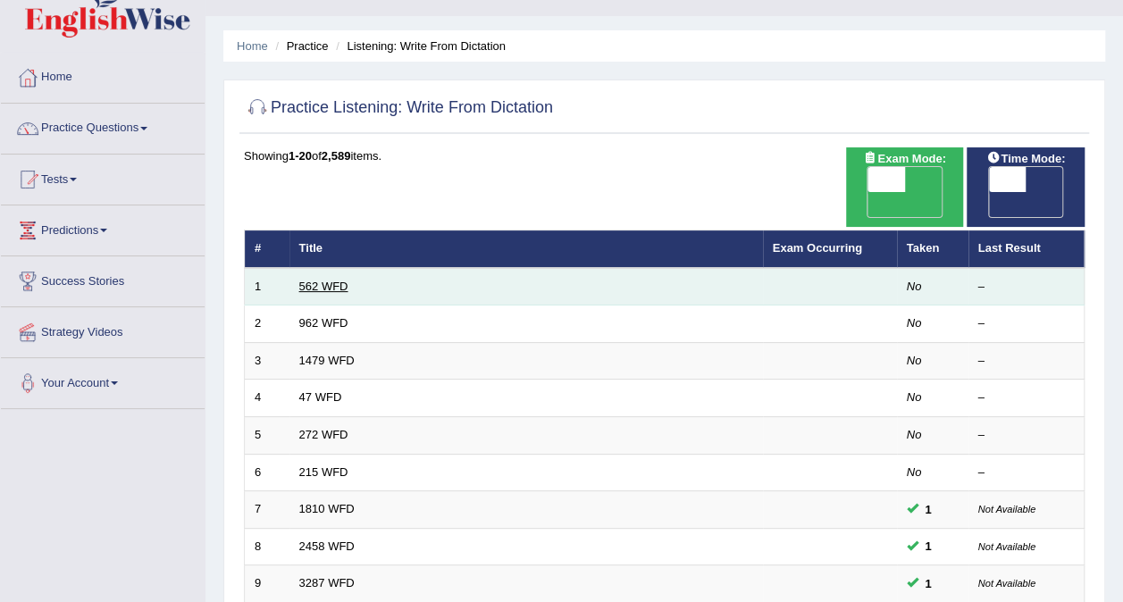
click at [331, 280] on link "562 WFD" at bounding box center [323, 286] width 49 height 13
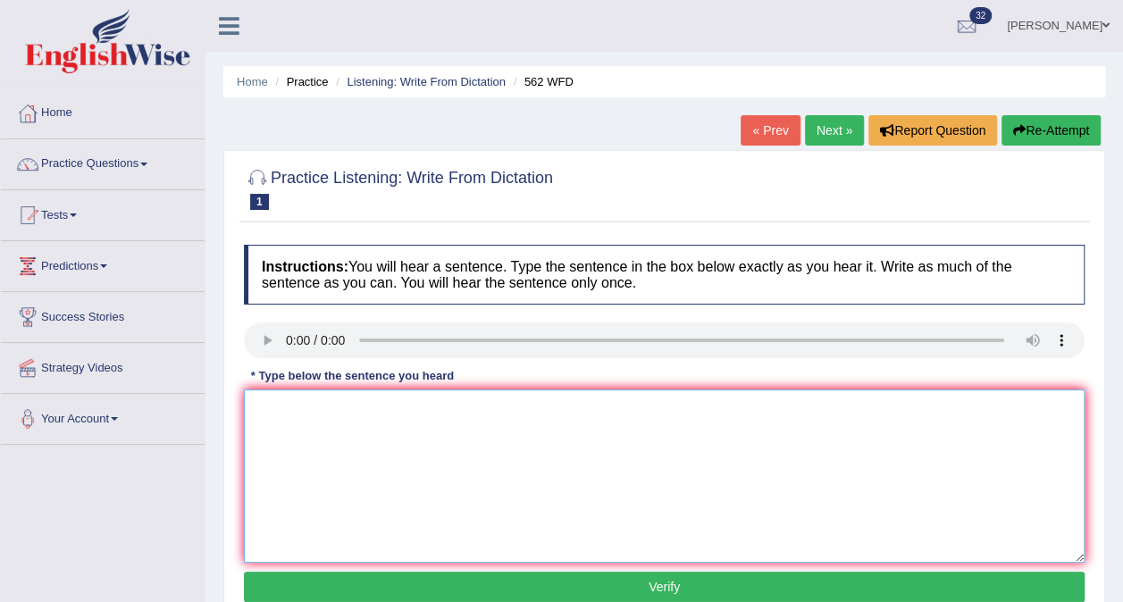
click at [343, 415] on textarea at bounding box center [664, 476] width 841 height 173
click at [283, 420] on textarea at bounding box center [664, 476] width 841 height 173
type textarea "t"
type textarea "The gap between the rich and the poor does not decrease."
click at [499, 586] on button "Verify" at bounding box center [664, 587] width 841 height 30
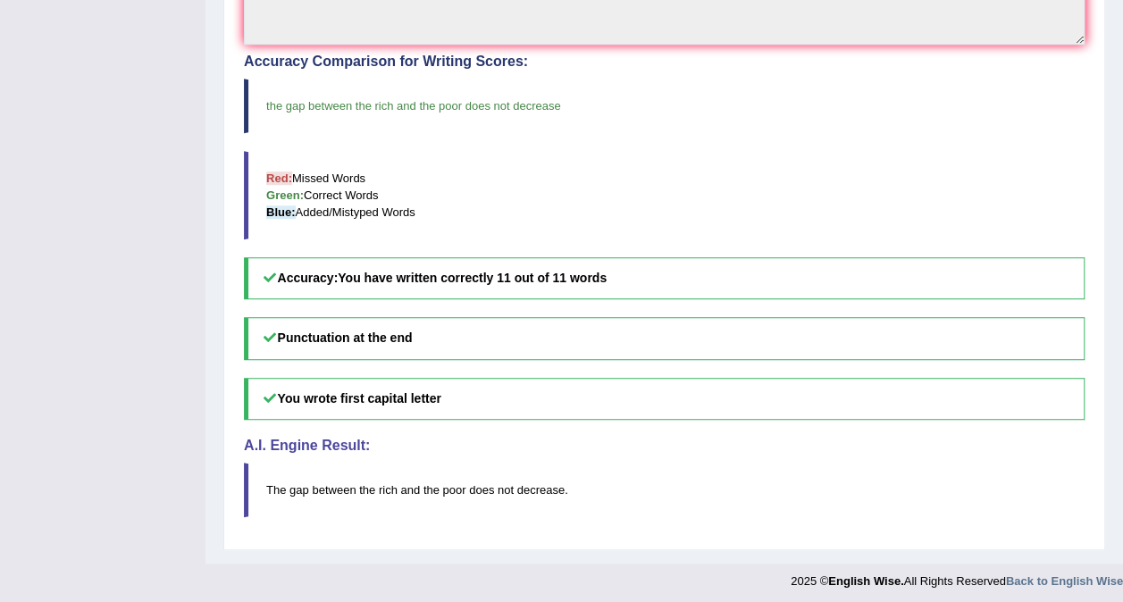
scroll to position [102, 0]
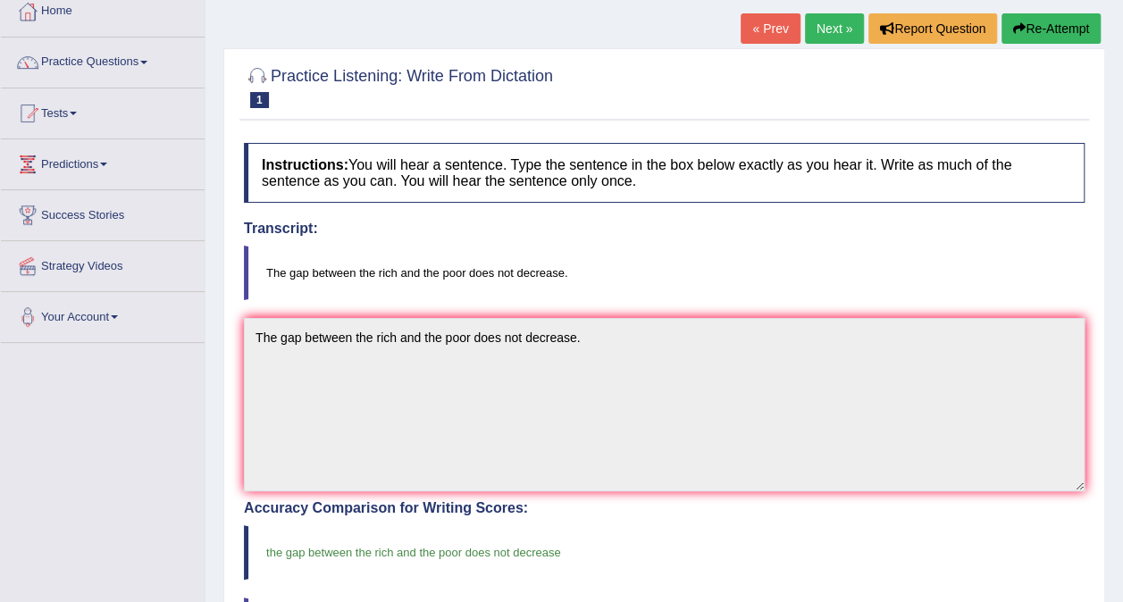
click at [830, 18] on link "Next »" at bounding box center [834, 28] width 59 height 30
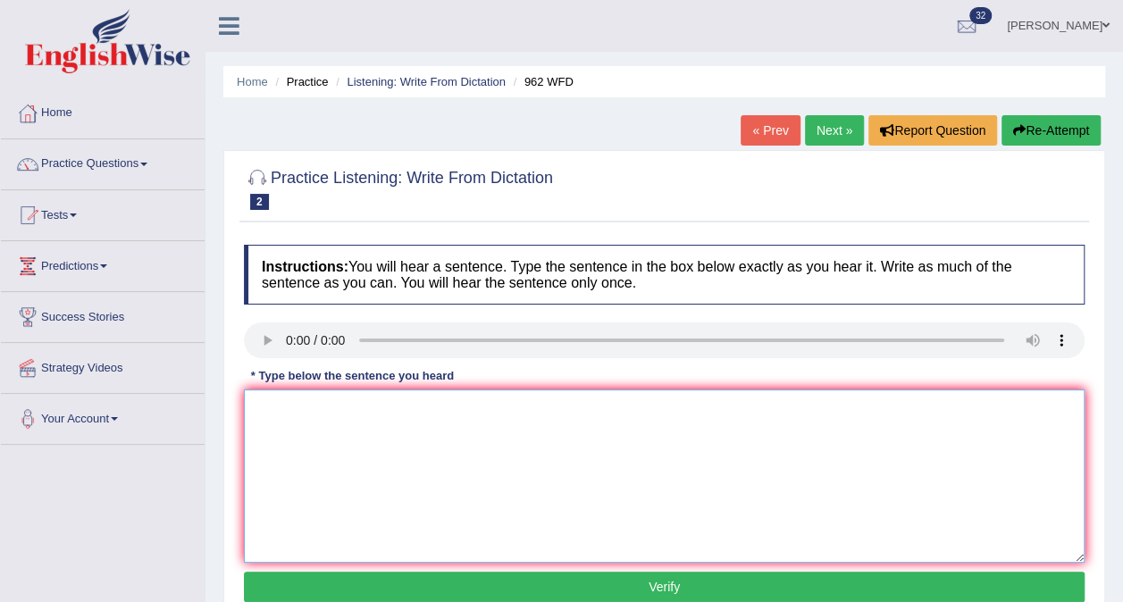
click at [422, 426] on textarea at bounding box center [664, 476] width 841 height 173
click at [309, 418] on textarea at bounding box center [664, 476] width 841 height 173
type textarea "d"
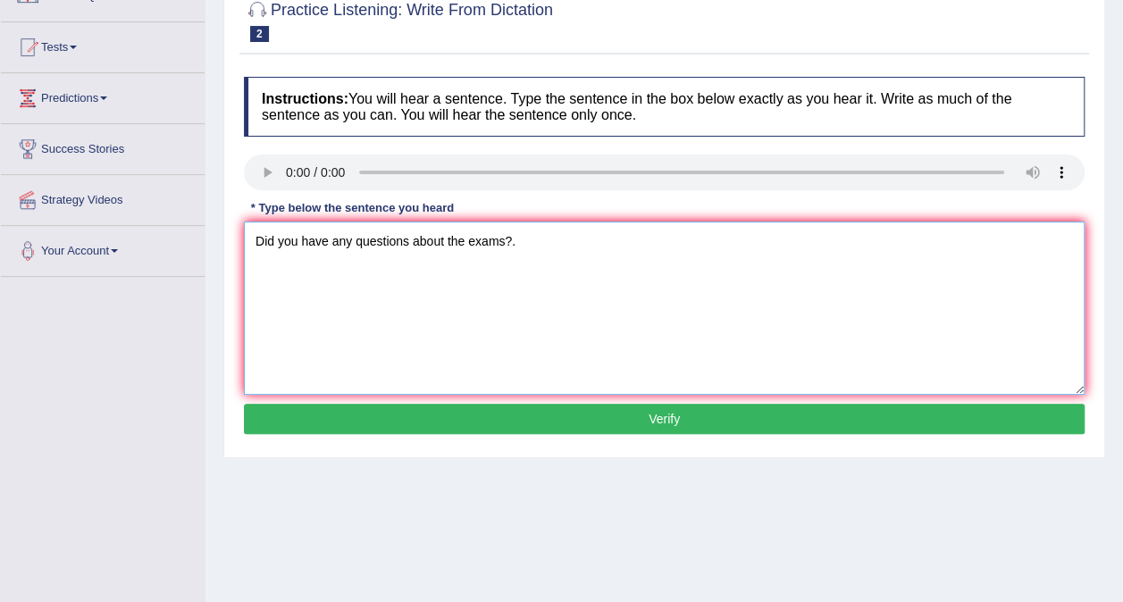
scroll to position [179, 0]
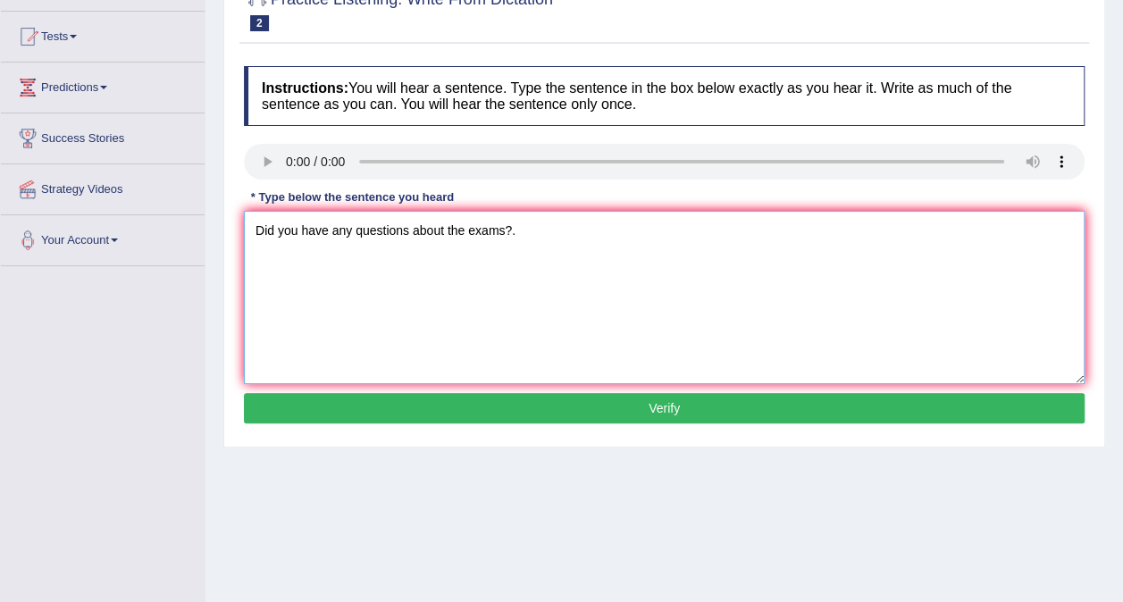
type textarea "Did you have any questions about the exams?."
click at [578, 402] on button "Verify" at bounding box center [664, 408] width 841 height 30
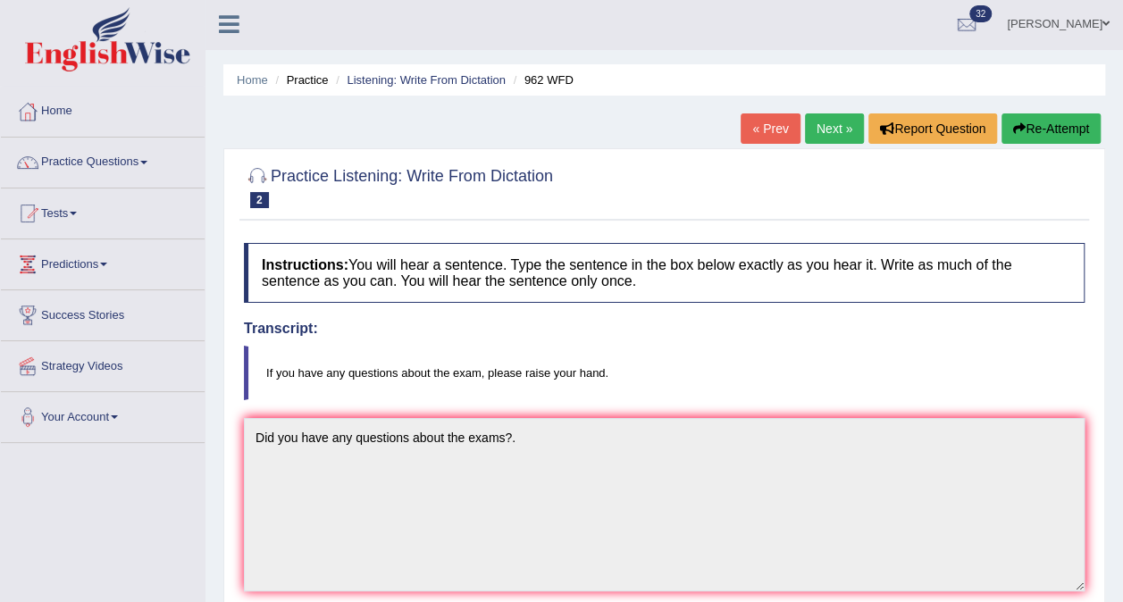
scroll to position [0, 0]
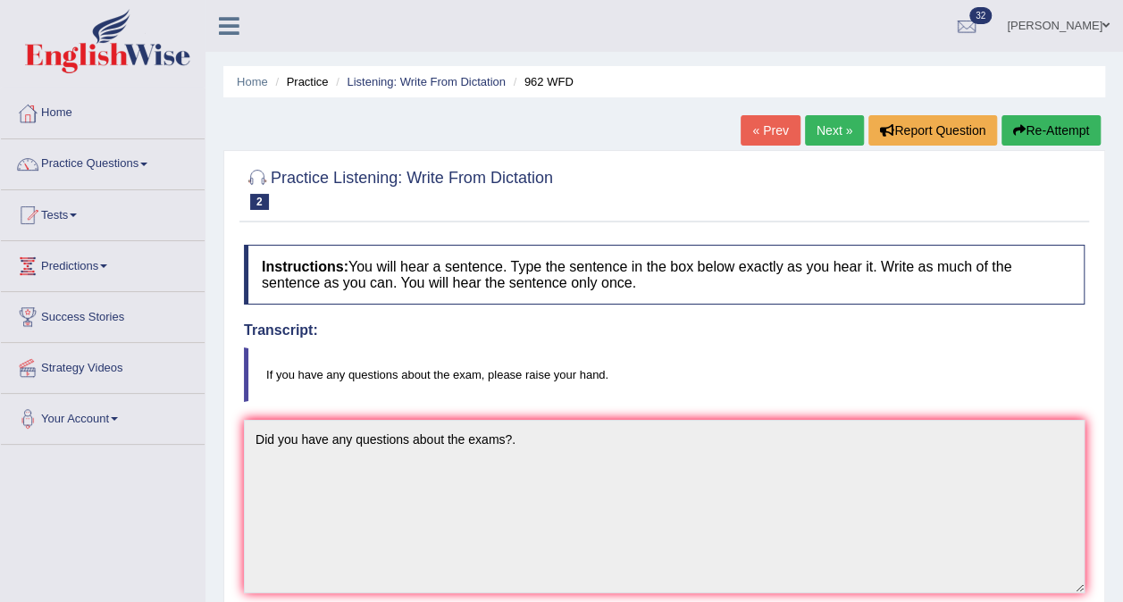
click at [829, 128] on link "Next »" at bounding box center [834, 130] width 59 height 30
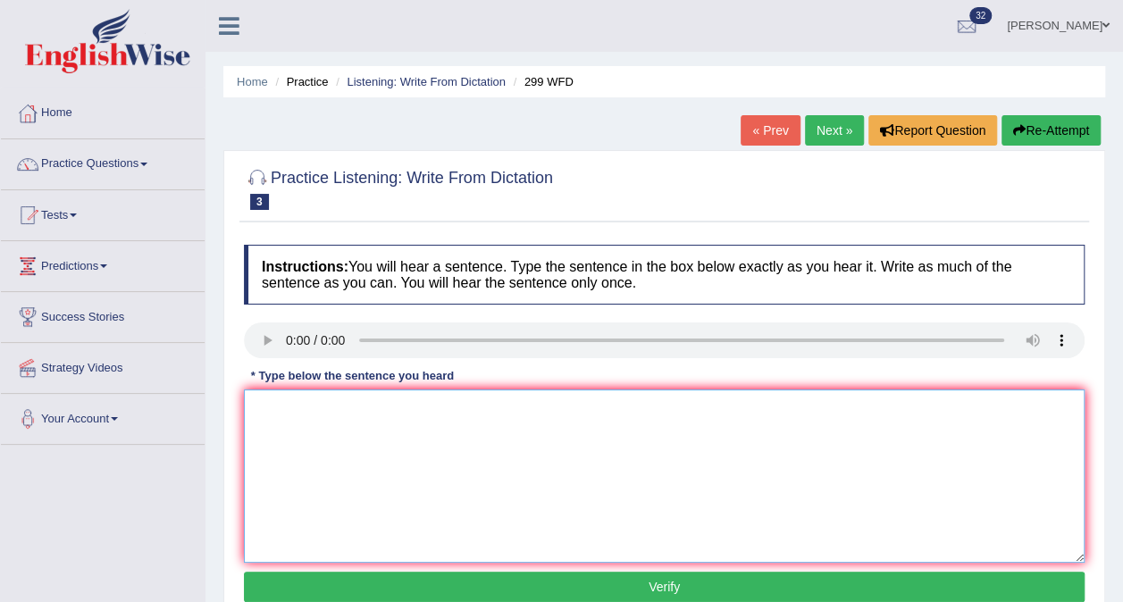
click at [440, 439] on textarea at bounding box center [664, 476] width 841 height 173
click at [401, 415] on textarea at bounding box center [664, 476] width 841 height 173
click at [261, 407] on textarea "student representatives will be visiting the classed with the reoprting forms" at bounding box center [664, 476] width 841 height 173
click at [531, 408] on textarea "Student representatives will be visiting the classed with the reoprting forms" at bounding box center [664, 476] width 841 height 173
click at [681, 409] on textarea "Student representatives will be visiting the classes with the reoprting forms" at bounding box center [664, 476] width 841 height 173
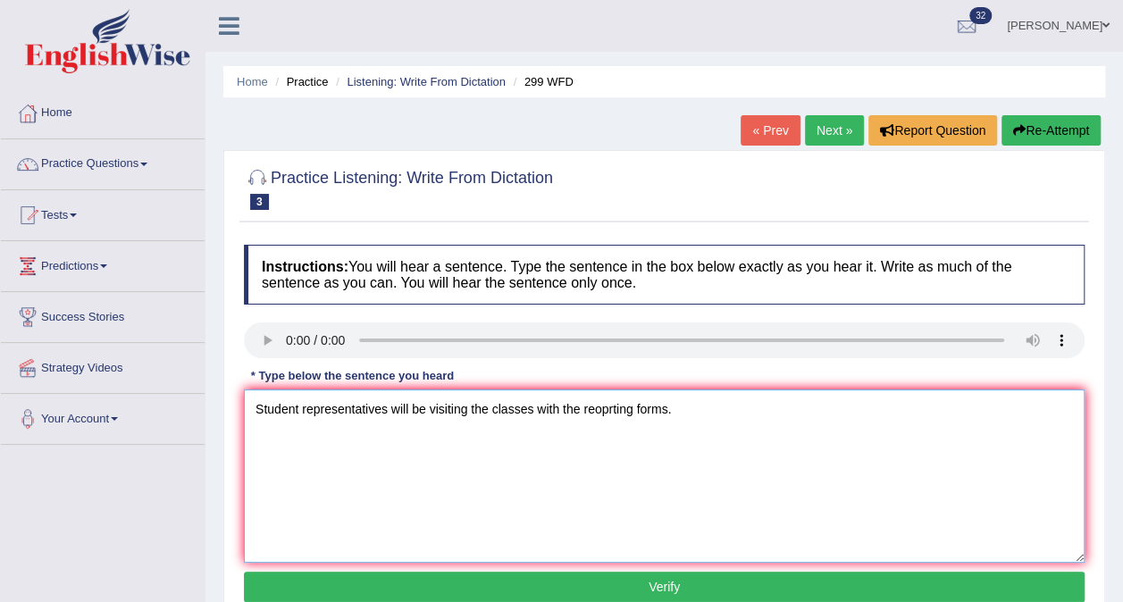
type textarea "Student representatives will be visiting the classes with the reoprting forms."
click at [686, 586] on button "Verify" at bounding box center [664, 587] width 841 height 30
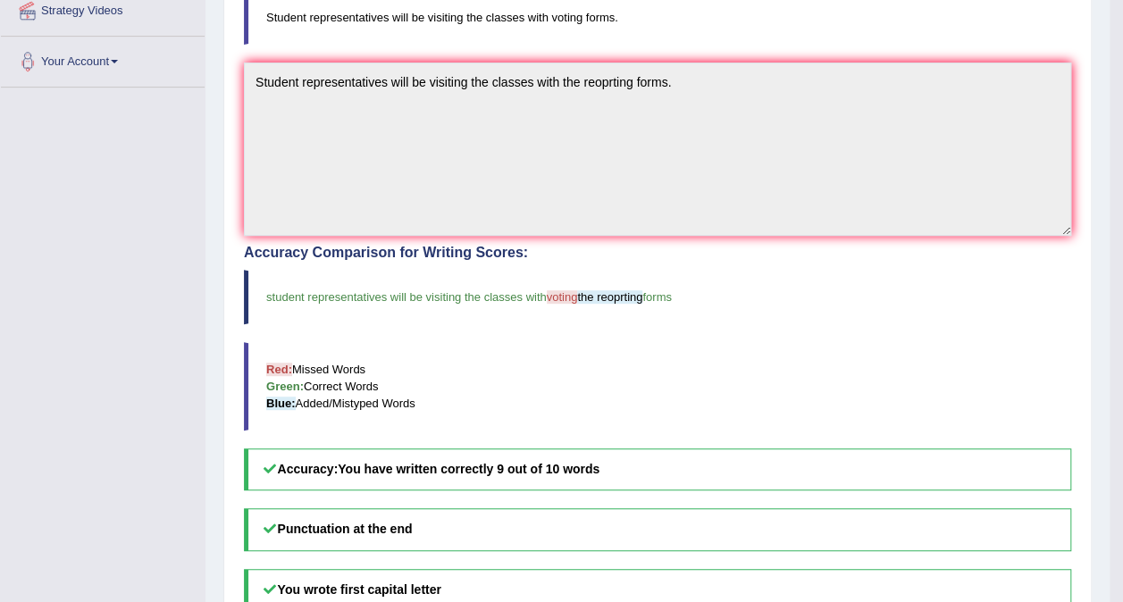
scroll to position [89, 0]
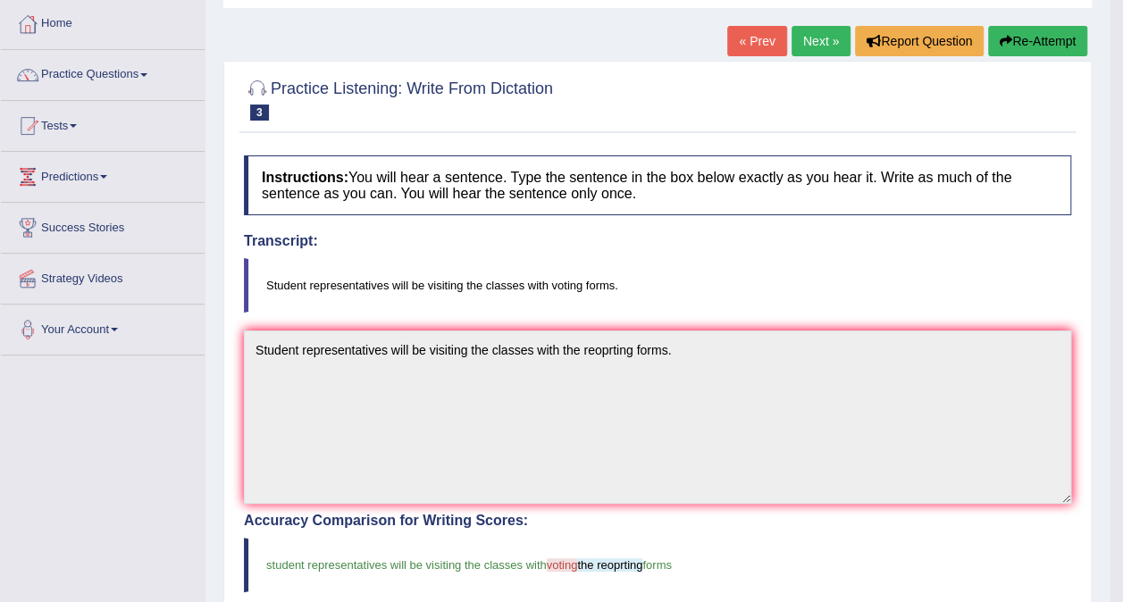
click at [817, 29] on link "Next »" at bounding box center [821, 41] width 59 height 30
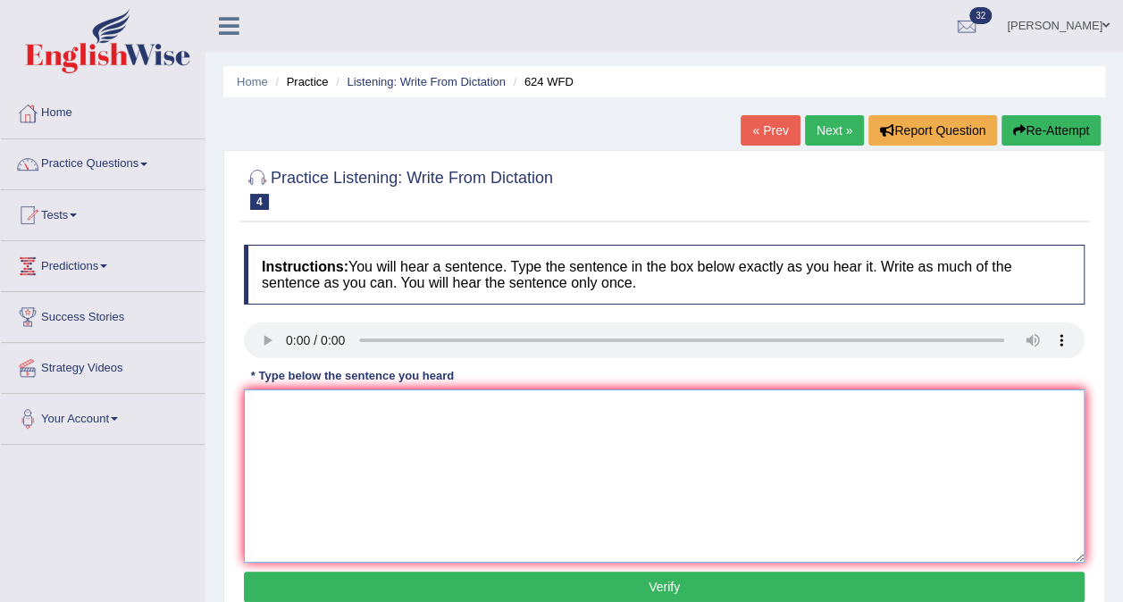
click at [299, 413] on textarea at bounding box center [664, 476] width 841 height 173
click at [279, 415] on textarea "Our caurses help improve the skiil and help improve learning skills" at bounding box center [664, 476] width 841 height 173
drag, startPoint x: 323, startPoint y: 407, endPoint x: 274, endPoint y: 415, distance: 48.8
click at [274, 415] on textarea "Our caurses help improve the skiil and help improve learning skills" at bounding box center [664, 476] width 841 height 173
click at [436, 495] on textarea "Our coursed help improve the skiil and help improve learning skills" at bounding box center [664, 476] width 841 height 173
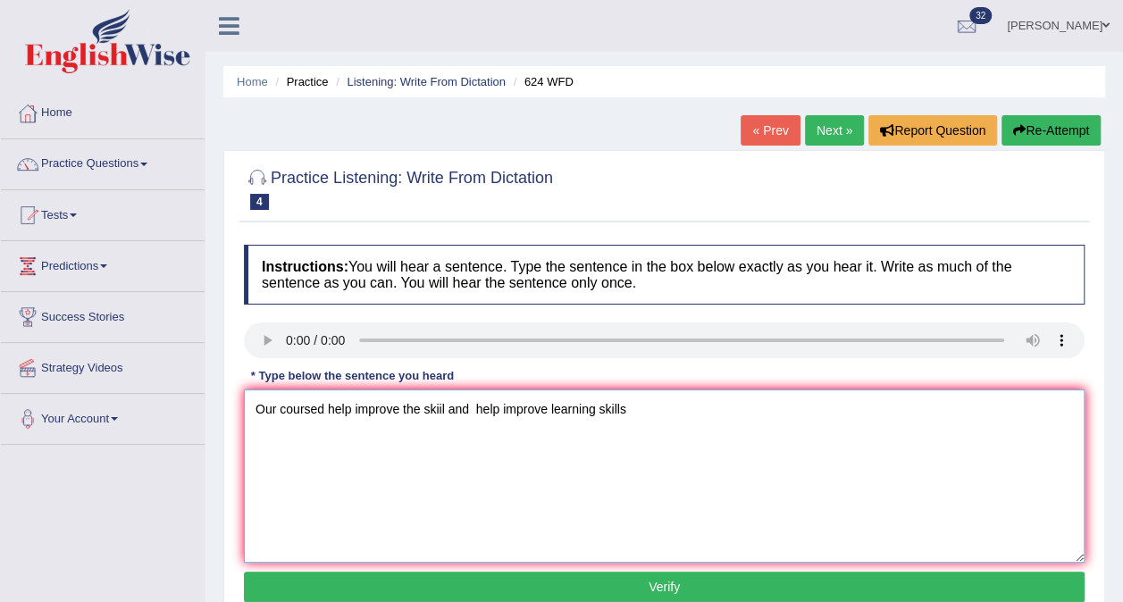
drag, startPoint x: 318, startPoint y: 407, endPoint x: 345, endPoint y: 403, distance: 27.0
click at [319, 407] on textarea "Our coursed help improve the skiil and help improve learning skills" at bounding box center [664, 476] width 841 height 173
click at [441, 412] on textarea "Our courses help improve the skiil and help improve learning skills" at bounding box center [664, 476] width 841 height 173
click at [628, 405] on textarea "Our courses help improve the skills and help improve learning skills" at bounding box center [664, 476] width 841 height 173
type textarea "Our courses help improve the skills and help improve learning skills."
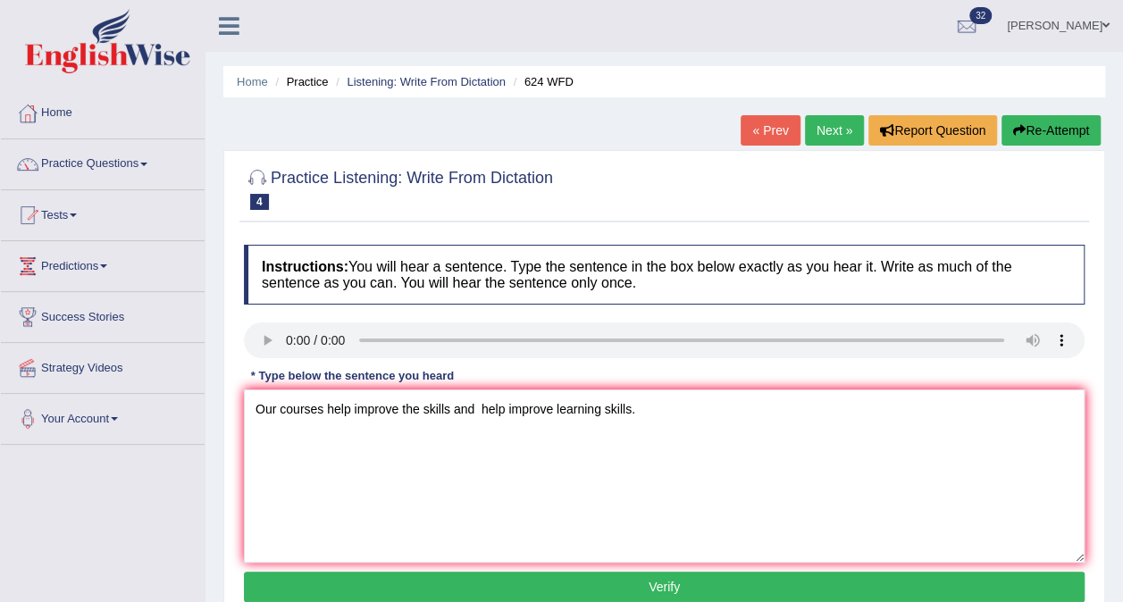
click at [688, 584] on button "Verify" at bounding box center [664, 587] width 841 height 30
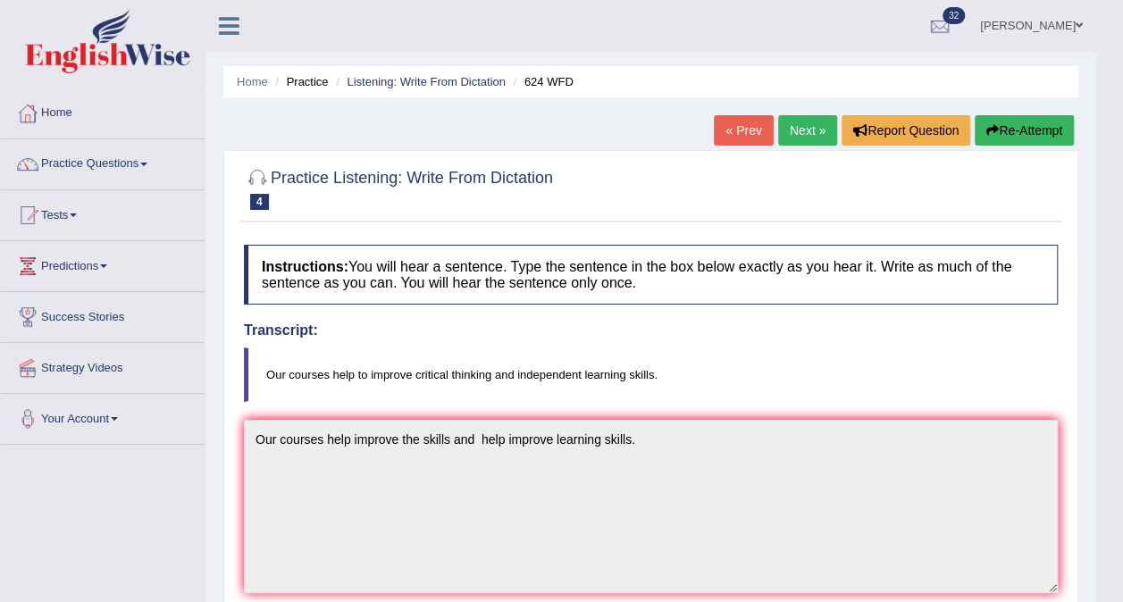
click at [802, 122] on link "Next »" at bounding box center [807, 130] width 59 height 30
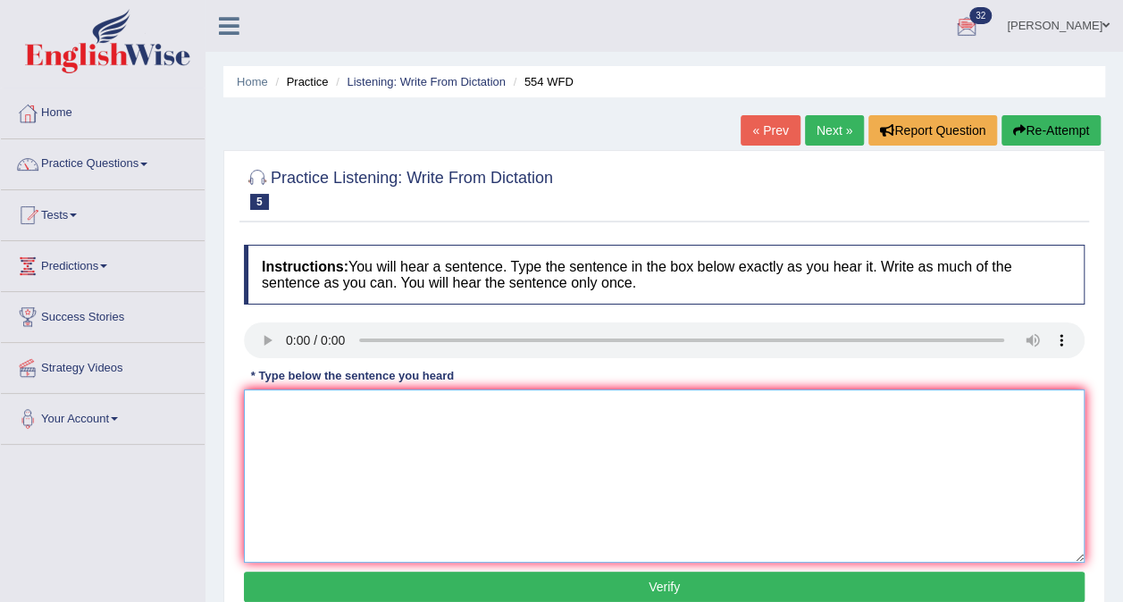
click at [522, 452] on textarea at bounding box center [664, 476] width 841 height 173
drag, startPoint x: 369, startPoint y: 445, endPoint x: 368, endPoint y: 433, distance: 11.6
click at [368, 433] on textarea at bounding box center [664, 476] width 841 height 173
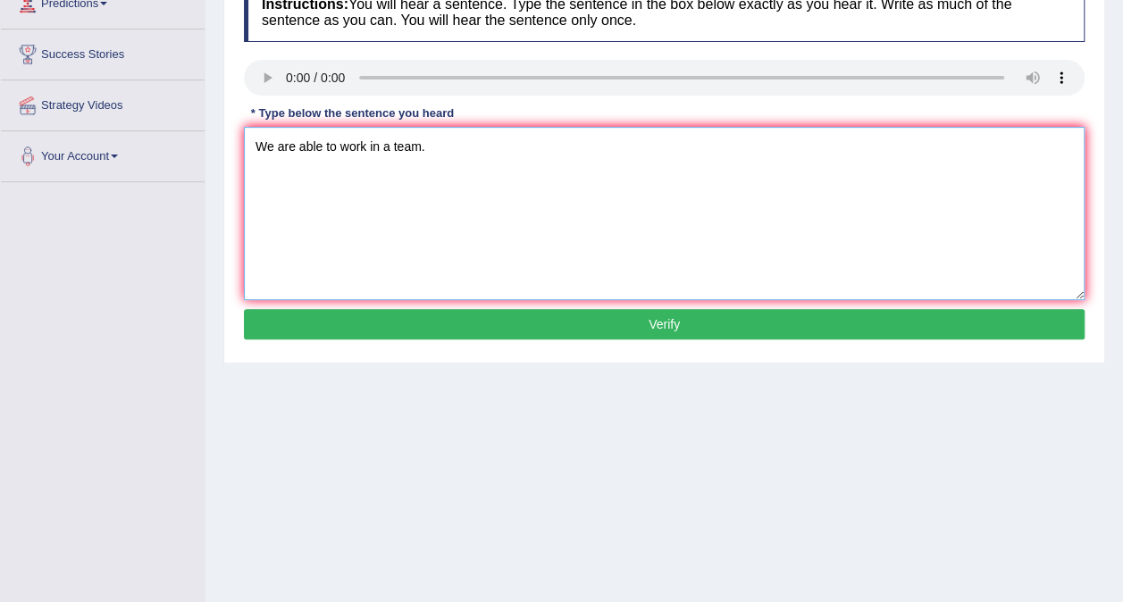
scroll to position [268, 0]
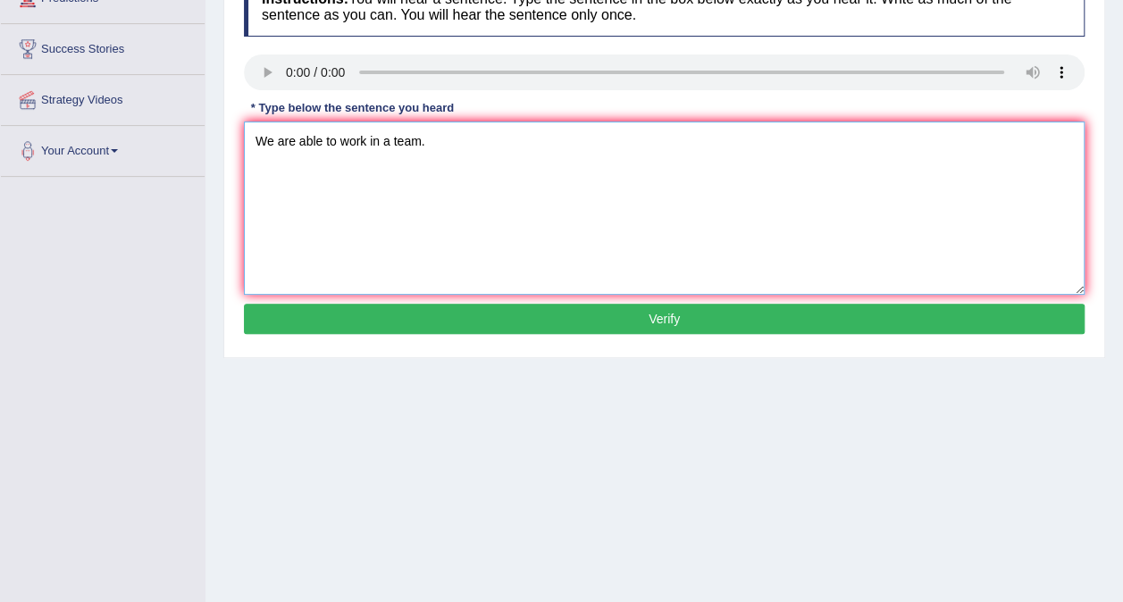
type textarea "We are able to work in a team."
click at [692, 318] on button "Verify" at bounding box center [664, 319] width 841 height 30
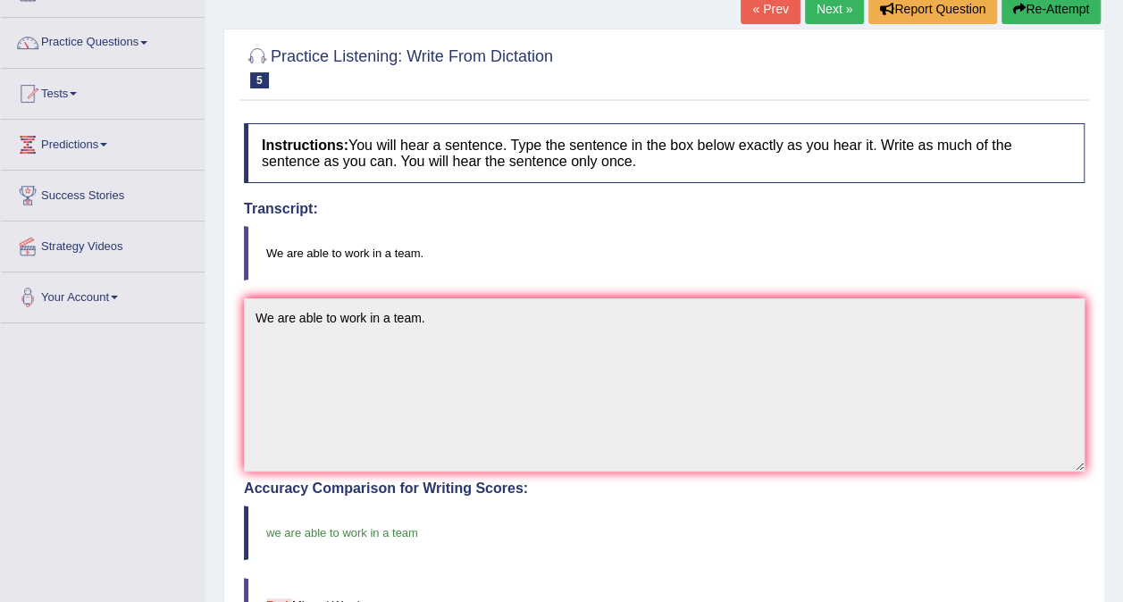
scroll to position [0, 0]
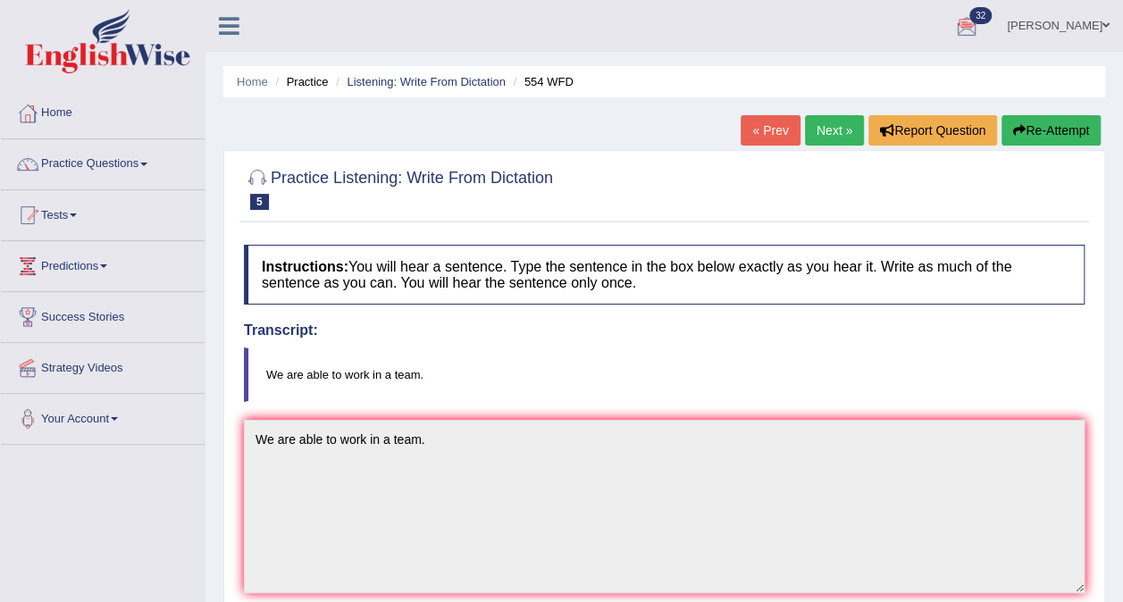
click at [834, 130] on link "Next »" at bounding box center [834, 130] width 59 height 30
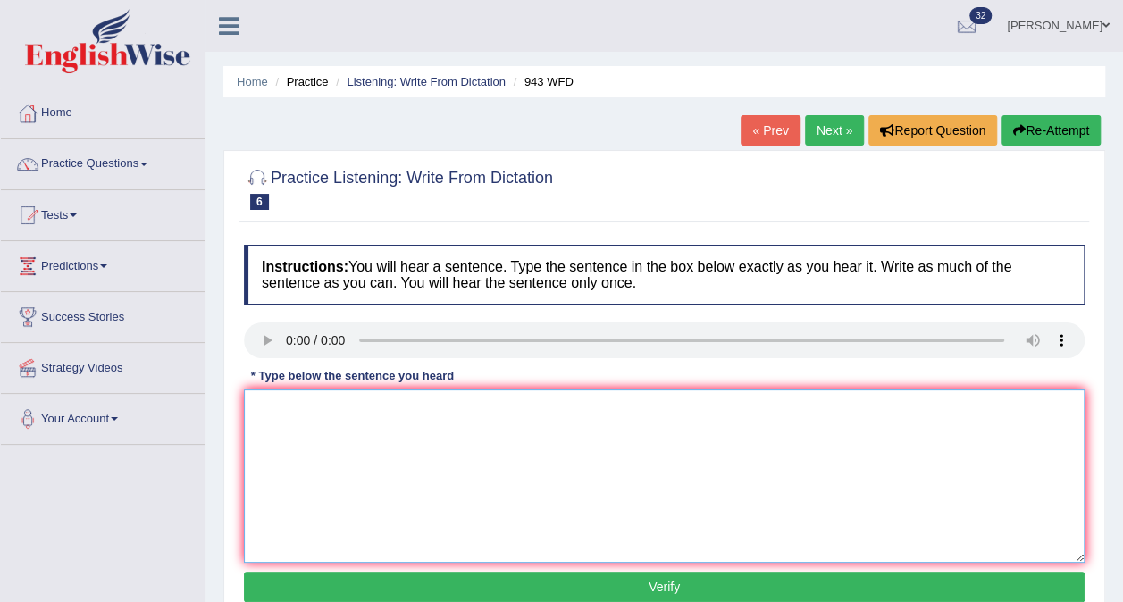
click at [323, 415] on textarea at bounding box center [664, 476] width 841 height 173
click at [497, 406] on textarea "Faming medthods across the world have grately develoved recentaly." at bounding box center [664, 476] width 841 height 173
click at [581, 456] on textarea "Faming medthods across the world have greately develoved recentaly." at bounding box center [664, 476] width 841 height 173
click at [571, 413] on textarea "Faming medthods across the world have greately develoved recentaly." at bounding box center [664, 476] width 841 height 173
click at [633, 406] on textarea "Faming medthods across the world have greately developed recentaly." at bounding box center [664, 476] width 841 height 173
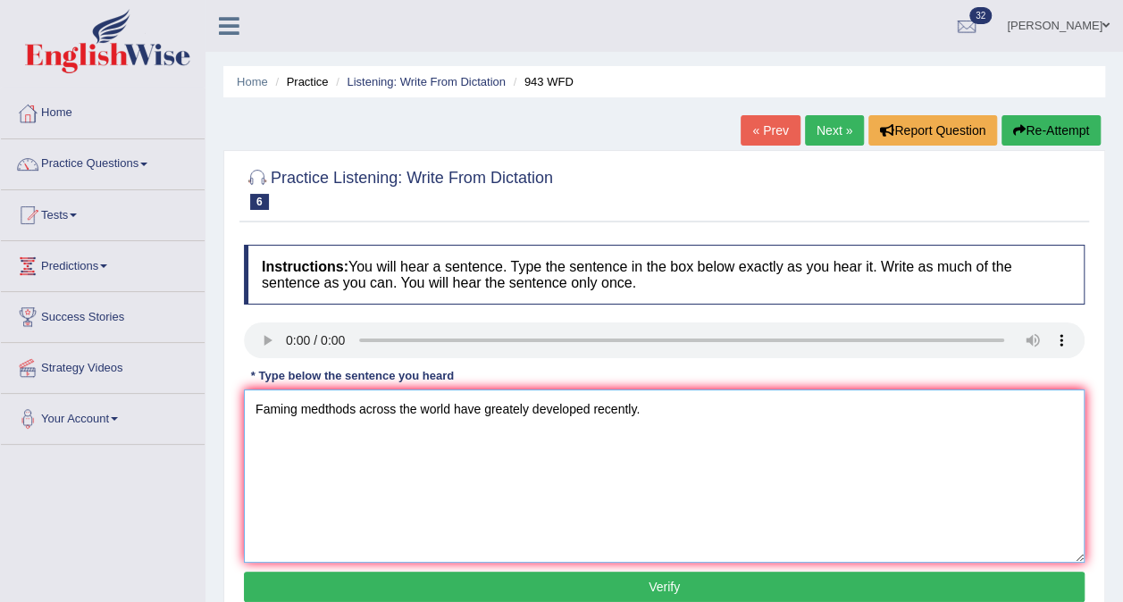
type textarea "Faming medthods across the world have greately developed recently."
click at [706, 579] on button "Verify" at bounding box center [664, 587] width 841 height 30
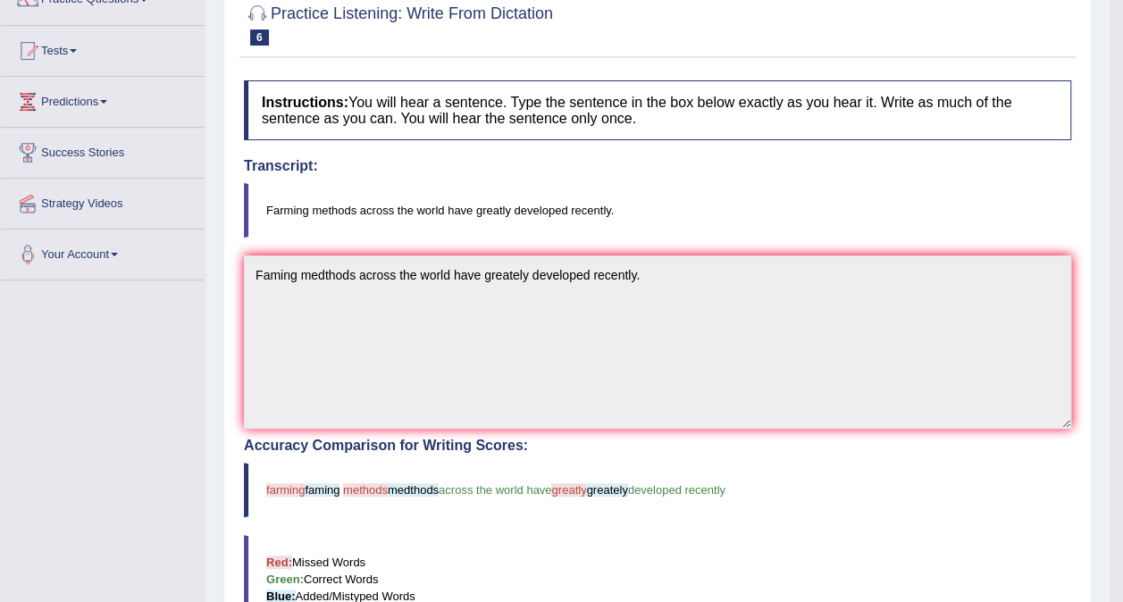
scroll to position [102, 0]
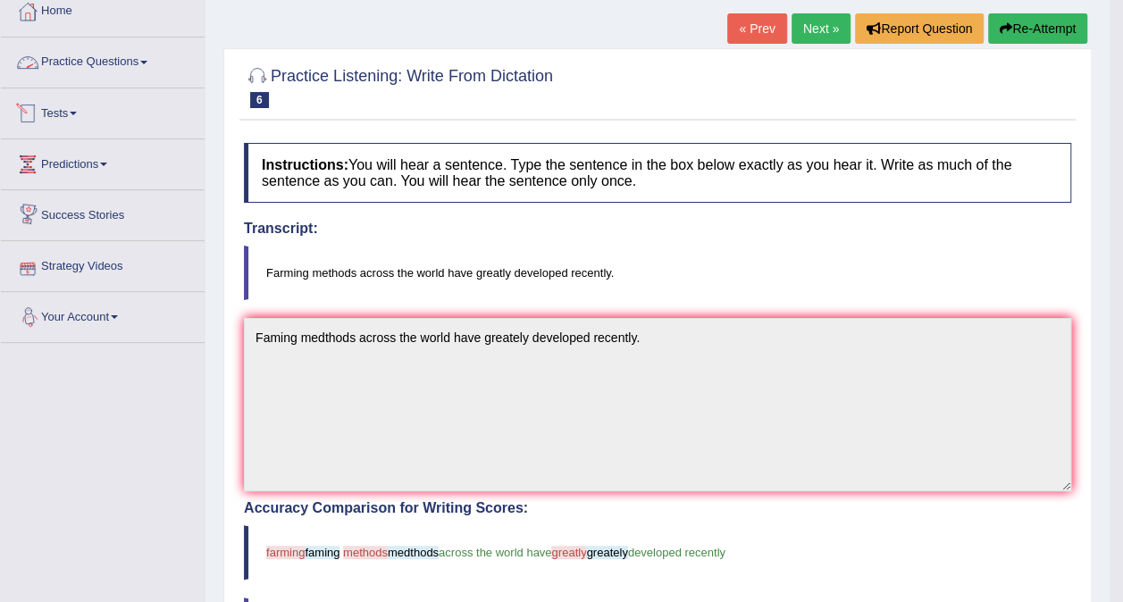
click at [122, 58] on link "Practice Questions" at bounding box center [103, 60] width 204 height 45
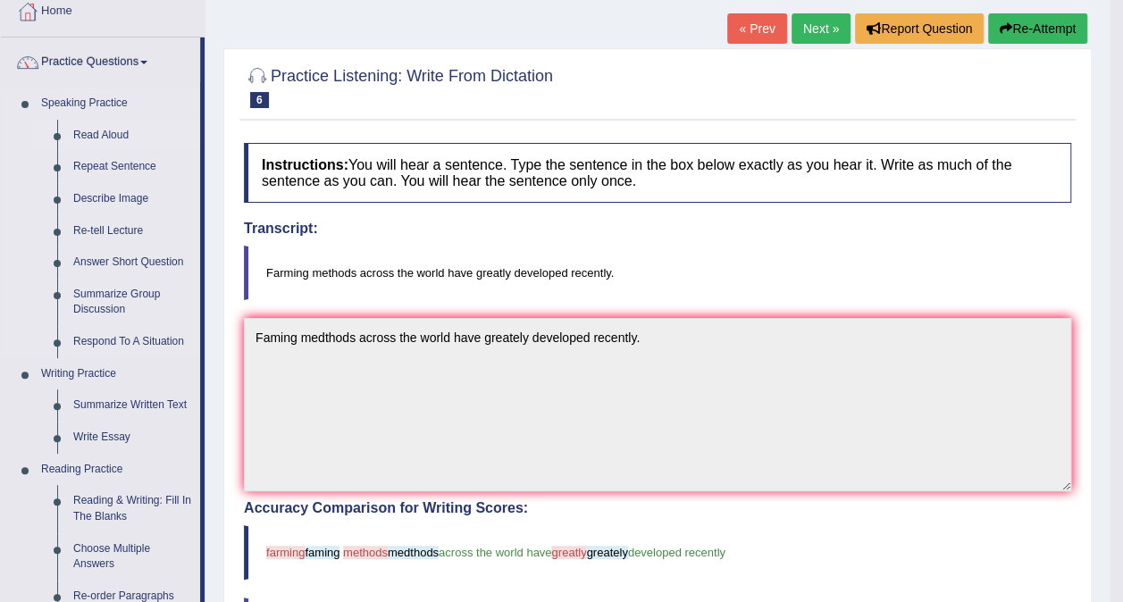
click at [113, 133] on link "Read Aloud" at bounding box center [132, 136] width 135 height 32
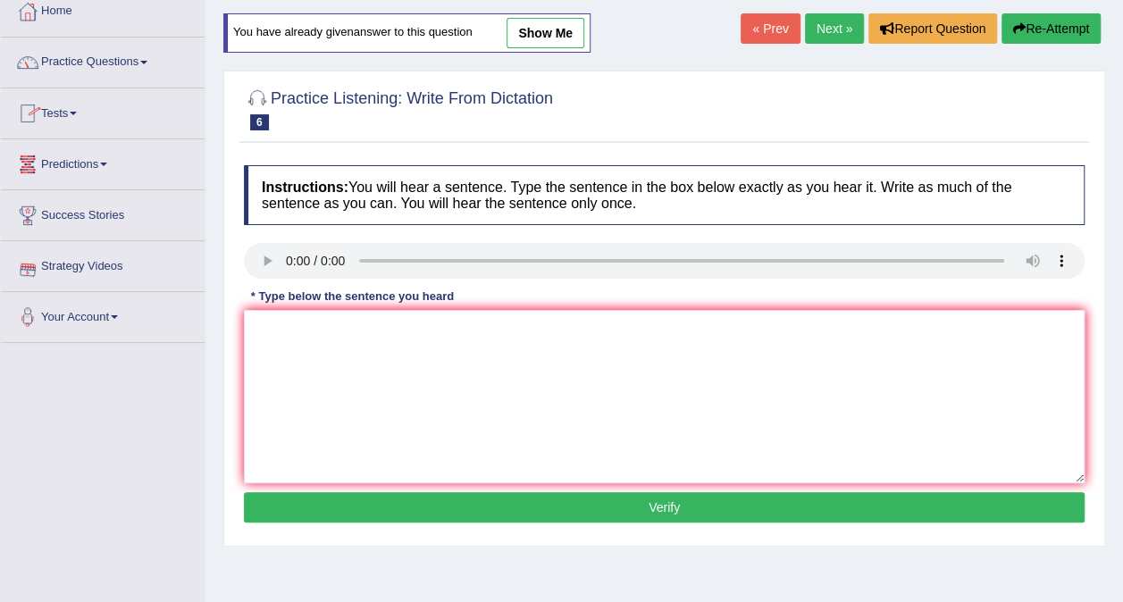
click at [138, 56] on link "Practice Questions" at bounding box center [103, 60] width 204 height 45
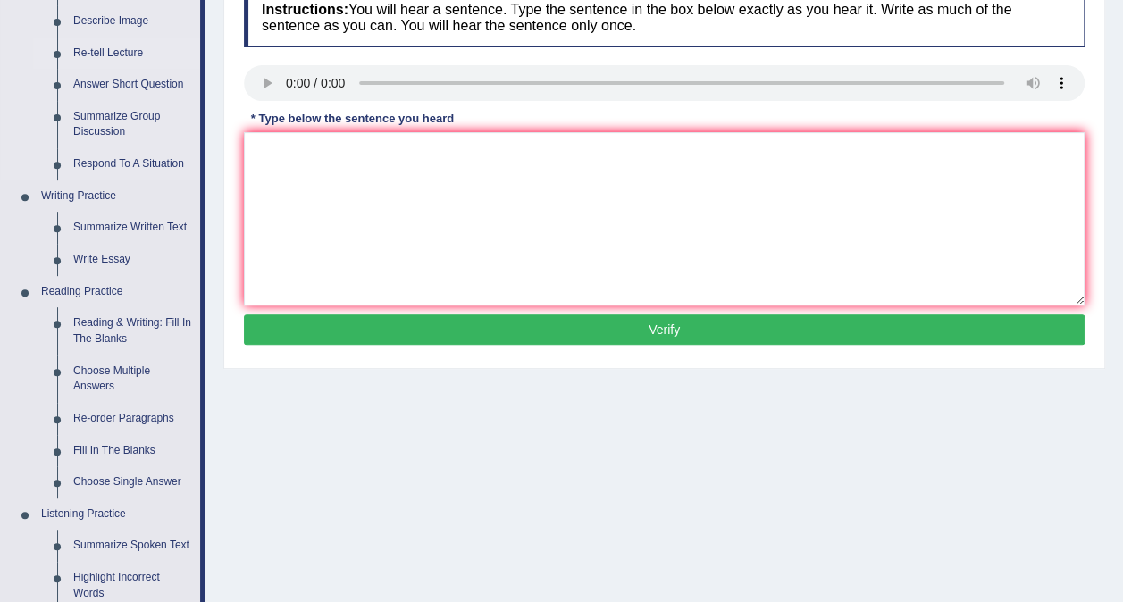
scroll to position [281, 0]
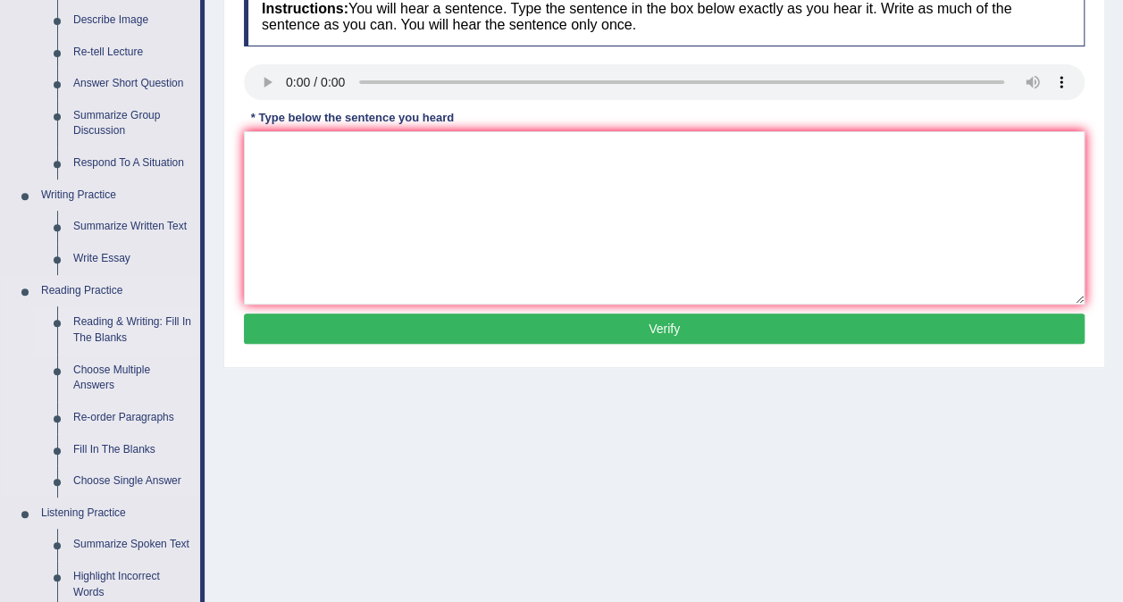
click at [105, 332] on link "Reading & Writing: Fill In The Blanks" at bounding box center [132, 329] width 135 height 47
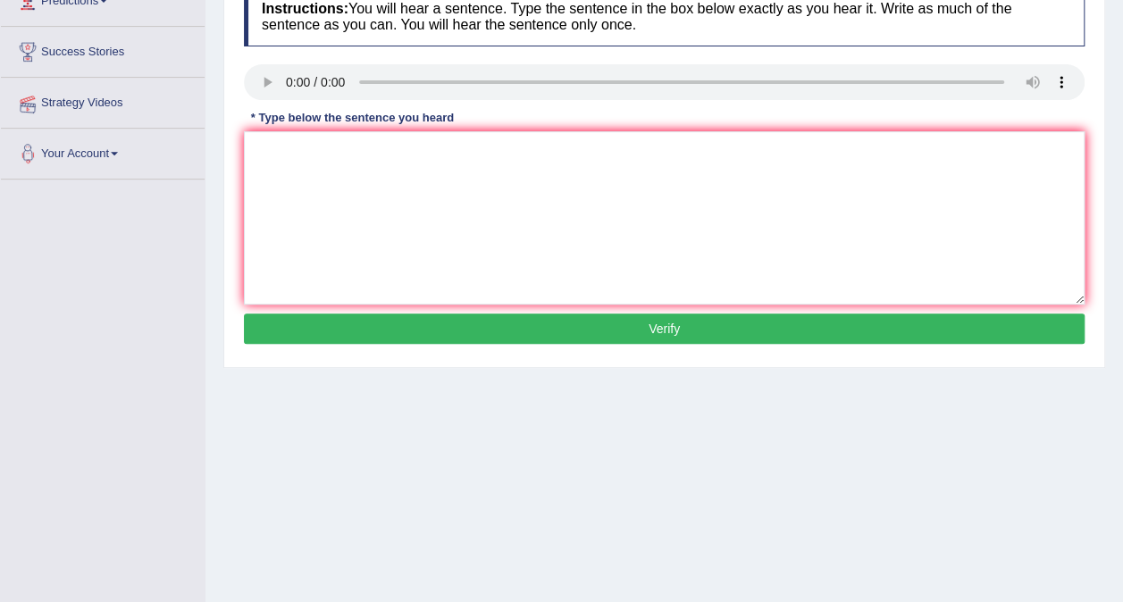
scroll to position [279, 0]
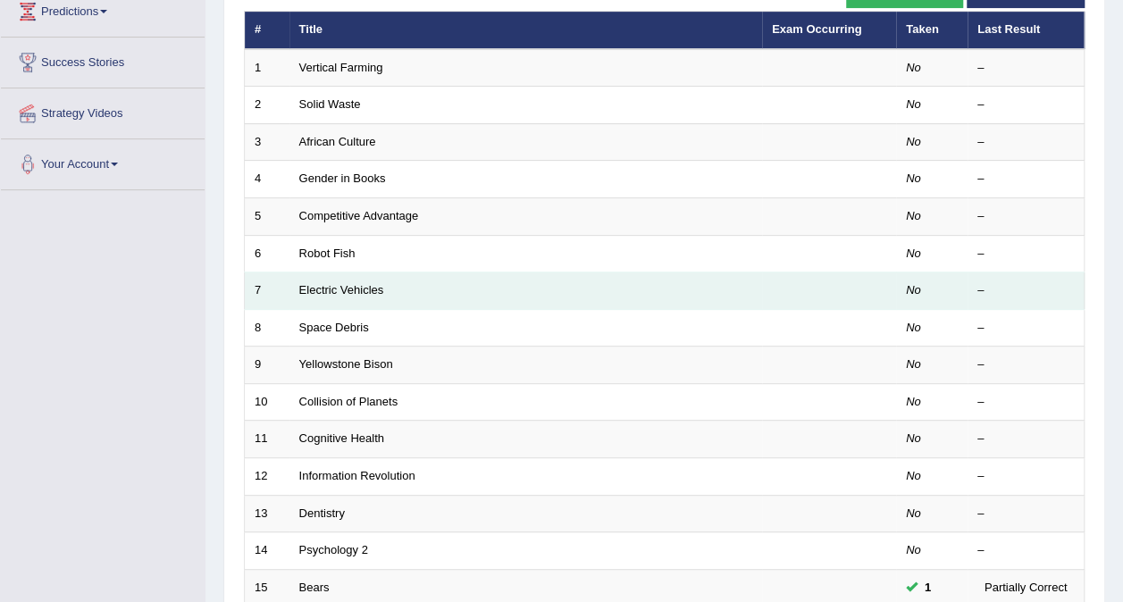
scroll to position [125, 0]
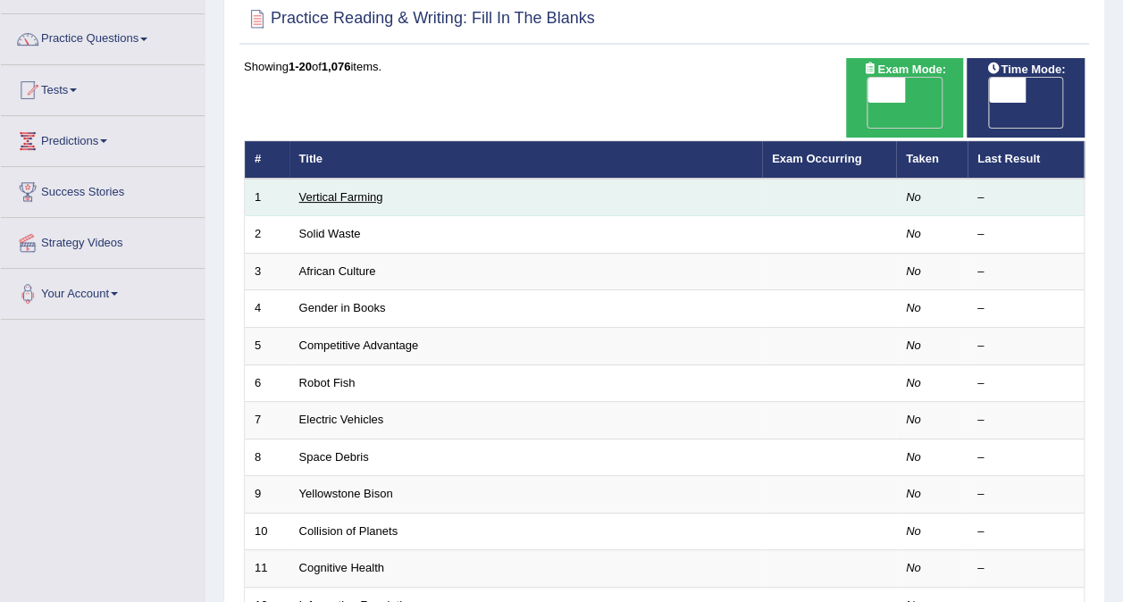
click at [335, 190] on link "Vertical Farming" at bounding box center [341, 196] width 84 height 13
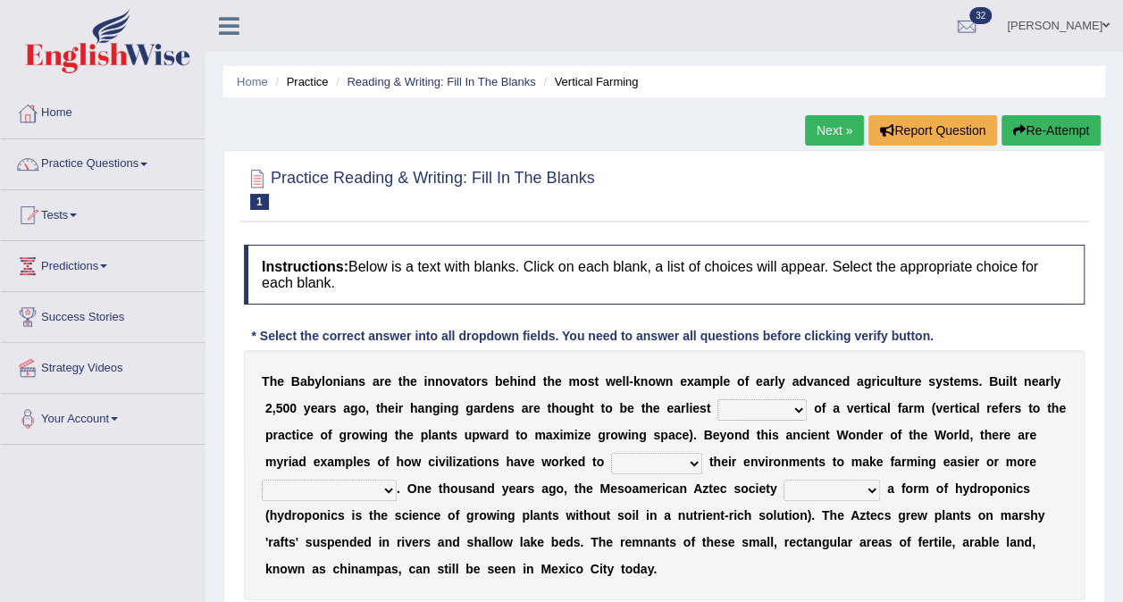
click at [726, 408] on select "prototype failure discredit protocol" at bounding box center [761, 409] width 89 height 21
